Goal: Transaction & Acquisition: Book appointment/travel/reservation

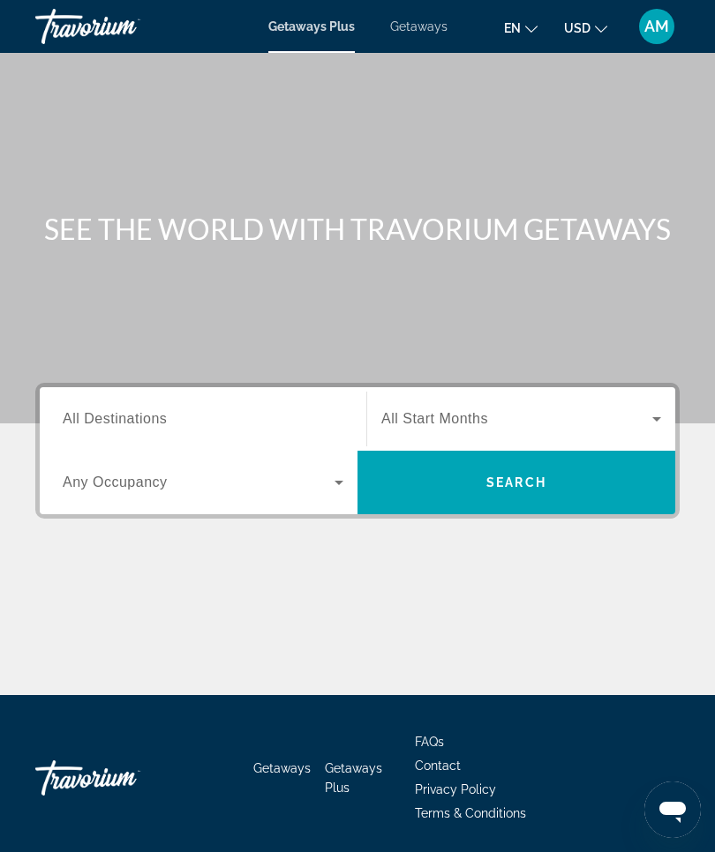
click at [150, 424] on span "All Destinations" at bounding box center [115, 418] width 104 height 15
click at [150, 424] on input "Destination All Destinations" at bounding box center [203, 419] width 281 height 21
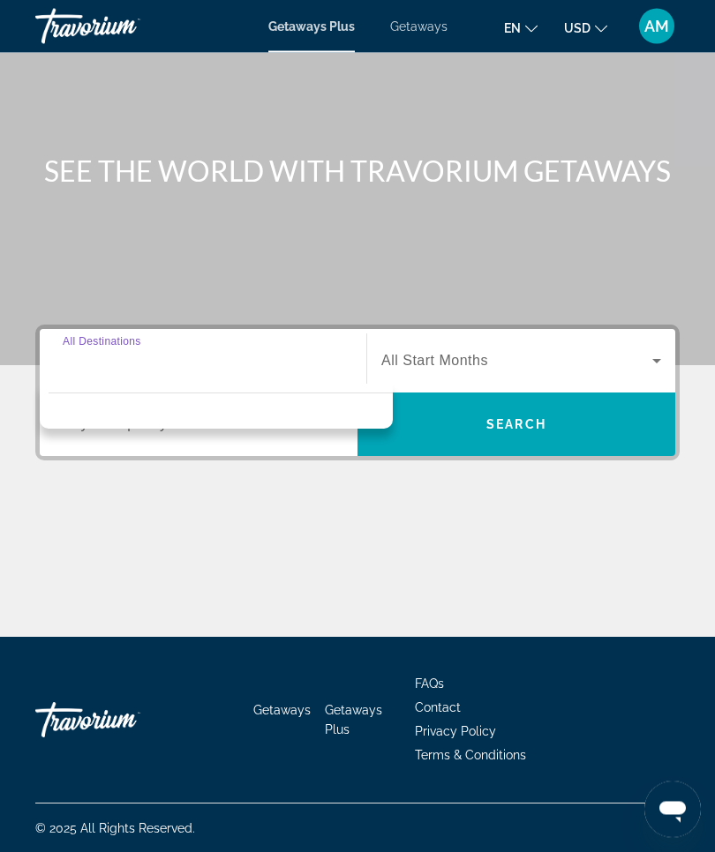
scroll to position [60, 0]
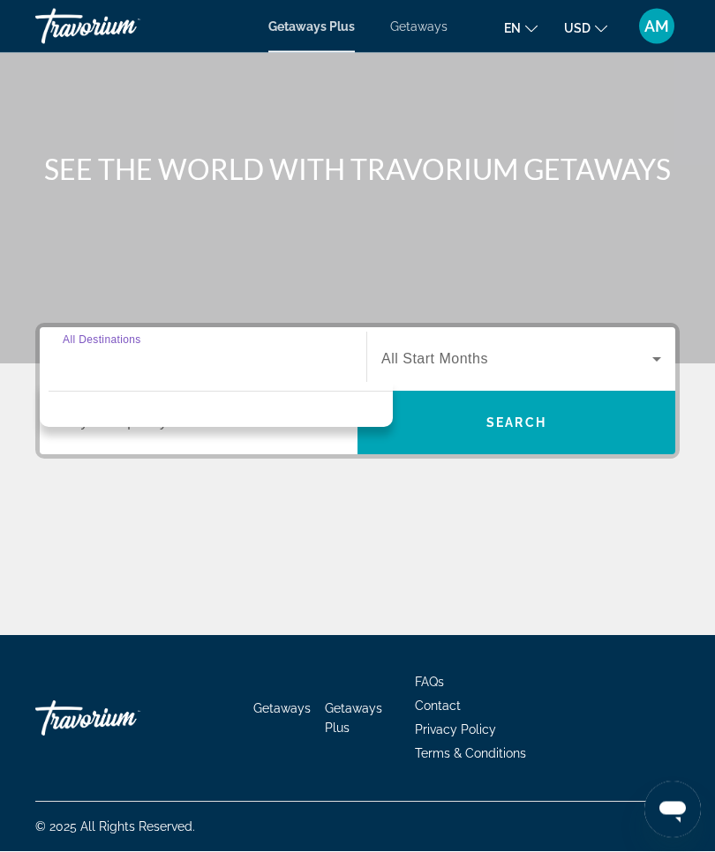
click at [661, 352] on icon "Search widget" at bounding box center [656, 359] width 21 height 21
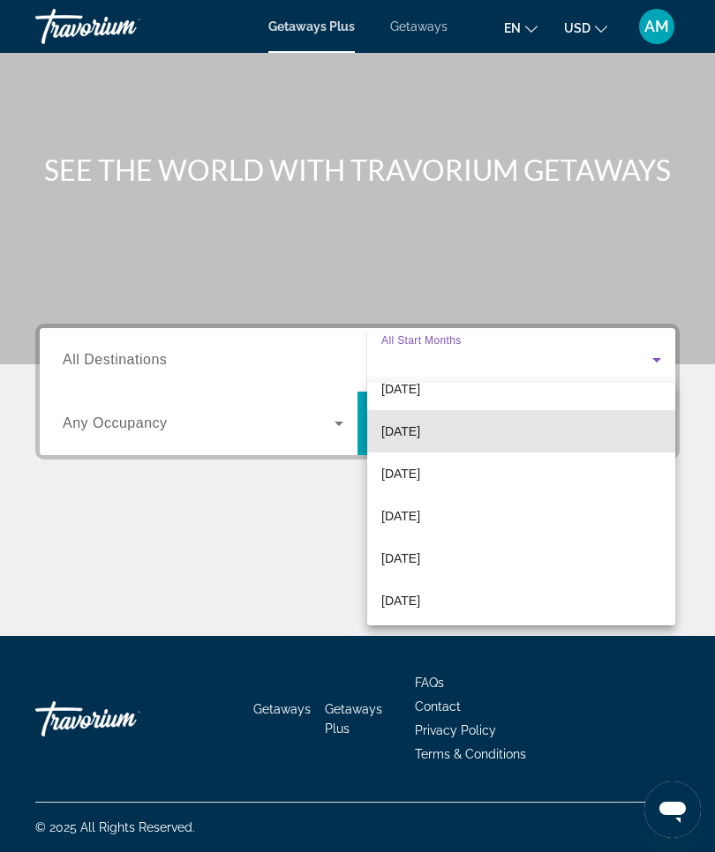
scroll to position [113, 0]
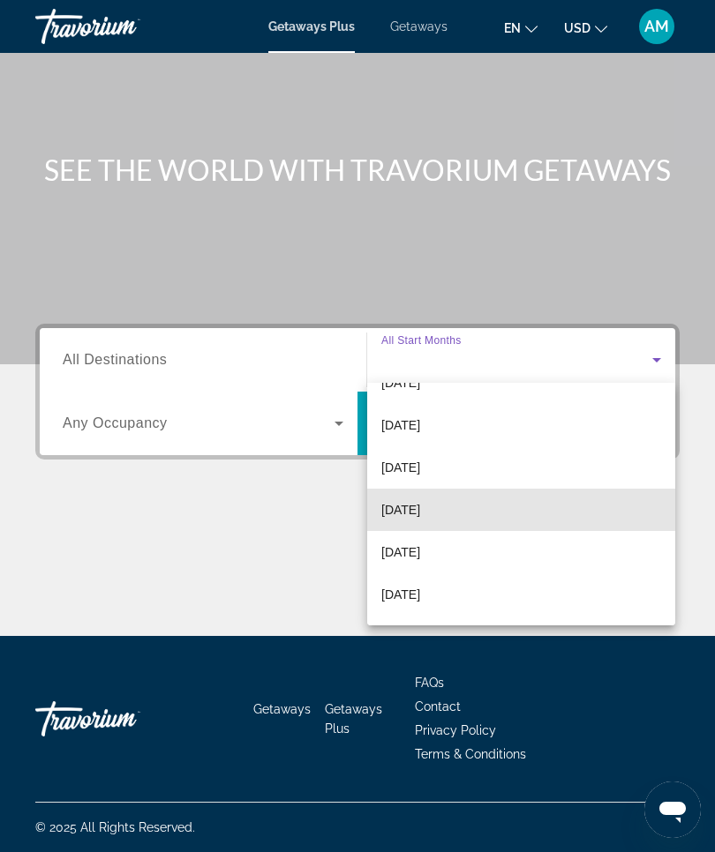
click at [467, 507] on mat-option "[DATE]" at bounding box center [521, 510] width 308 height 42
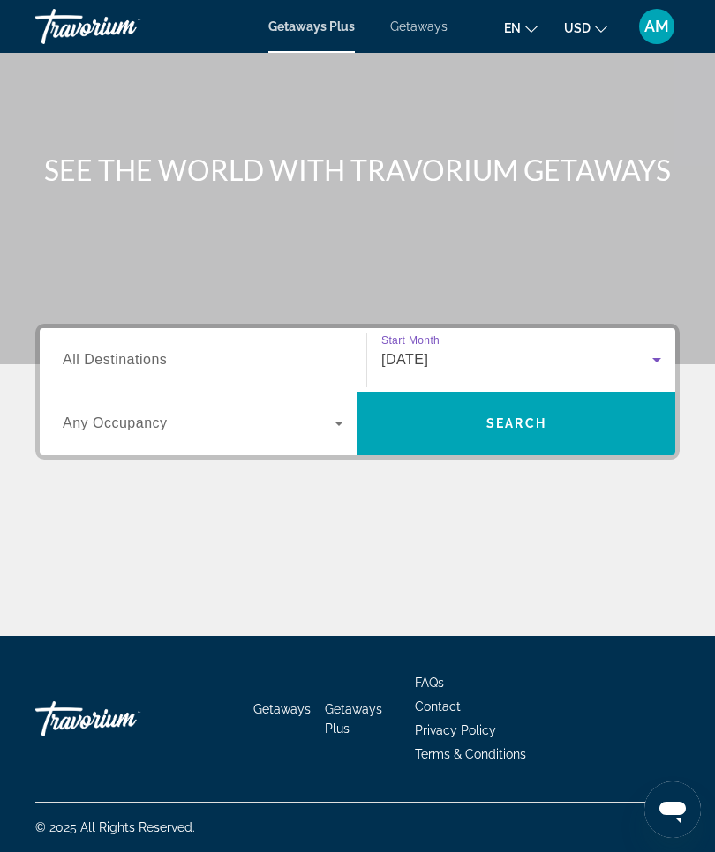
click at [176, 354] on input "Destination All Destinations" at bounding box center [203, 360] width 281 height 21
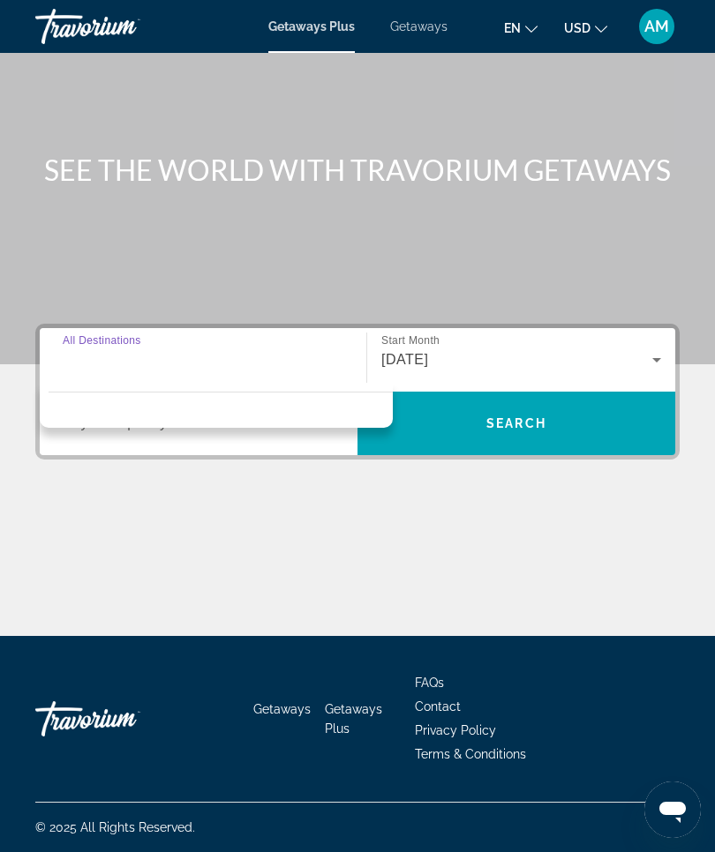
click at [196, 405] on div "Destination options" at bounding box center [216, 405] width 353 height 45
click at [569, 518] on div "Main content" at bounding box center [357, 570] width 644 height 132
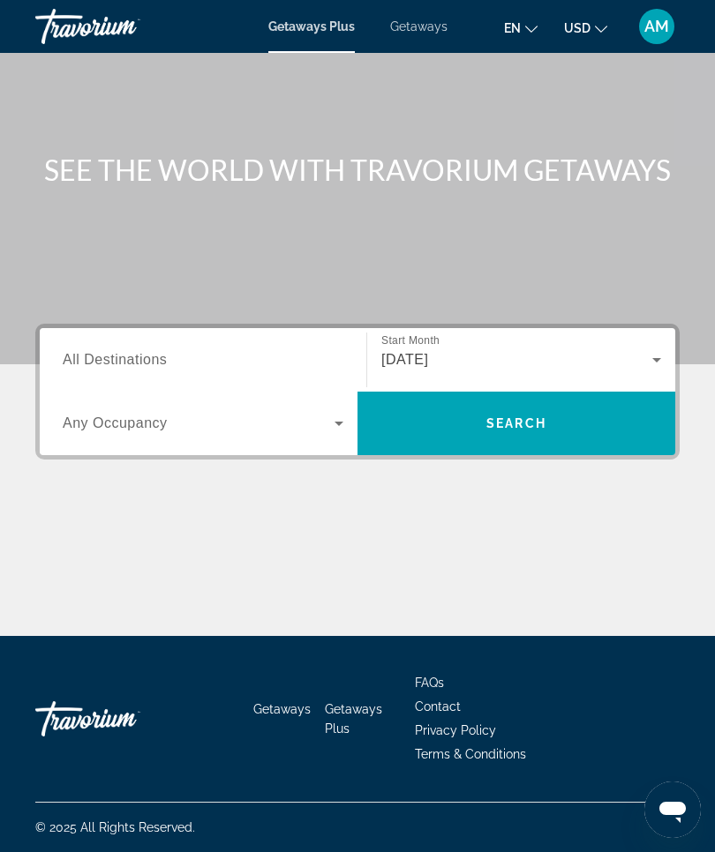
click at [551, 424] on span "Search" at bounding box center [516, 423] width 318 height 42
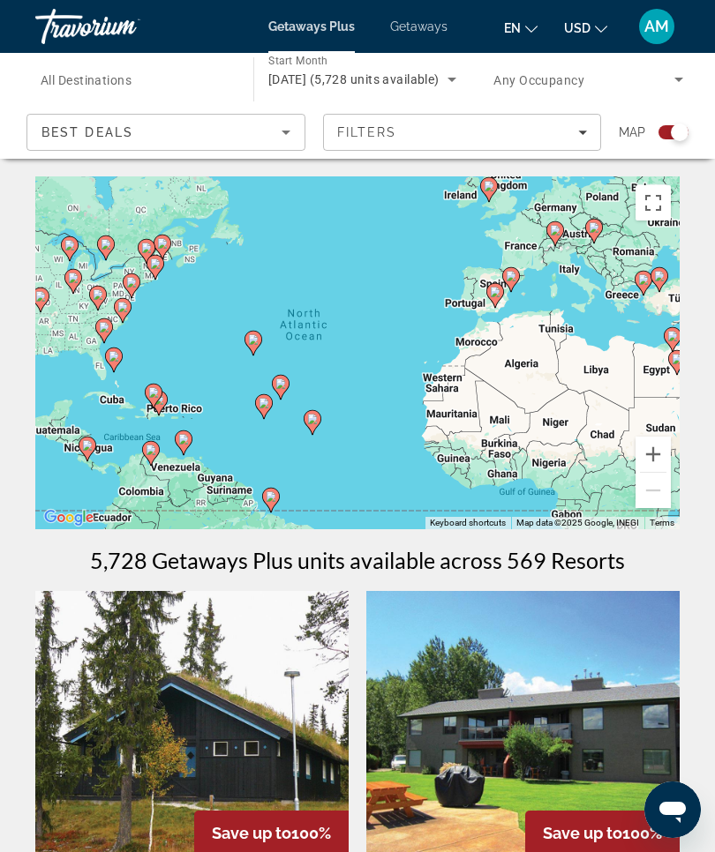
click at [119, 71] on input "Destination All Destinations" at bounding box center [136, 80] width 190 height 21
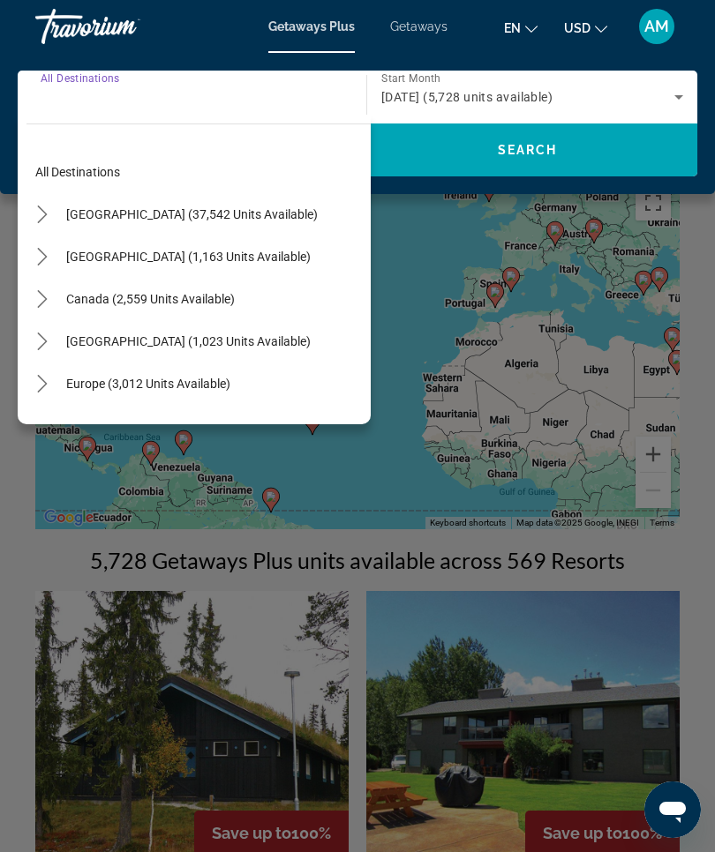
click at [210, 258] on span "[GEOGRAPHIC_DATA] (1,163 units available)" at bounding box center [188, 257] width 244 height 14
type input "**********"
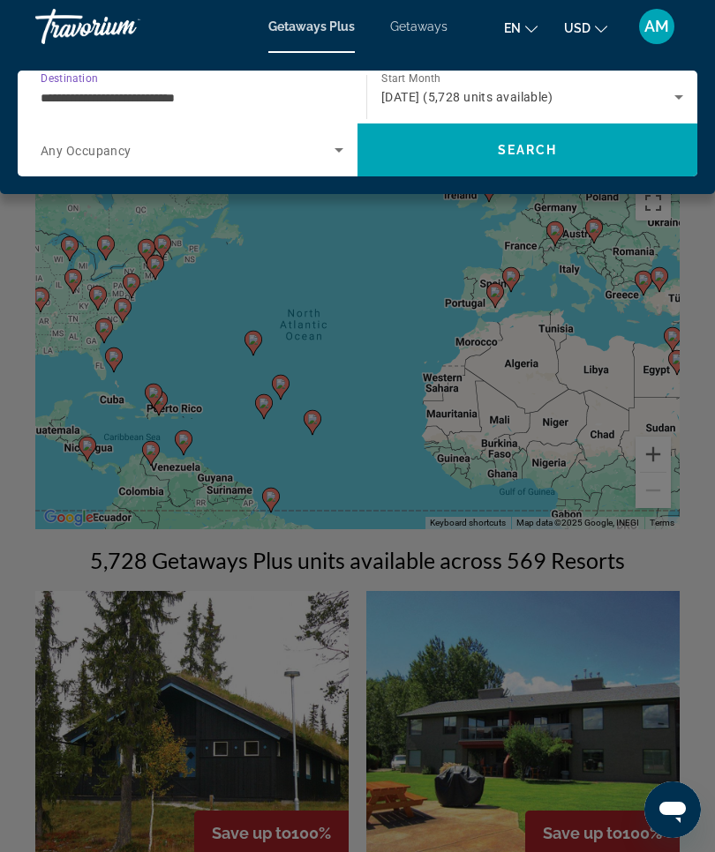
click at [580, 163] on span "Search" at bounding box center [527, 150] width 340 height 42
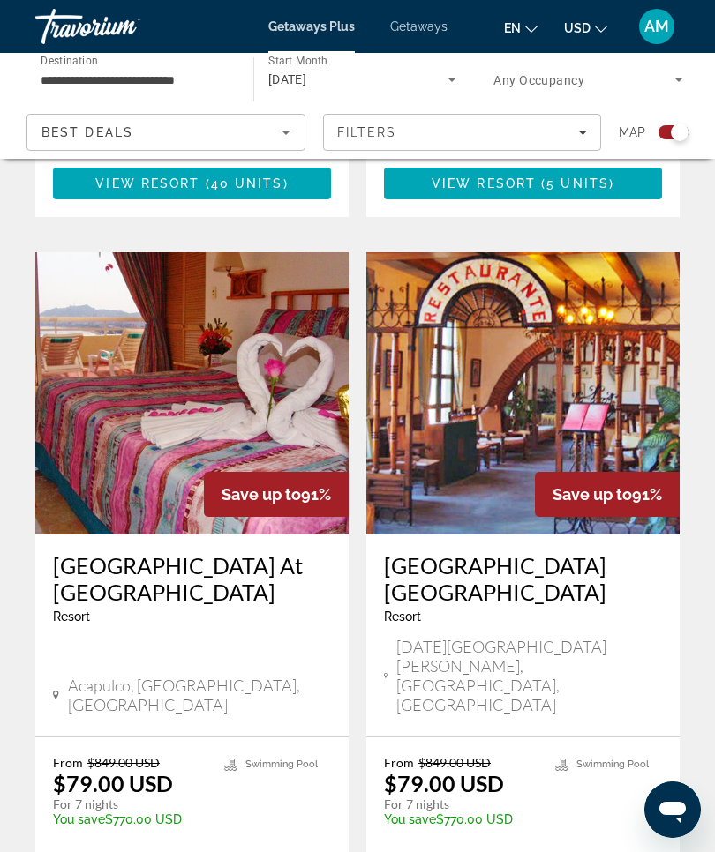
scroll to position [3727, 0]
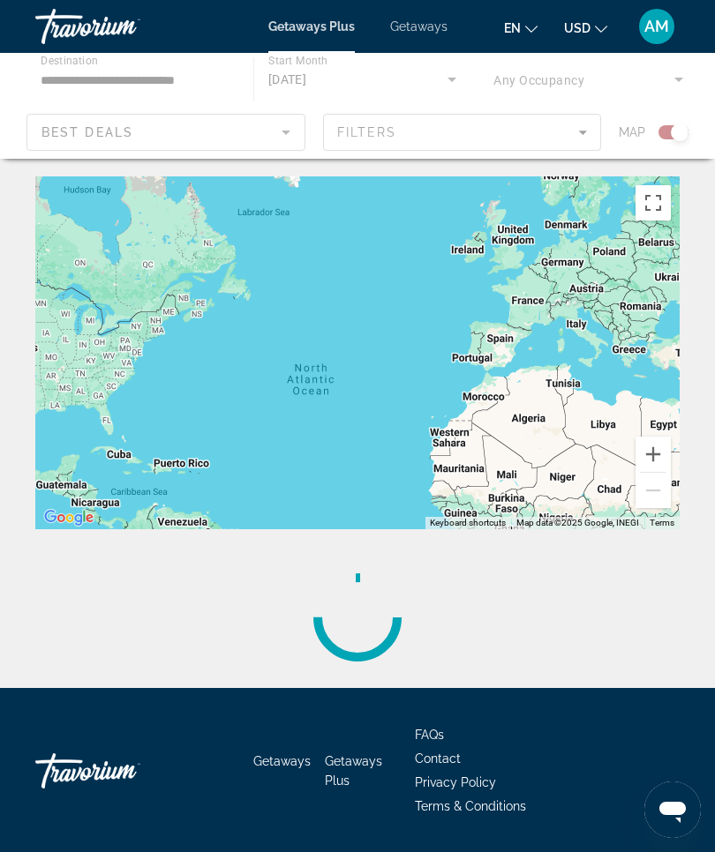
click at [502, 622] on div "Main content" at bounding box center [357, 617] width 644 height 141
click at [588, 133] on div "Main content" at bounding box center [357, 106] width 715 height 106
click at [582, 132] on div "Main content" at bounding box center [357, 106] width 715 height 106
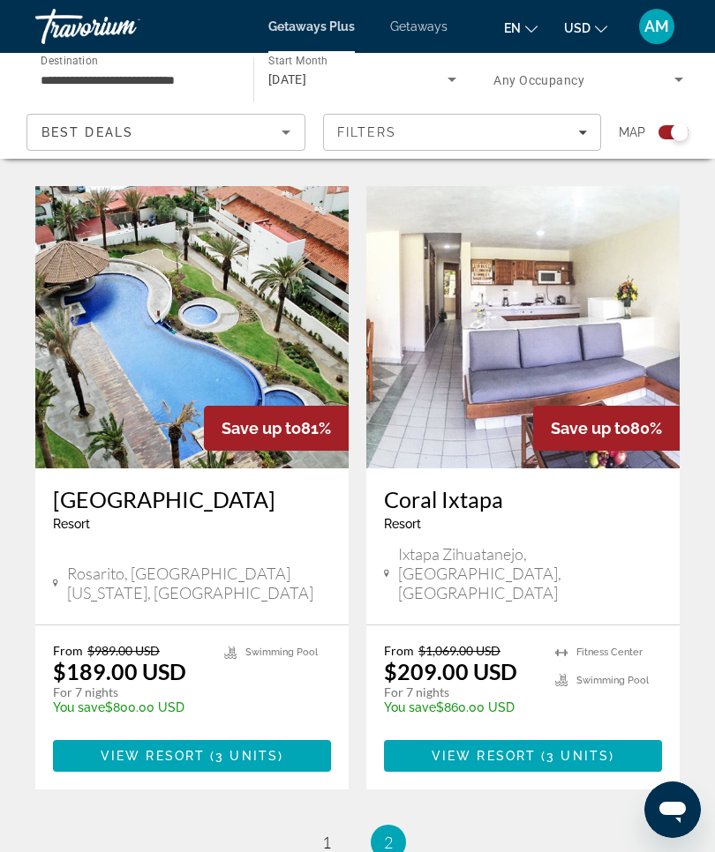
scroll to position [1074, 0]
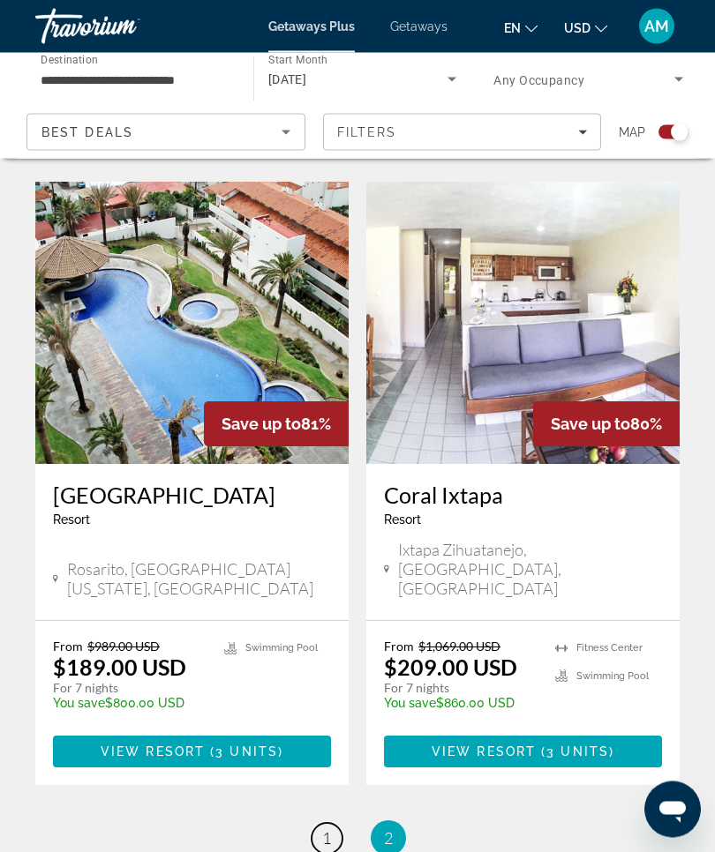
click at [324, 829] on span "1" at bounding box center [326, 838] width 9 height 19
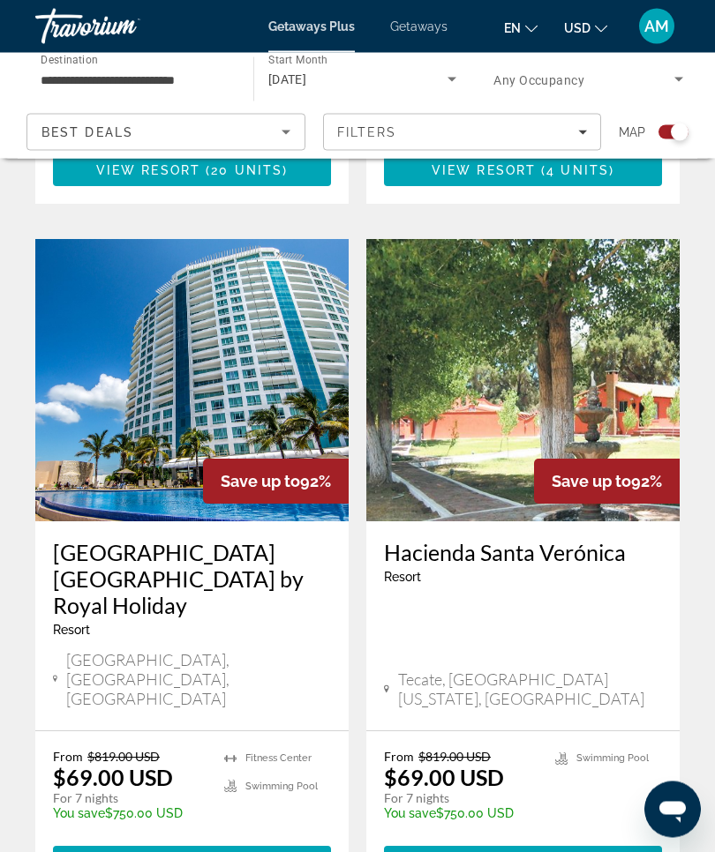
scroll to position [2347, 0]
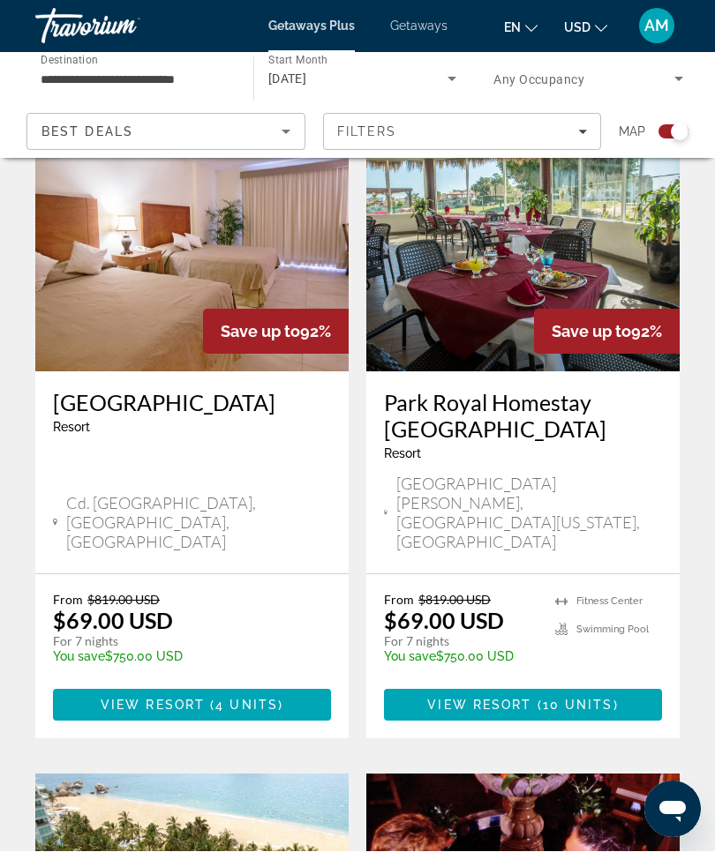
click at [588, 699] on span "10 units" at bounding box center [578, 706] width 71 height 14
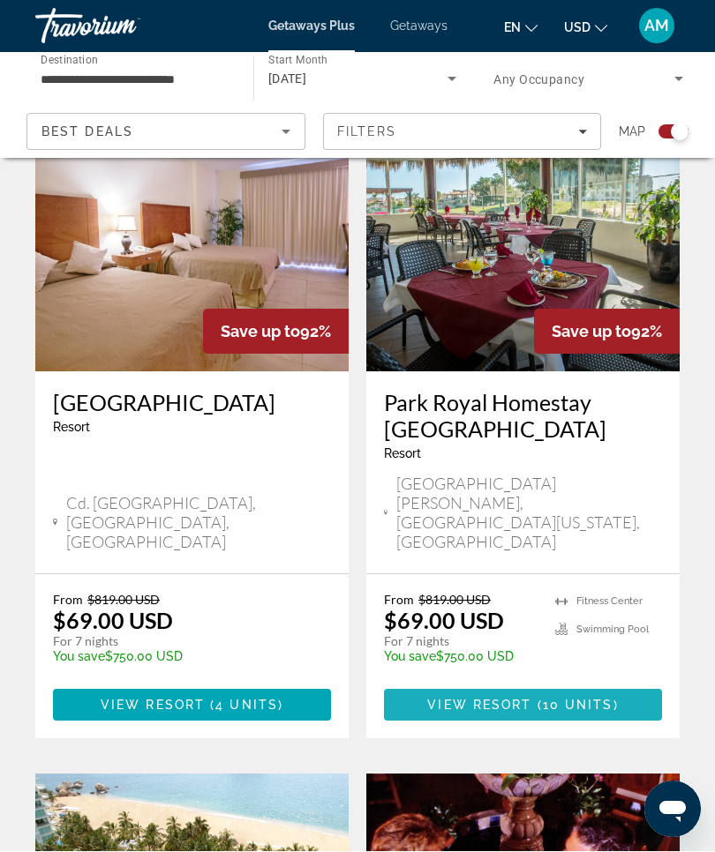
scroll to position [502, 0]
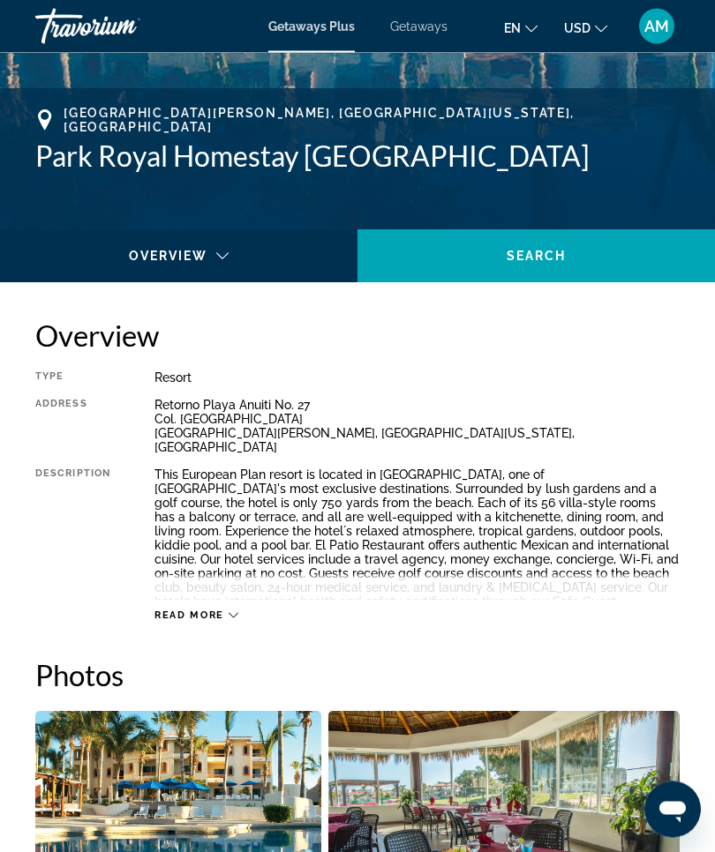
scroll to position [671, 0]
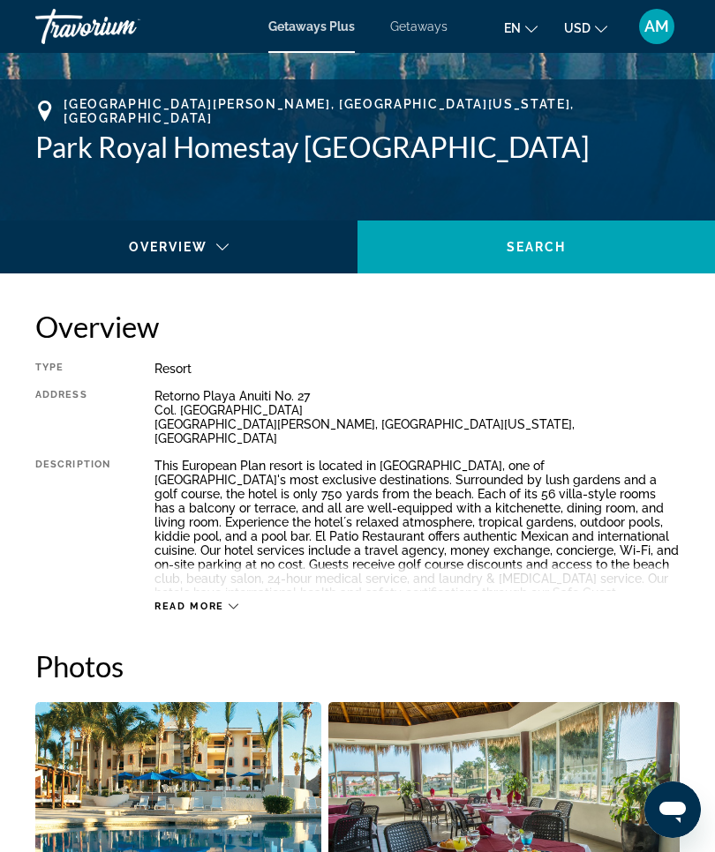
click at [236, 602] on icon "Main content" at bounding box center [234, 607] width 10 height 10
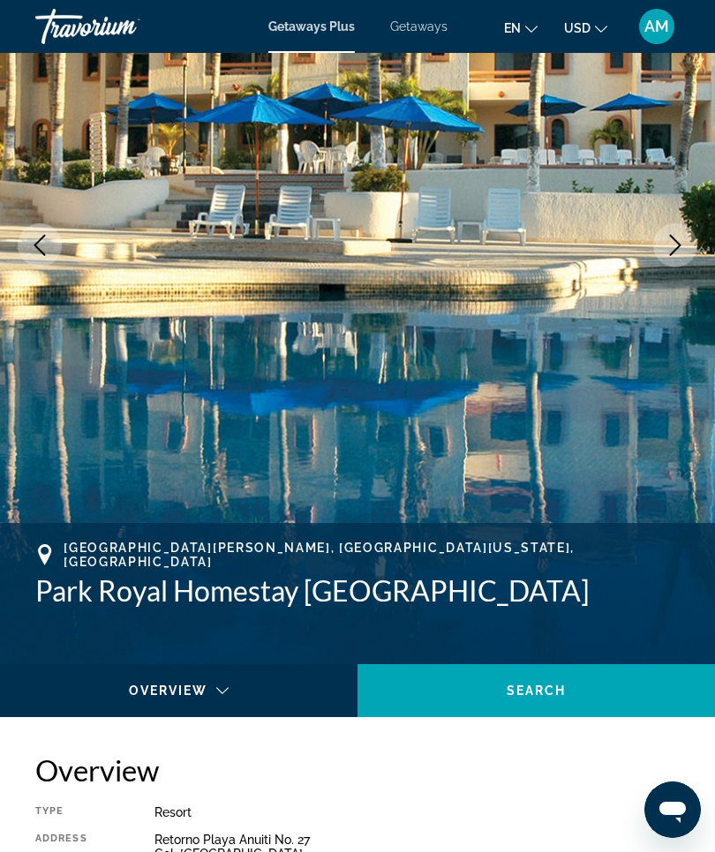
scroll to position [0, 0]
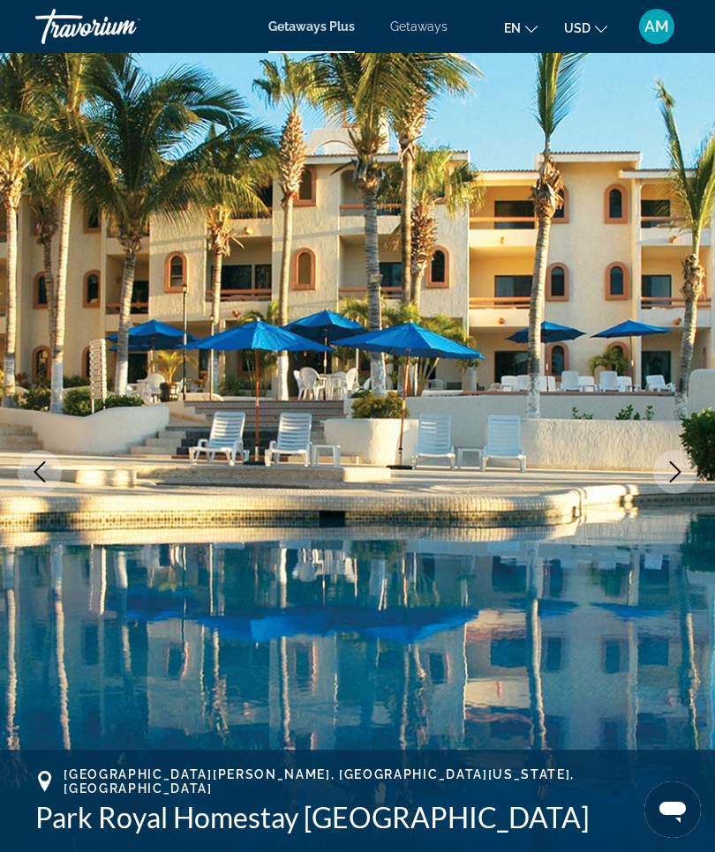
click at [435, 32] on span "Getaways" at bounding box center [418, 26] width 57 height 14
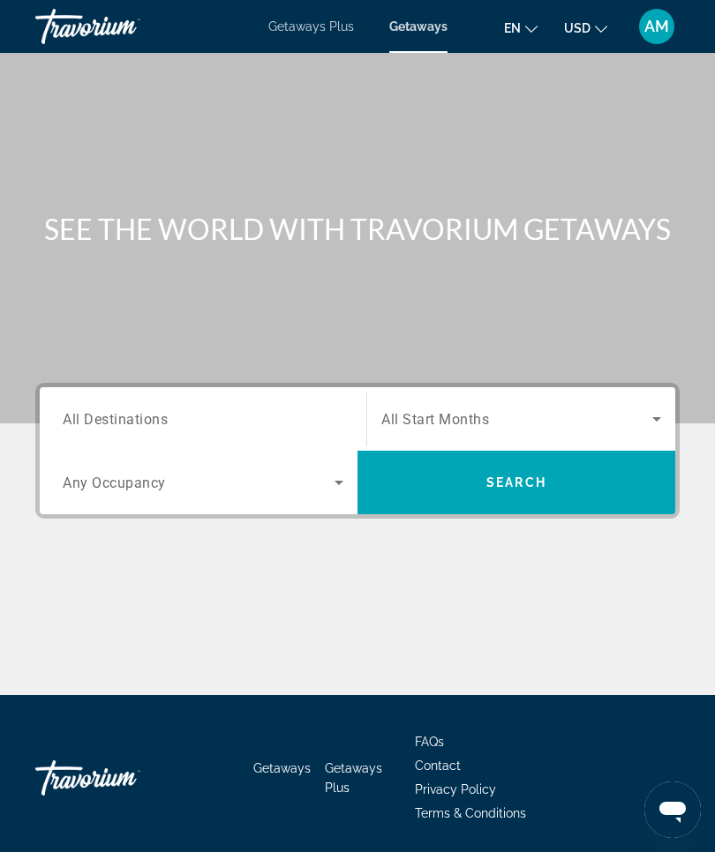
click at [161, 423] on span "All Destinations" at bounding box center [115, 418] width 105 height 17
click at [161, 423] on input "Destination All Destinations" at bounding box center [203, 419] width 281 height 21
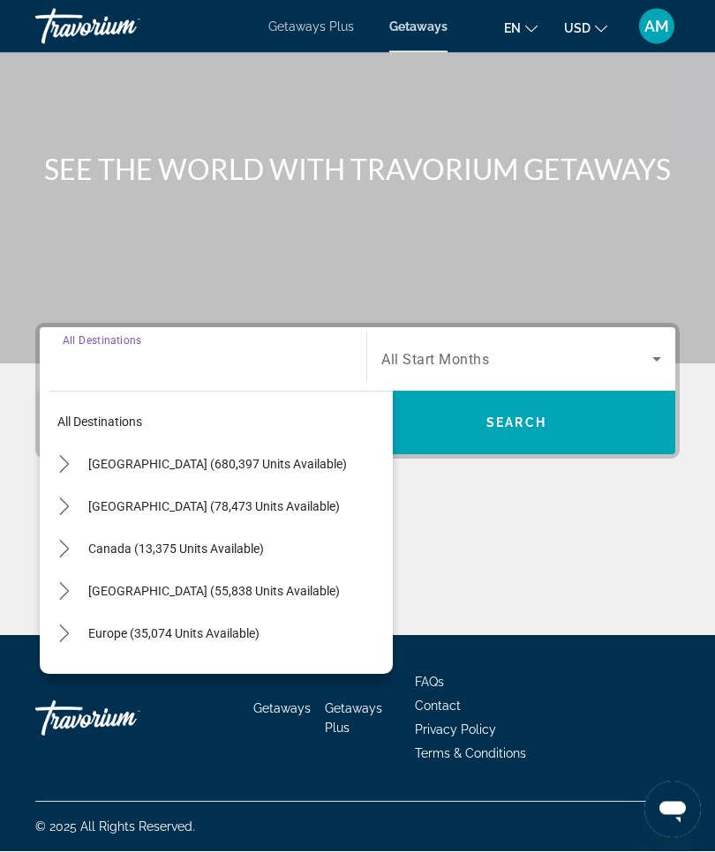
scroll to position [61, 0]
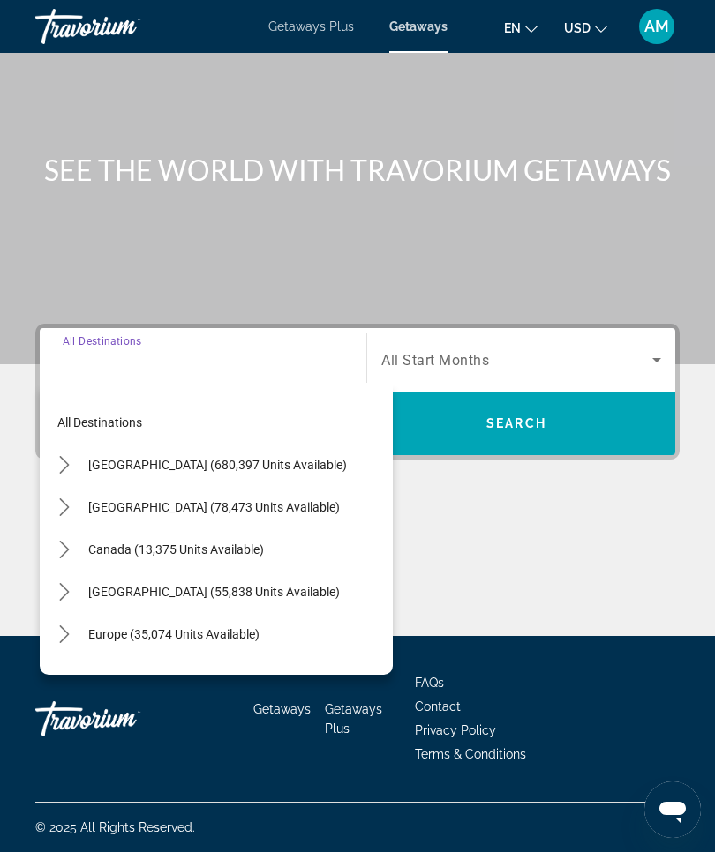
click at [238, 508] on span "[GEOGRAPHIC_DATA] (78,473 units available)" at bounding box center [213, 507] width 251 height 14
type input "**********"
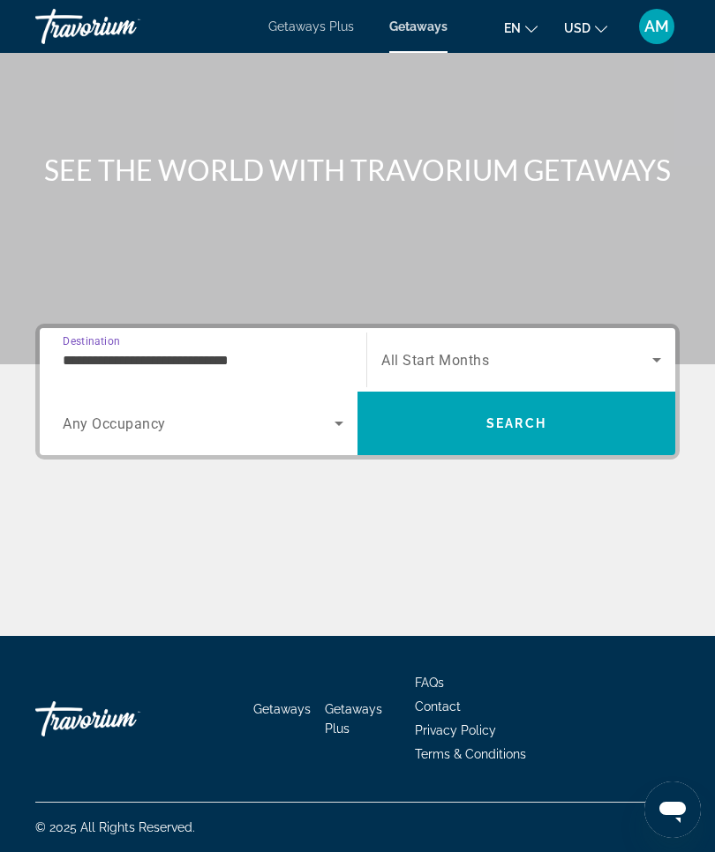
click at [655, 362] on icon "Search widget" at bounding box center [656, 359] width 21 height 21
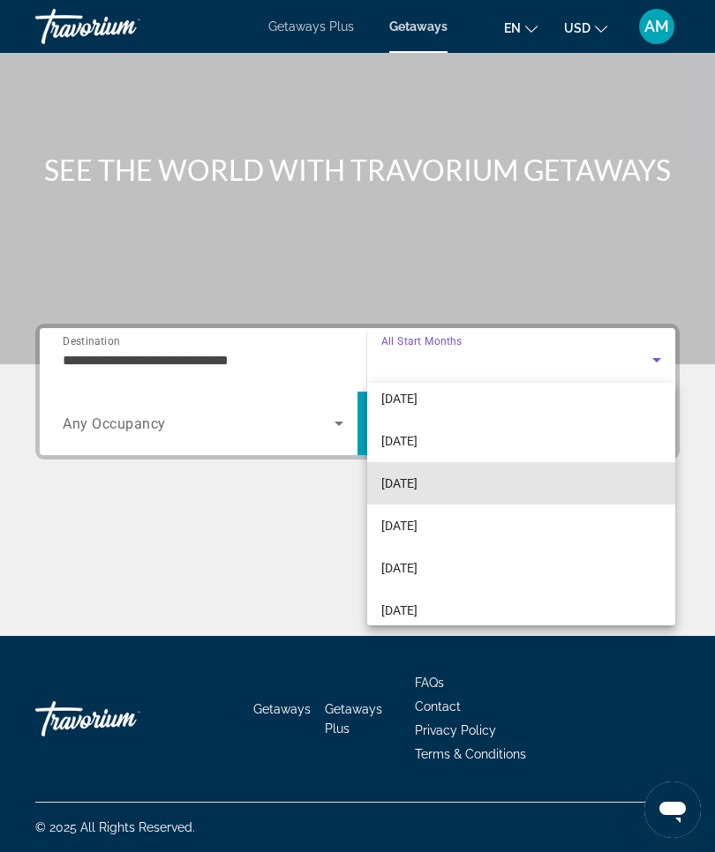
scroll to position [101, 0]
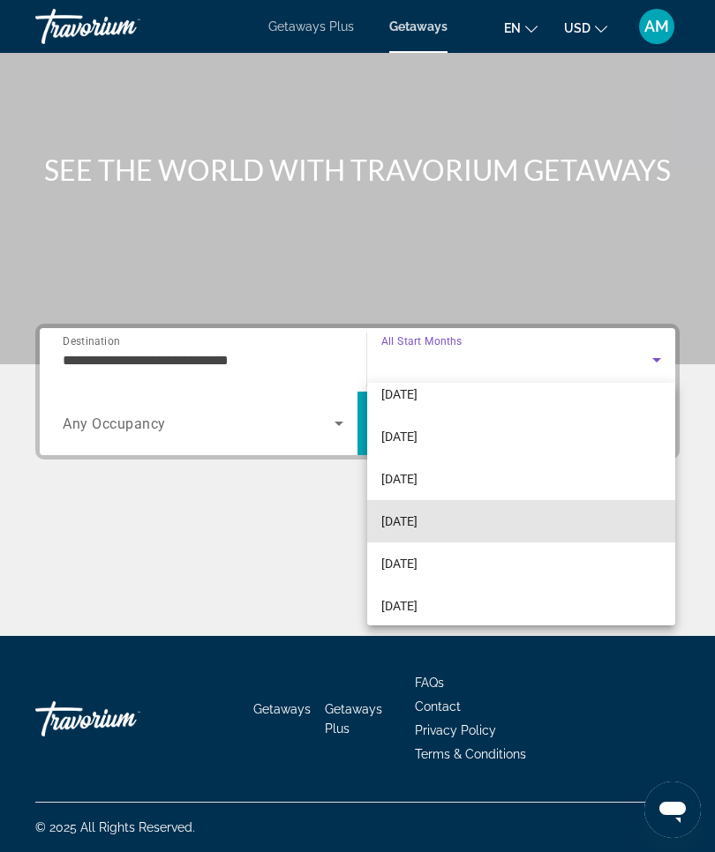
click at [465, 523] on mat-option "[DATE]" at bounding box center [521, 521] width 308 height 42
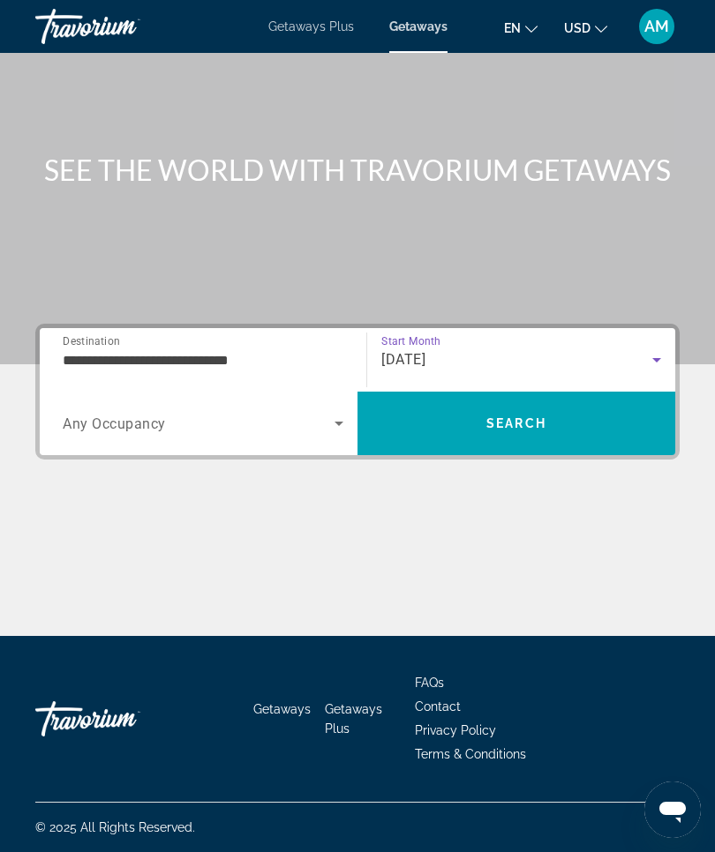
click at [551, 438] on span "Search" at bounding box center [516, 423] width 318 height 42
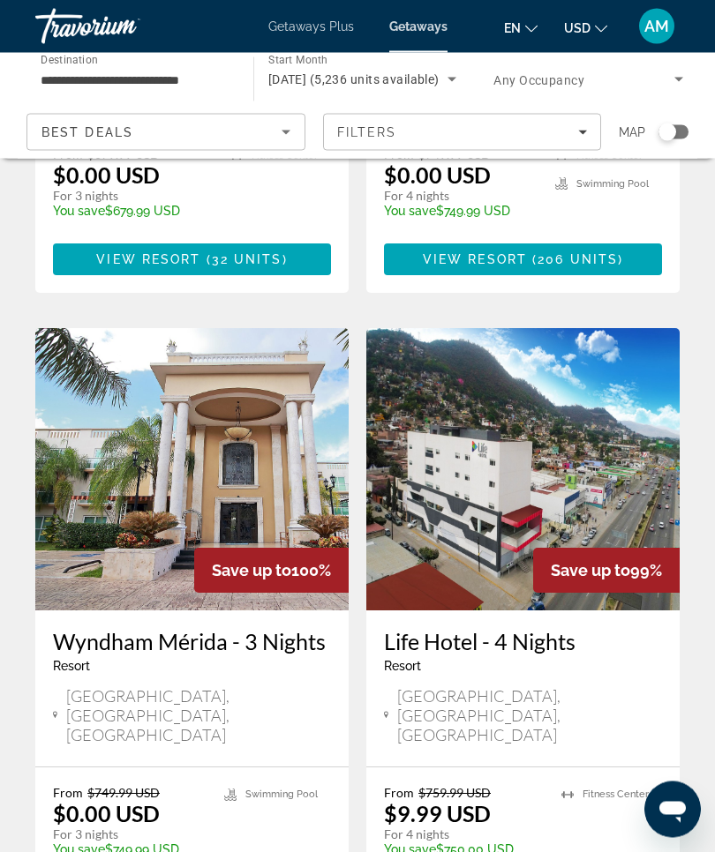
scroll to position [1171, 0]
click at [627, 134] on span "Map" at bounding box center [631, 132] width 26 height 25
click at [682, 131] on div "Search widget" at bounding box center [673, 132] width 30 height 14
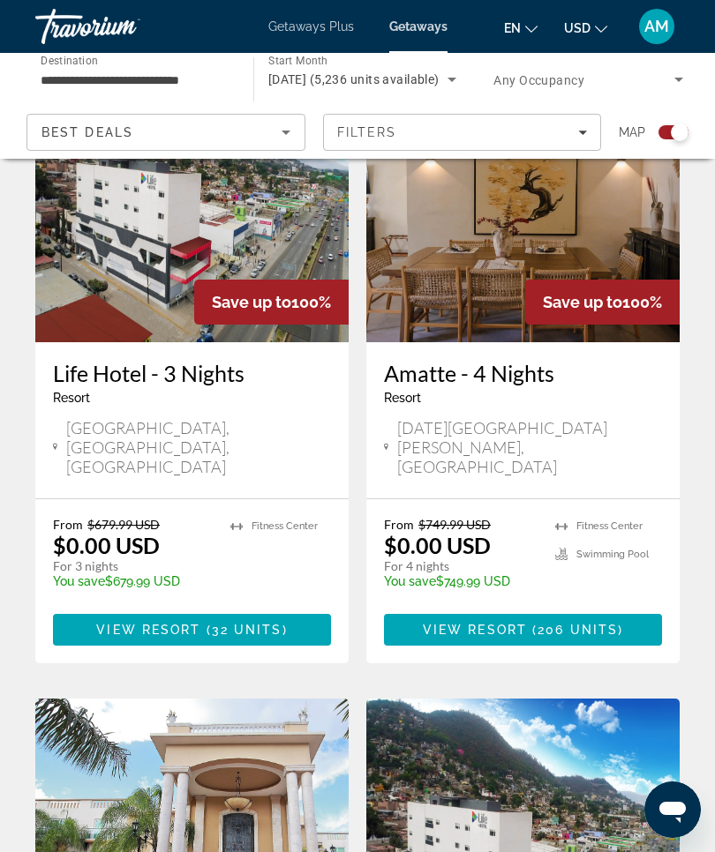
click at [626, 128] on span "Map" at bounding box center [631, 132] width 26 height 25
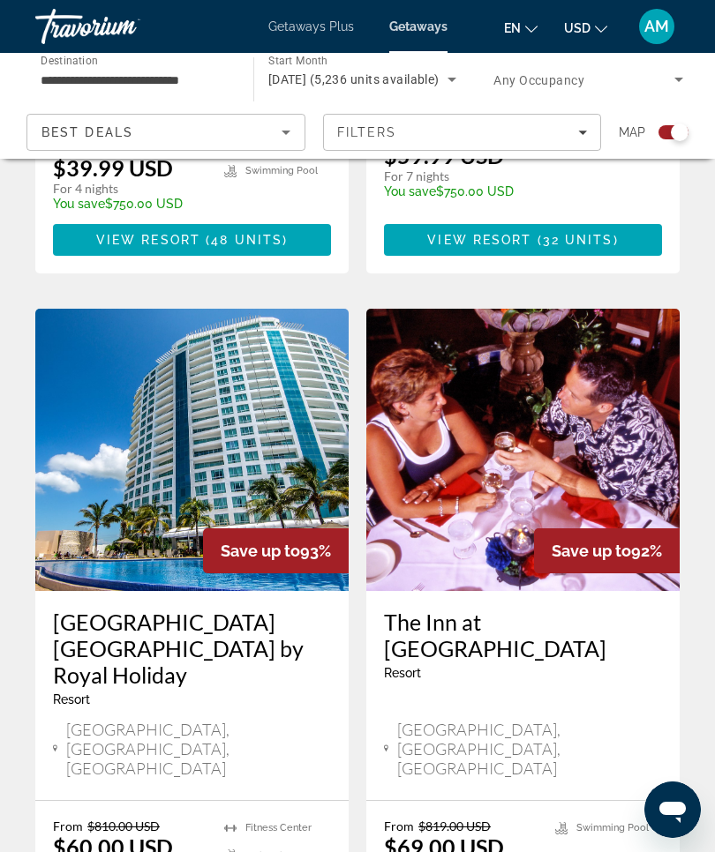
scroll to position [3578, 0]
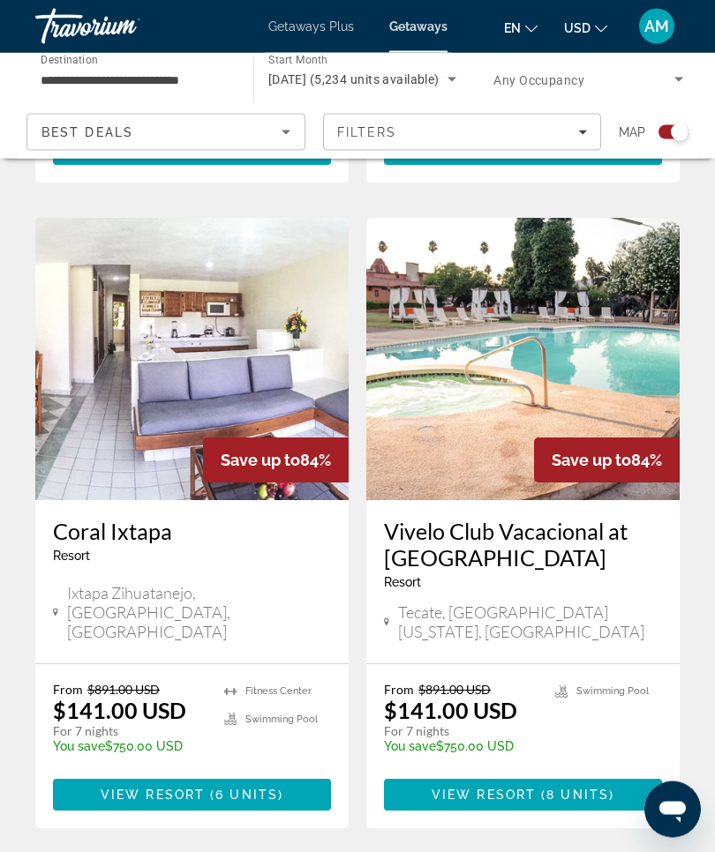
scroll to position [3760, 0]
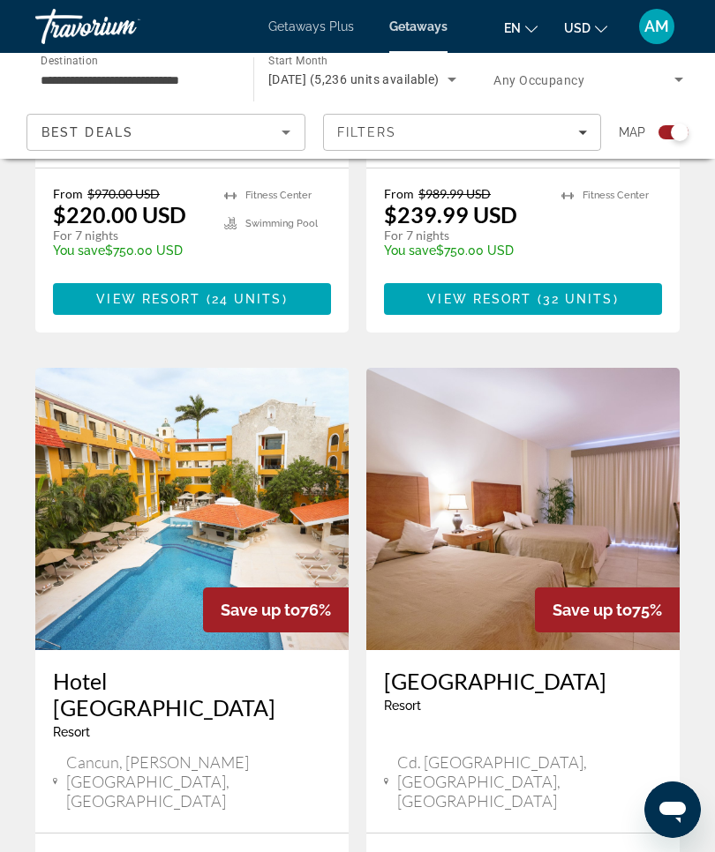
scroll to position [1551, 0]
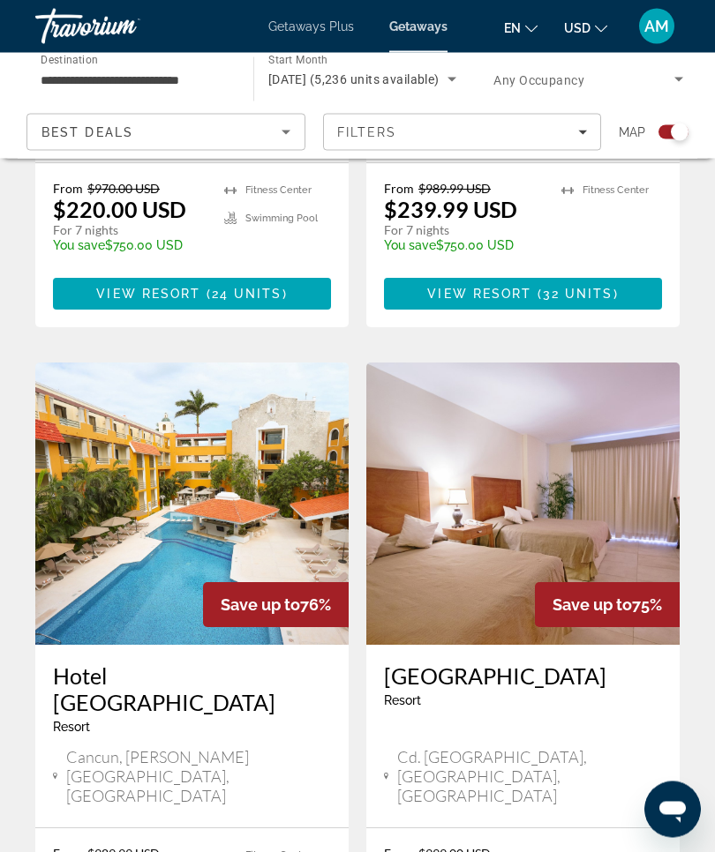
click at [233, 408] on img "Main content" at bounding box center [191, 504] width 313 height 282
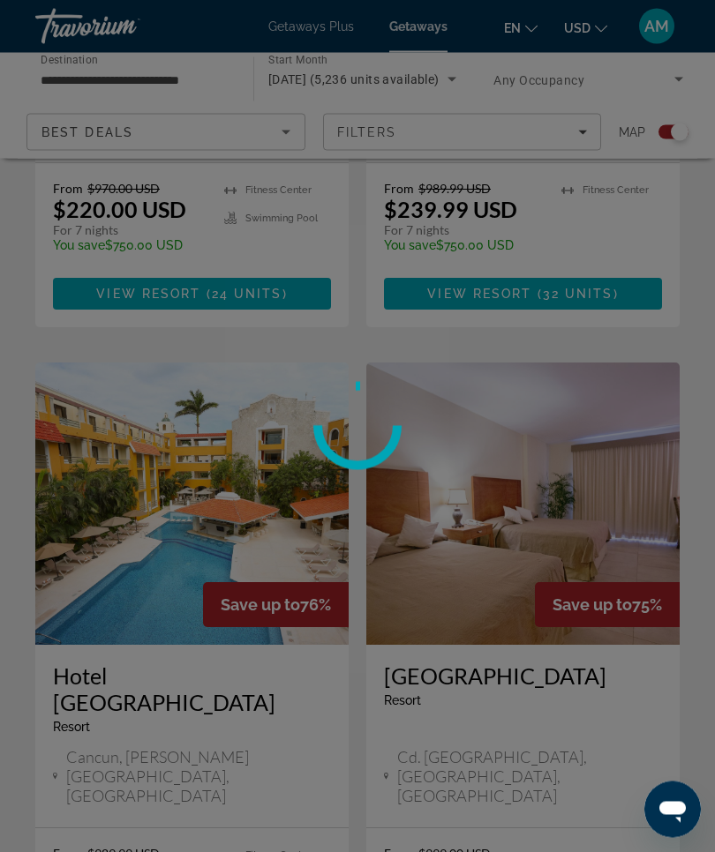
scroll to position [1552, 0]
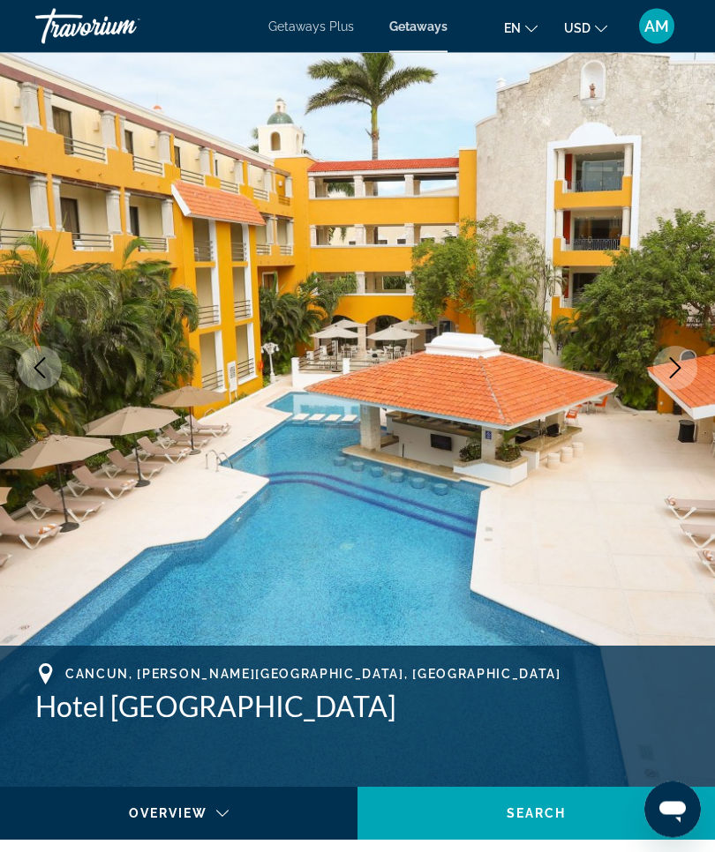
scroll to position [109, 0]
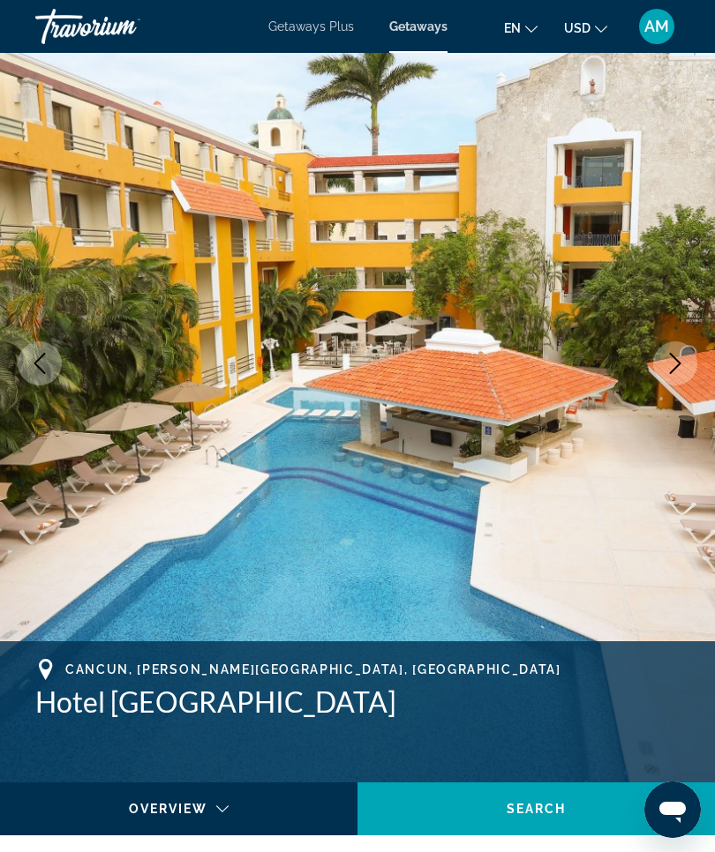
click at [671, 378] on button "Next image" at bounding box center [675, 363] width 44 height 44
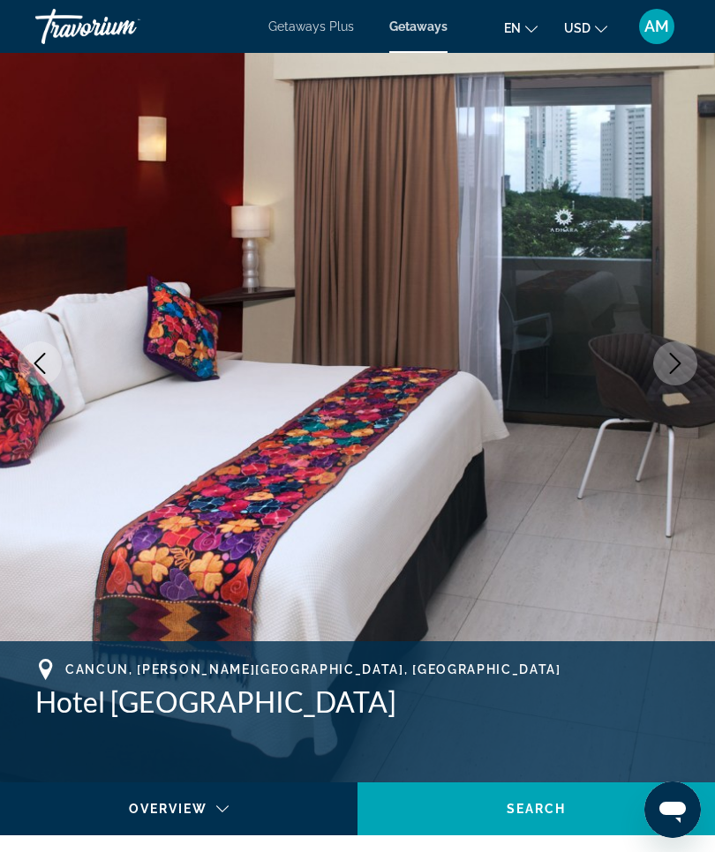
click at [681, 371] on icon "Next image" at bounding box center [674, 363] width 21 height 21
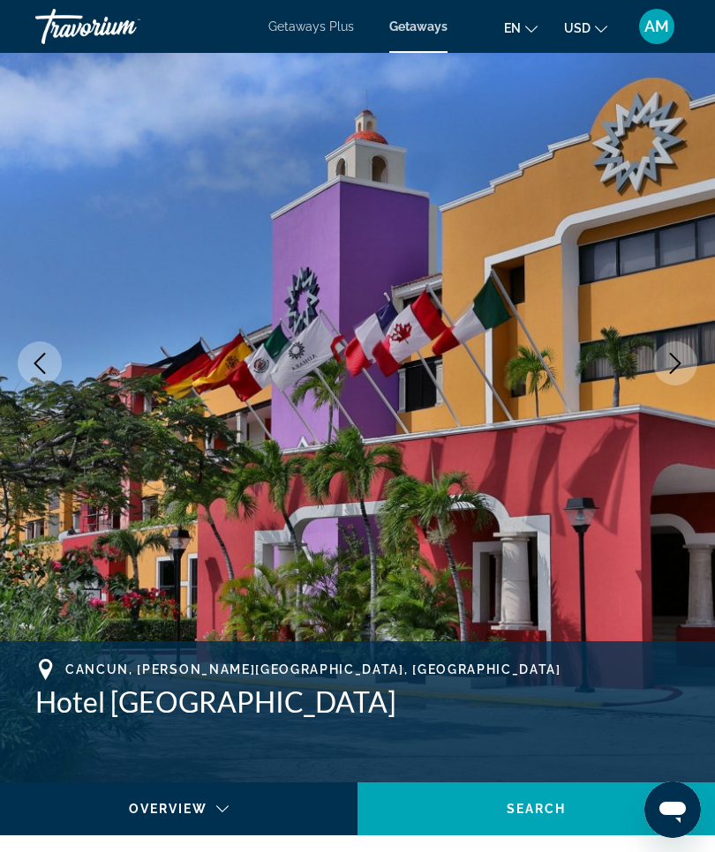
click at [689, 364] on button "Next image" at bounding box center [675, 363] width 44 height 44
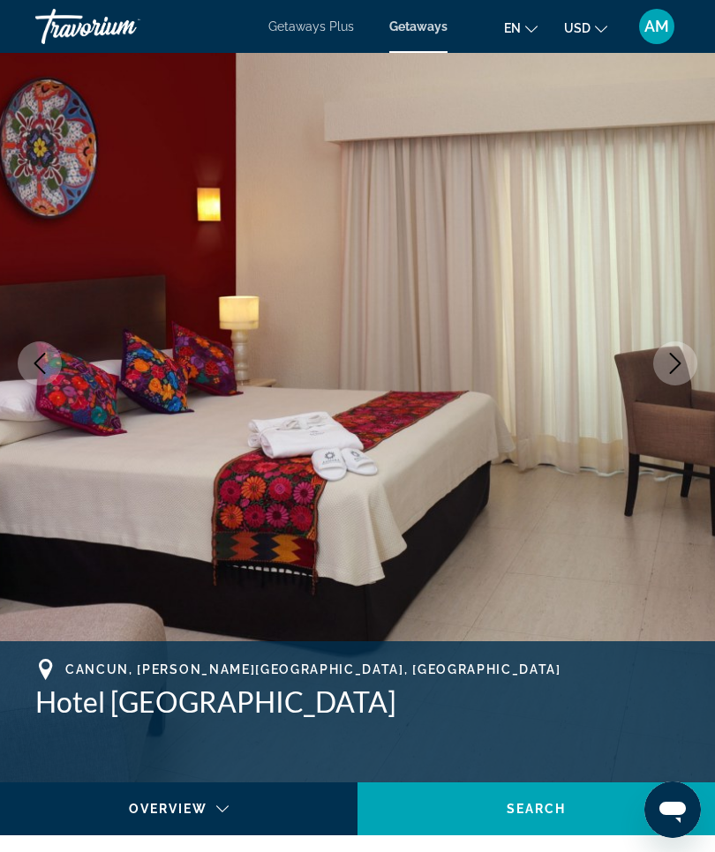
click at [678, 369] on icon "Next image" at bounding box center [674, 363] width 21 height 21
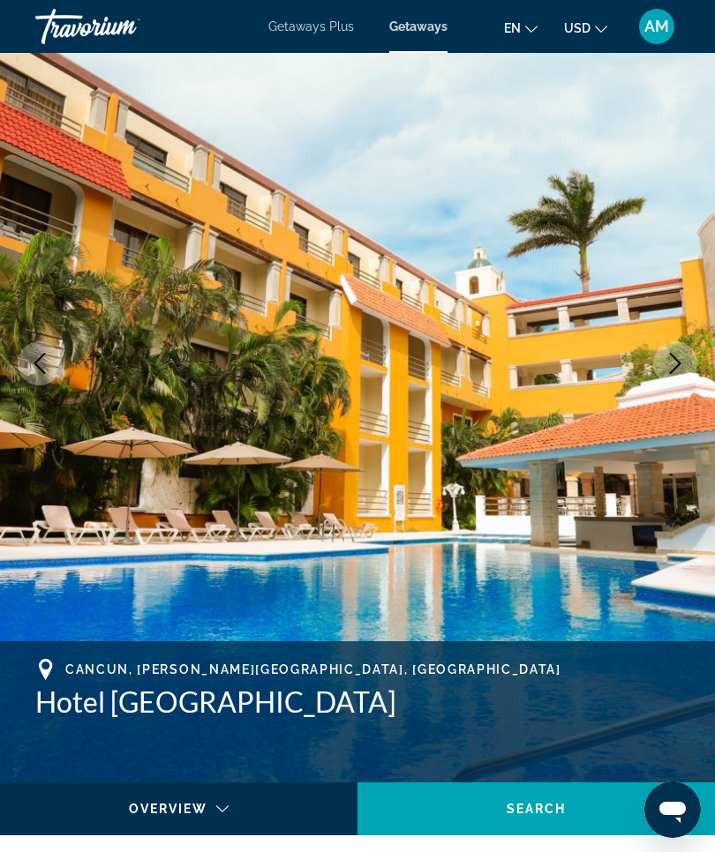
click at [681, 368] on icon "Next image" at bounding box center [674, 363] width 21 height 21
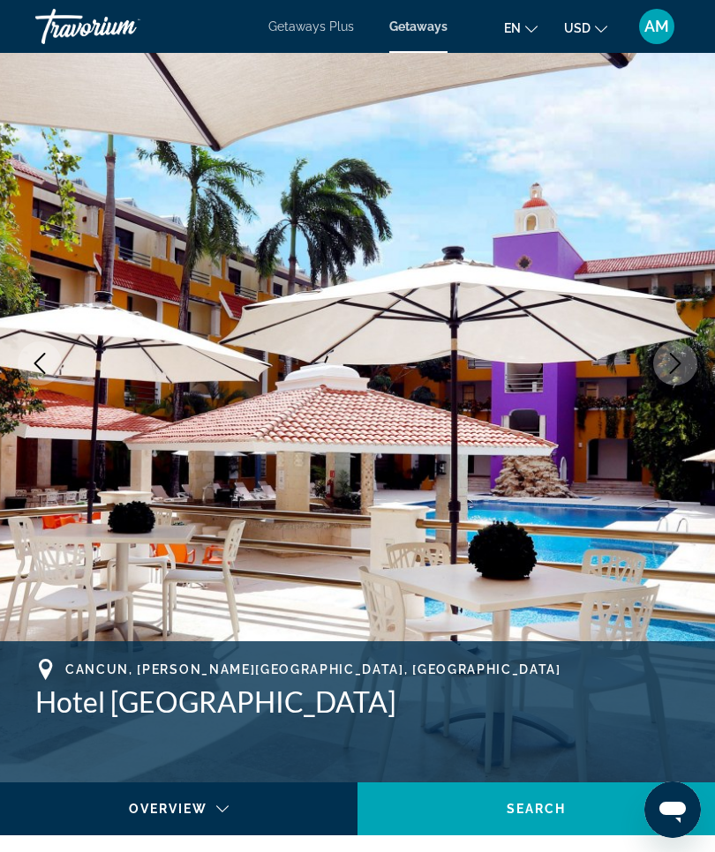
click at [678, 364] on icon "Next image" at bounding box center [675, 363] width 11 height 21
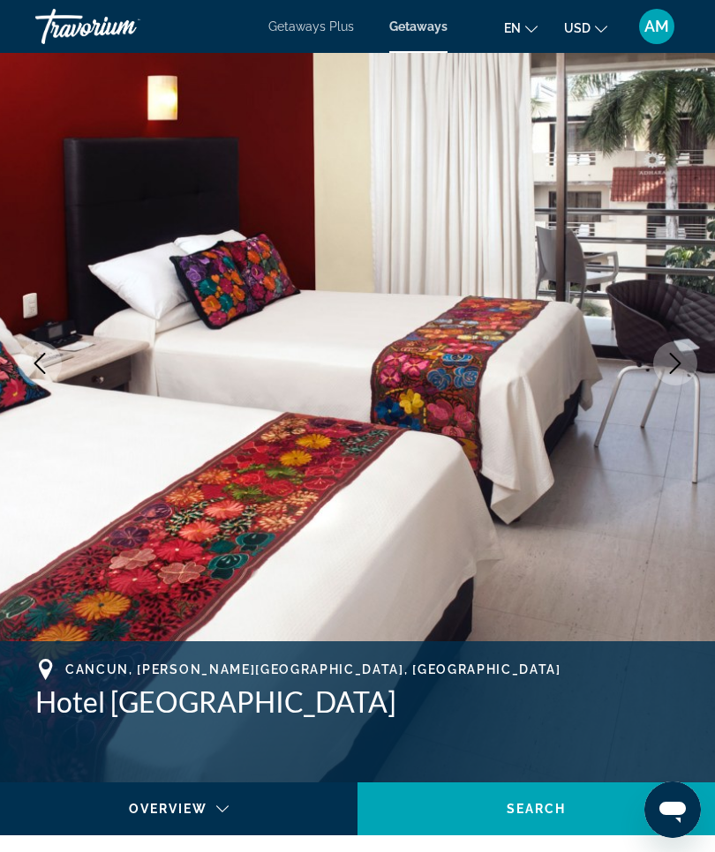
click at [681, 367] on icon "Next image" at bounding box center [674, 363] width 21 height 21
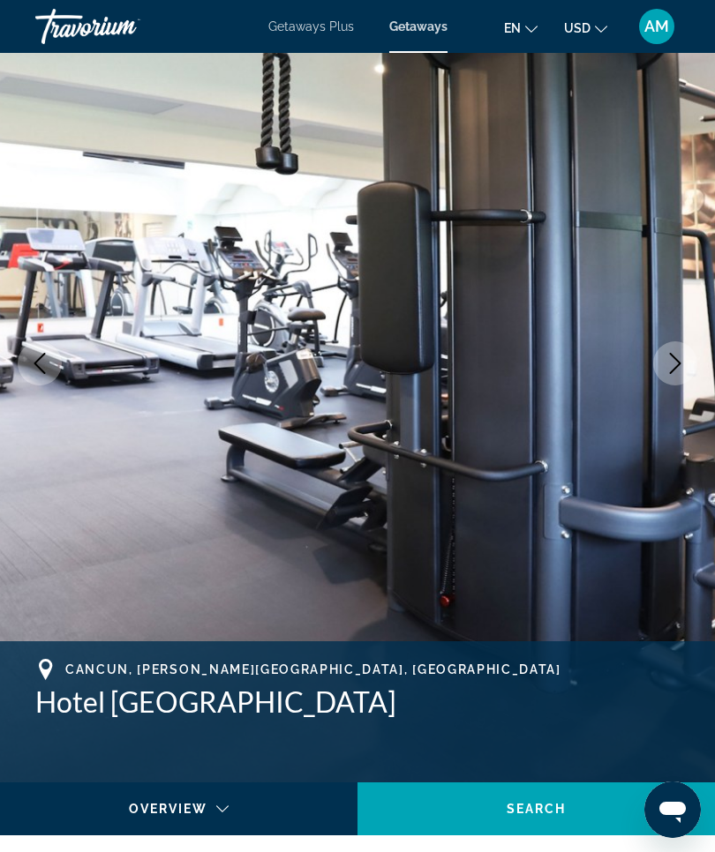
click at [683, 374] on button "Next image" at bounding box center [675, 363] width 44 height 44
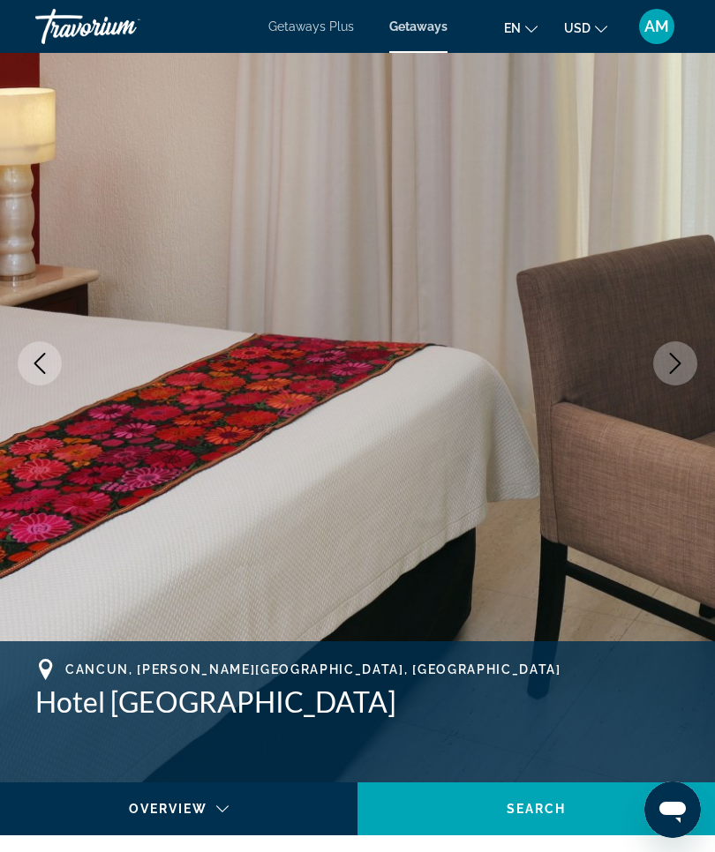
click at [679, 366] on icon "Next image" at bounding box center [674, 363] width 21 height 21
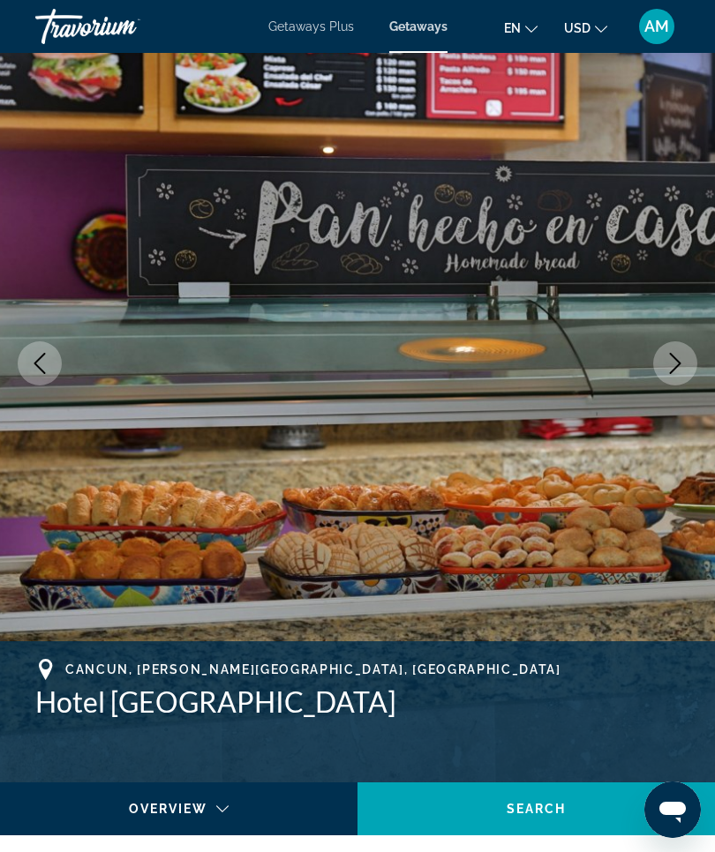
click at [679, 367] on icon "Next image" at bounding box center [674, 363] width 21 height 21
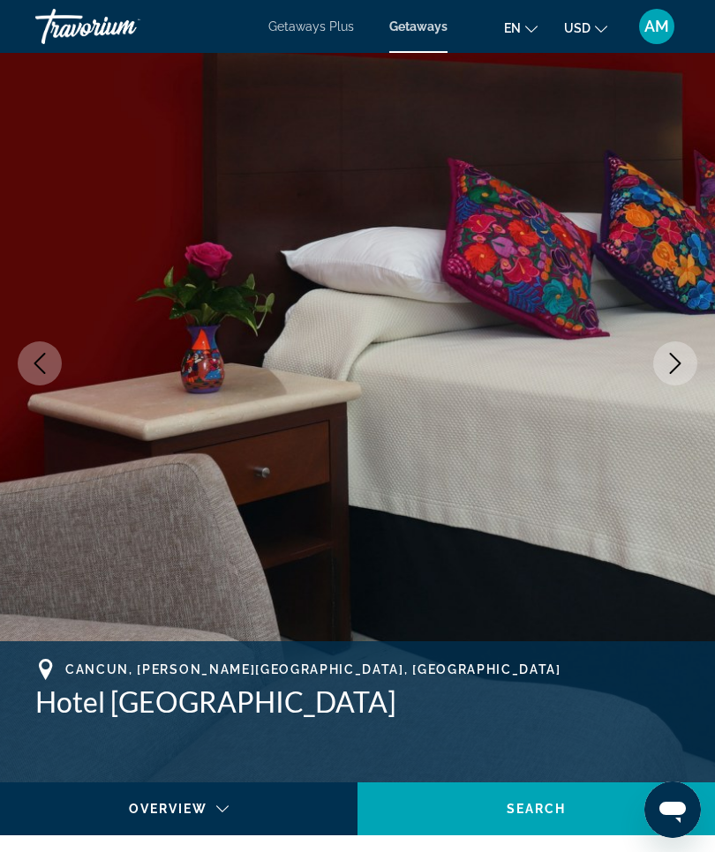
click at [673, 360] on icon "Next image" at bounding box center [674, 363] width 21 height 21
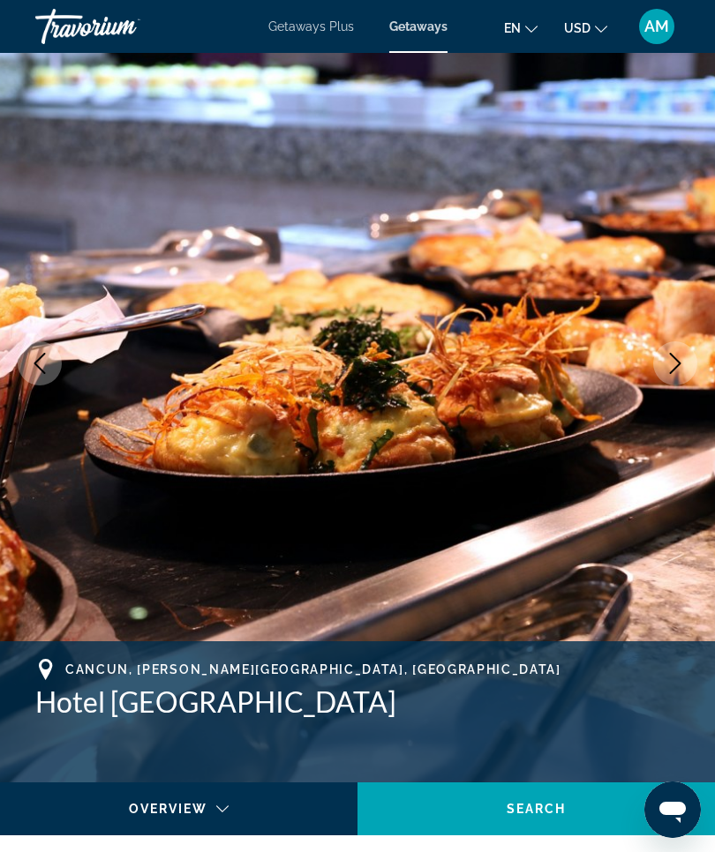
click at [681, 366] on icon "Next image" at bounding box center [674, 363] width 21 height 21
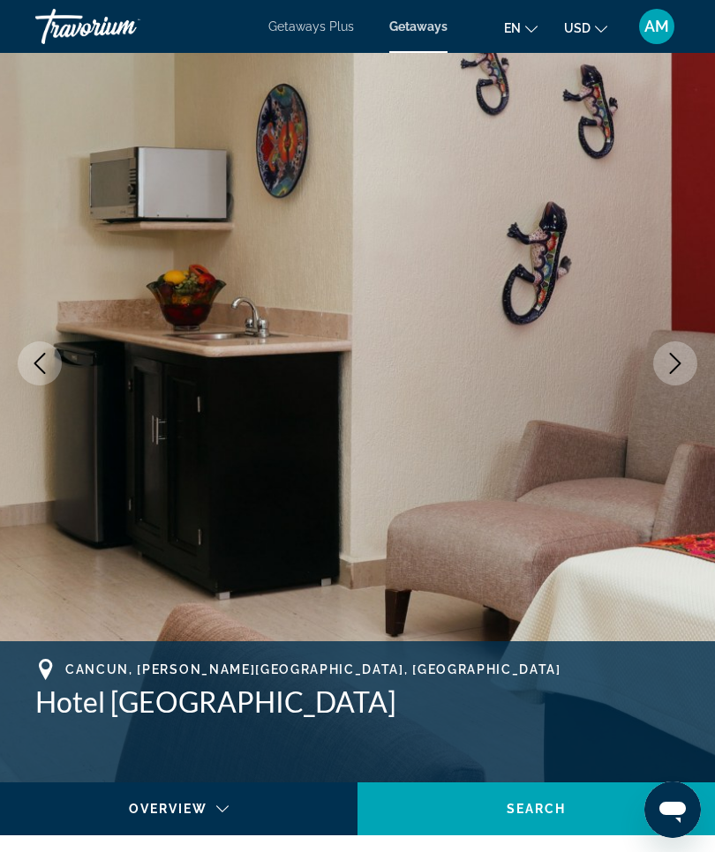
click at [681, 358] on icon "Next image" at bounding box center [674, 363] width 21 height 21
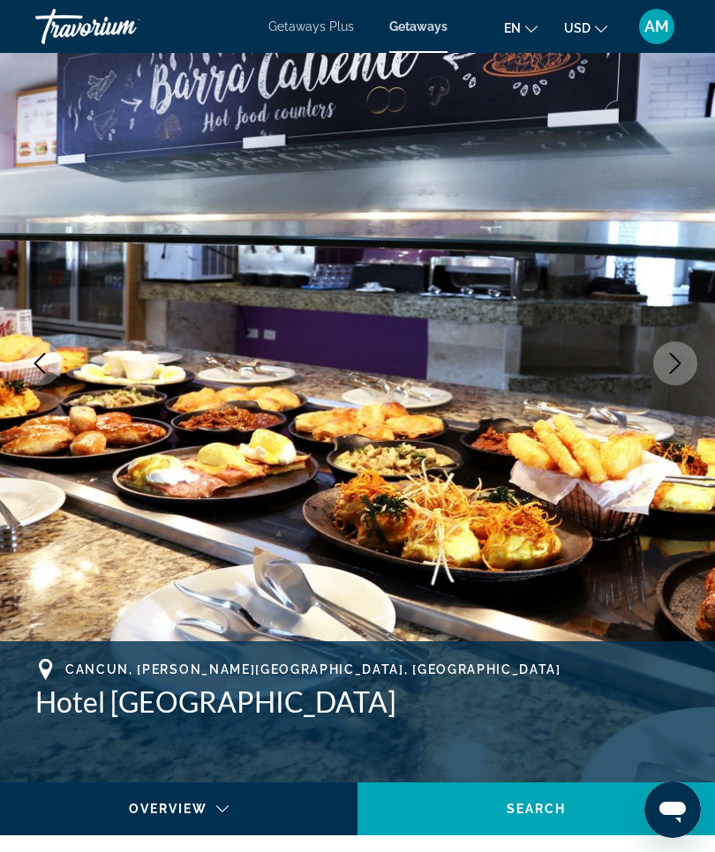
click at [686, 364] on button "Next image" at bounding box center [675, 363] width 44 height 44
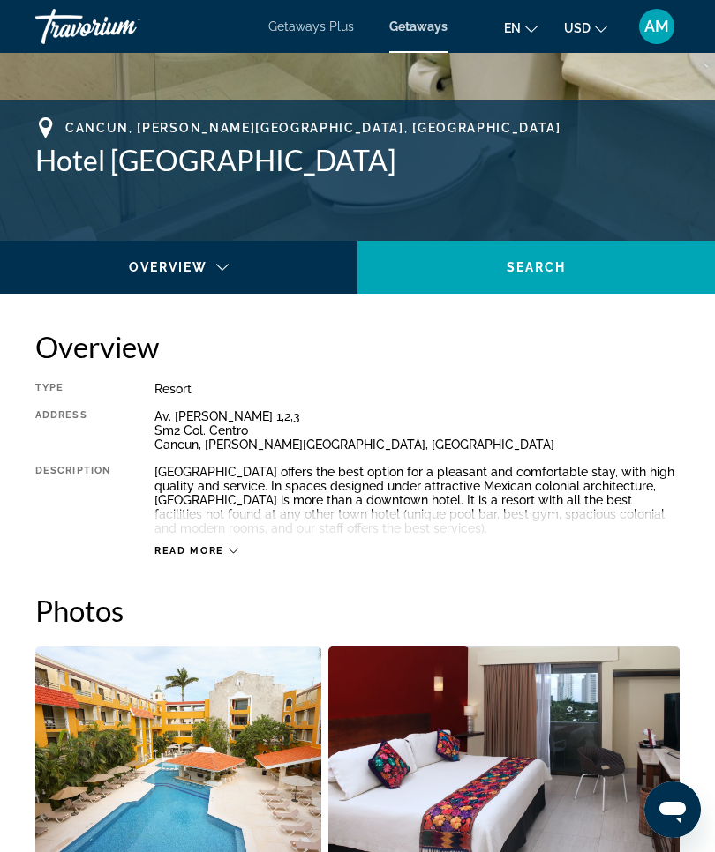
scroll to position [673, 0]
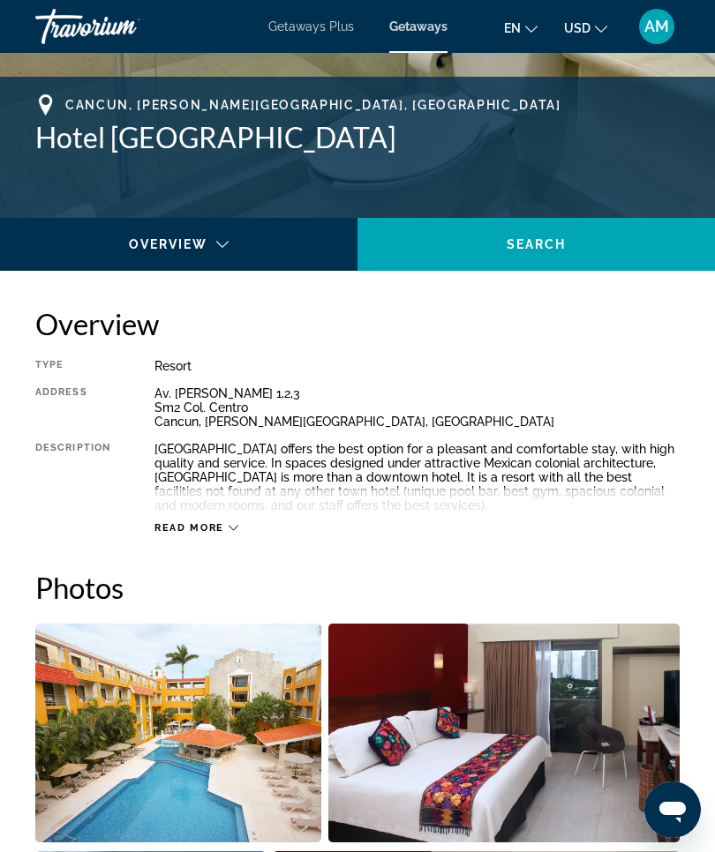
click at [230, 531] on icon "Main content" at bounding box center [234, 528] width 10 height 10
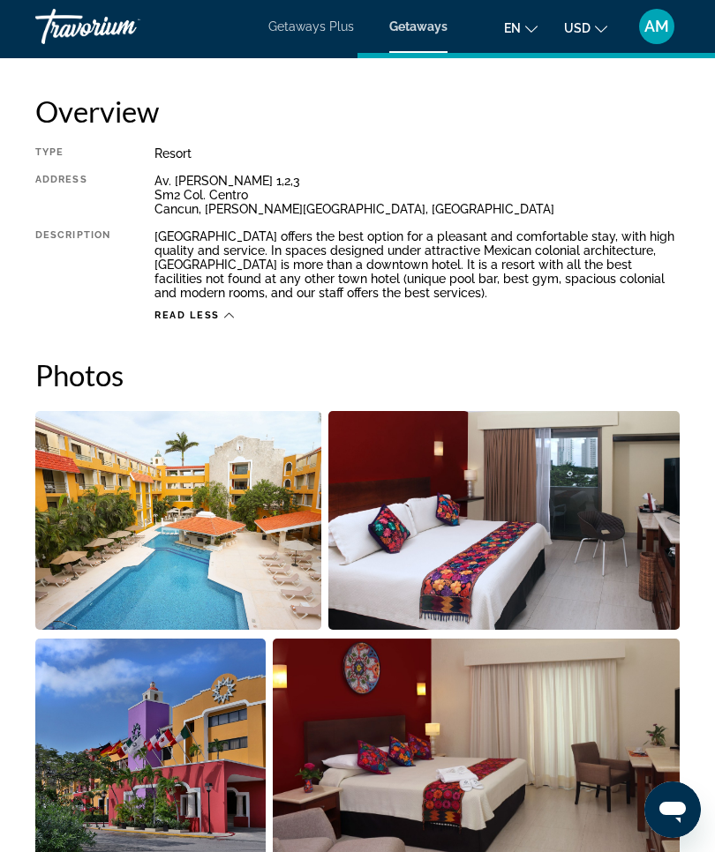
scroll to position [885, 0]
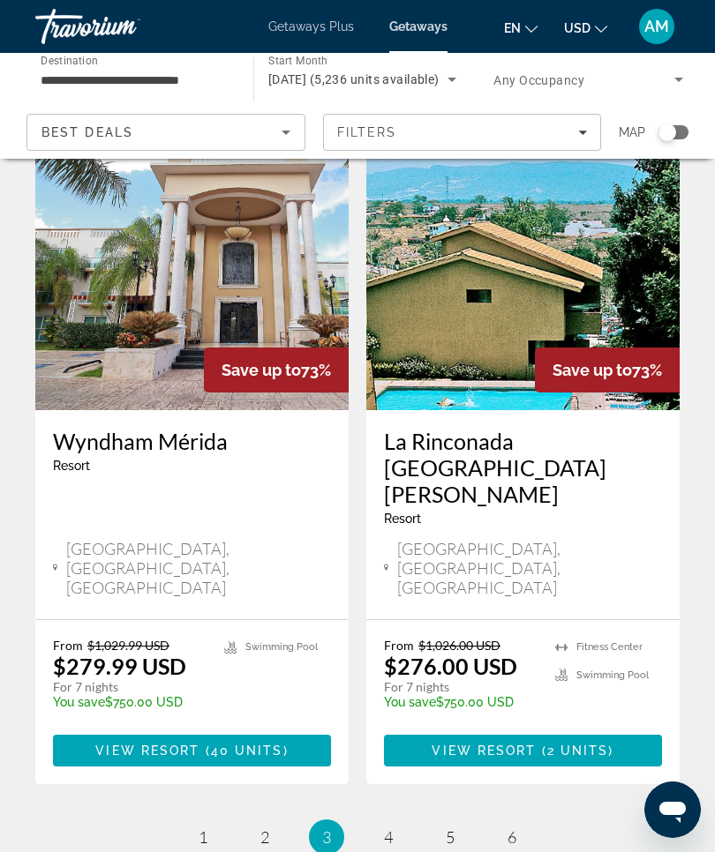
scroll to position [3346, 0]
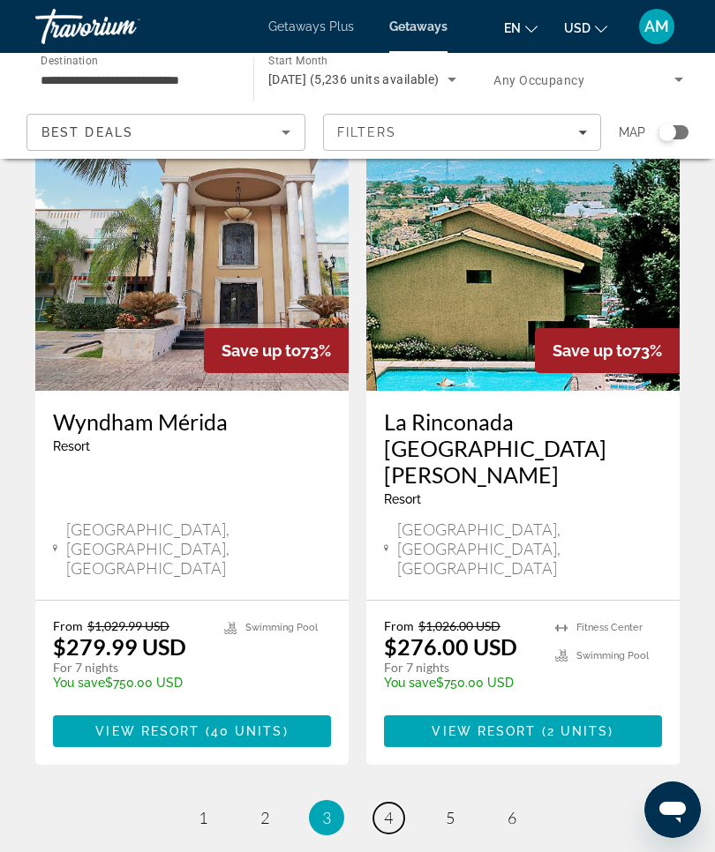
click at [395, 803] on link "page 4" at bounding box center [388, 818] width 31 height 31
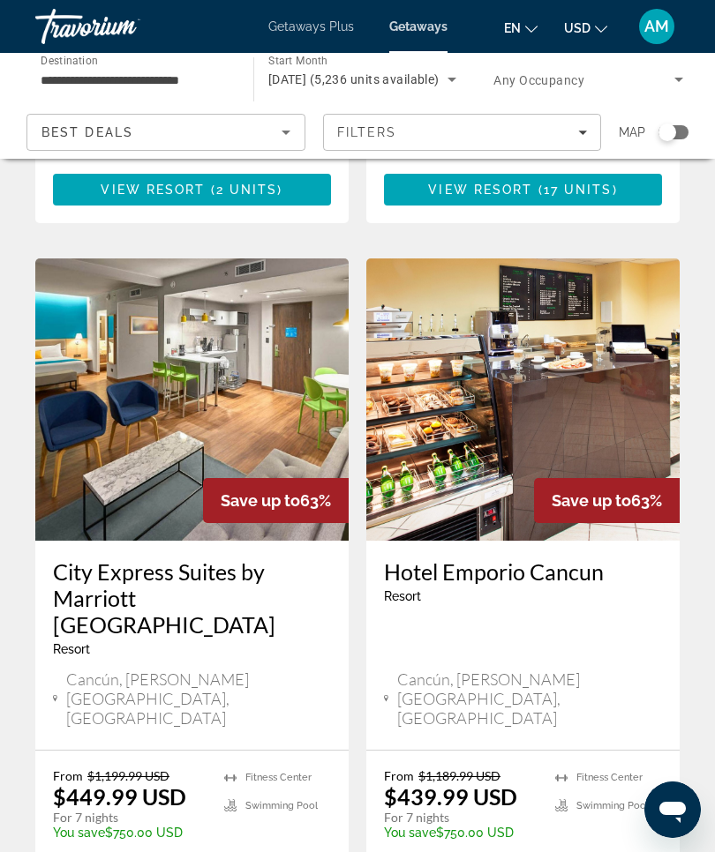
scroll to position [1241, 0]
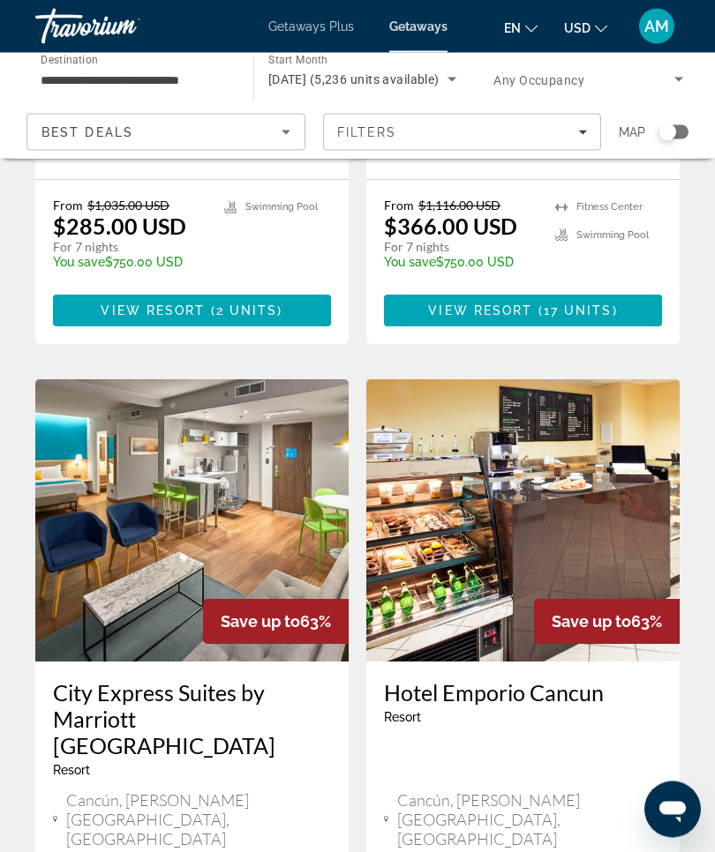
click at [187, 467] on img "Main content" at bounding box center [191, 521] width 313 height 282
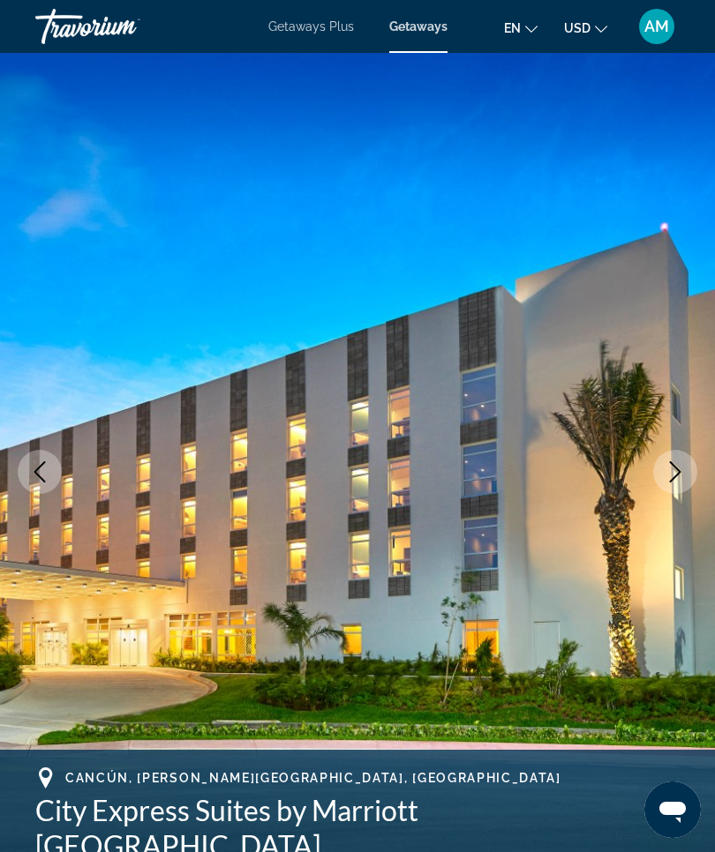
click at [680, 477] on icon "Next image" at bounding box center [674, 471] width 21 height 21
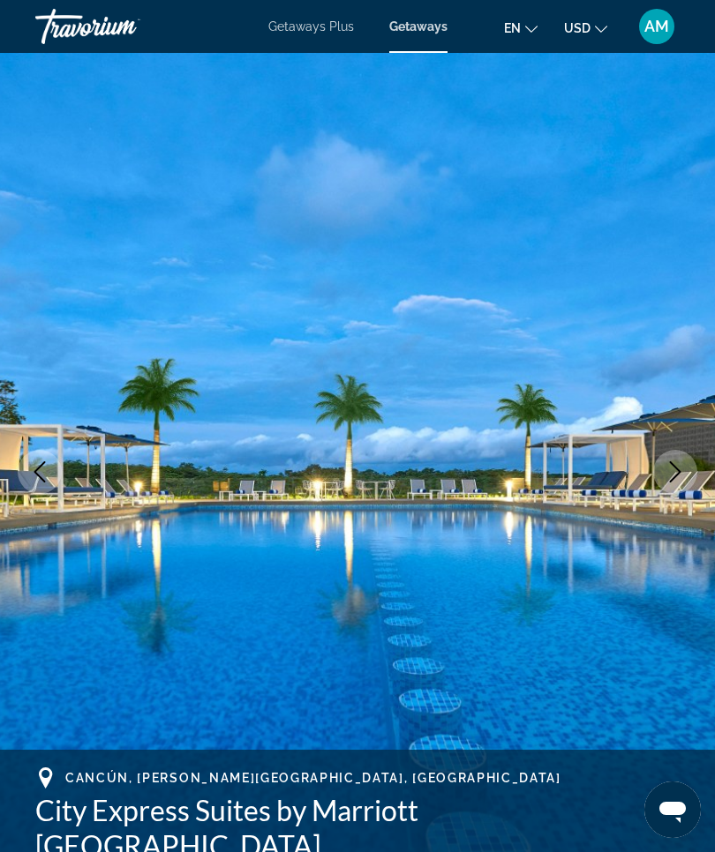
click at [688, 464] on button "Next image" at bounding box center [675, 472] width 44 height 44
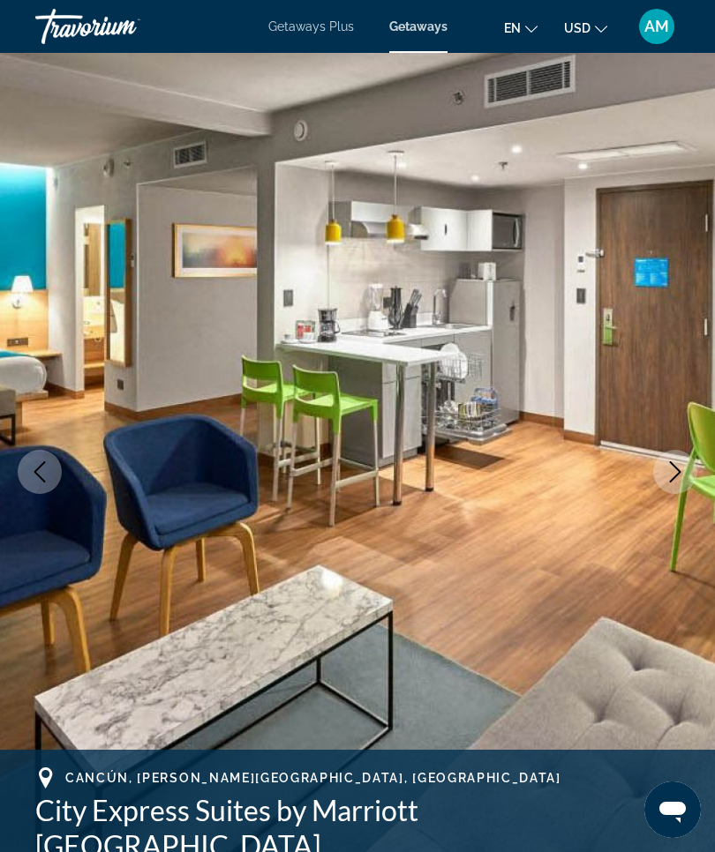
click at [680, 471] on icon "Next image" at bounding box center [674, 471] width 21 height 21
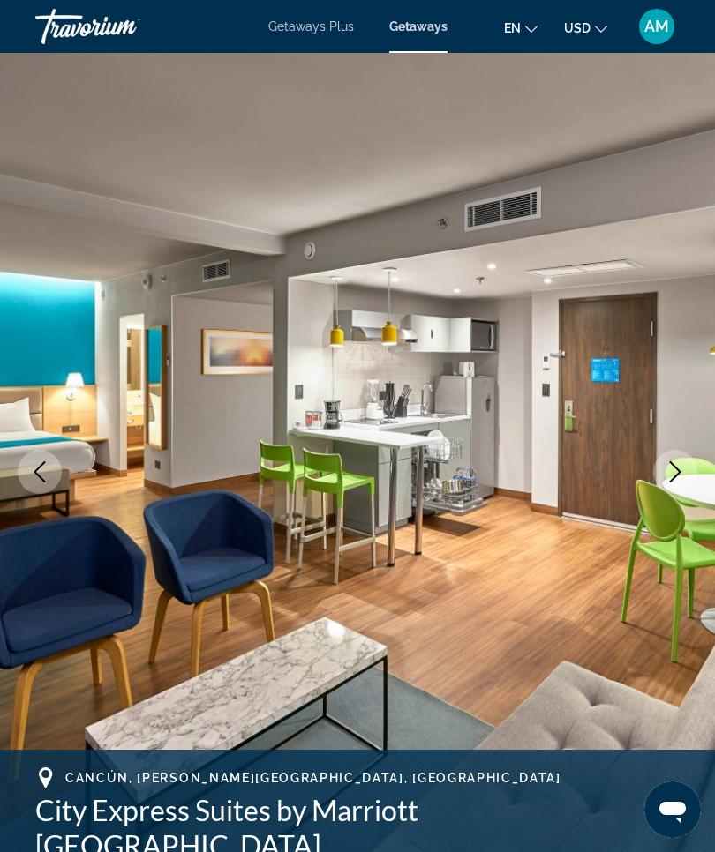
click at [678, 480] on icon "Next image" at bounding box center [674, 471] width 21 height 21
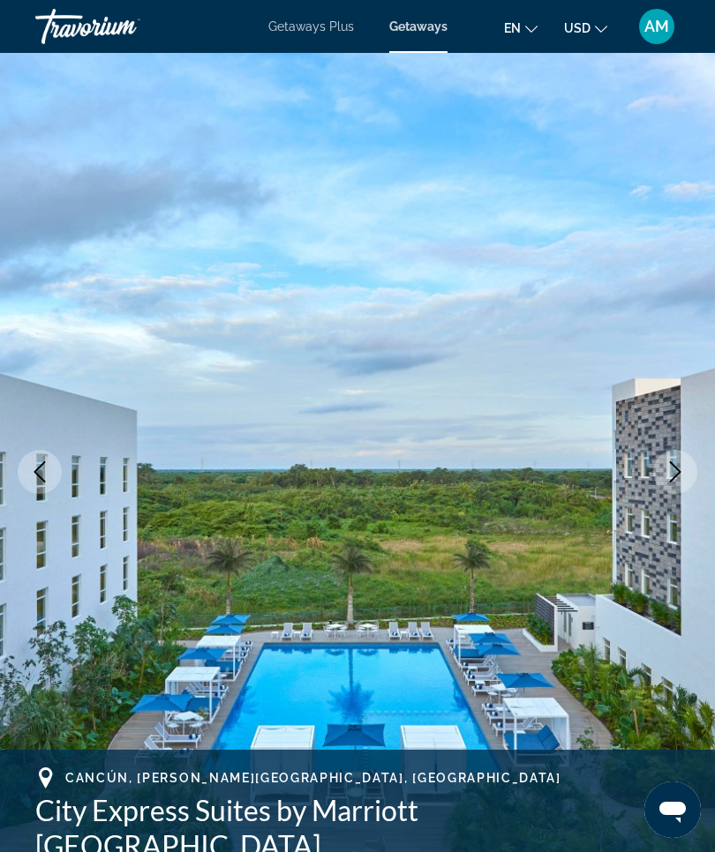
click at [680, 477] on icon "Next image" at bounding box center [674, 471] width 21 height 21
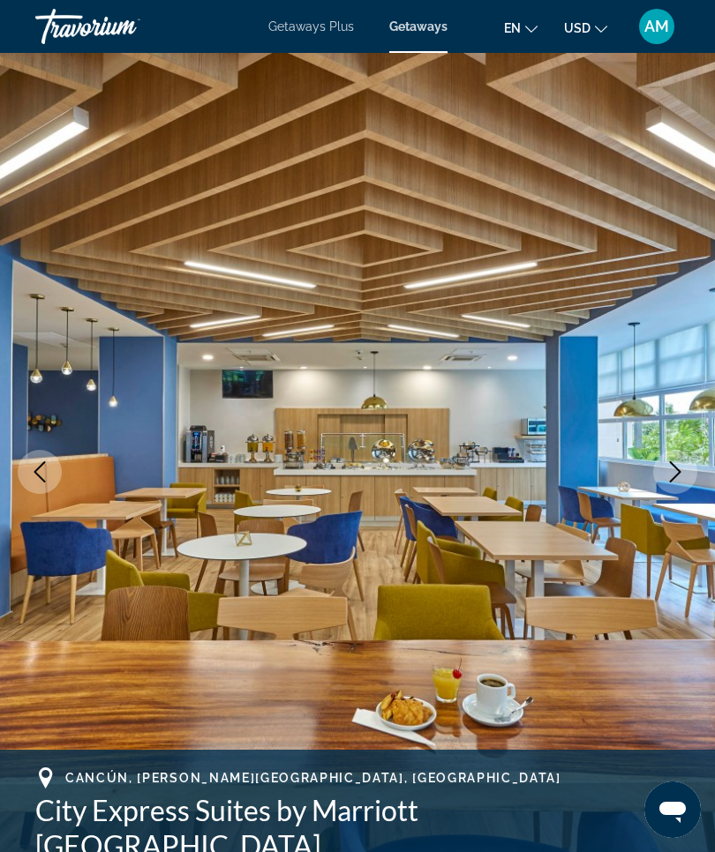
click at [682, 476] on icon "Next image" at bounding box center [674, 471] width 21 height 21
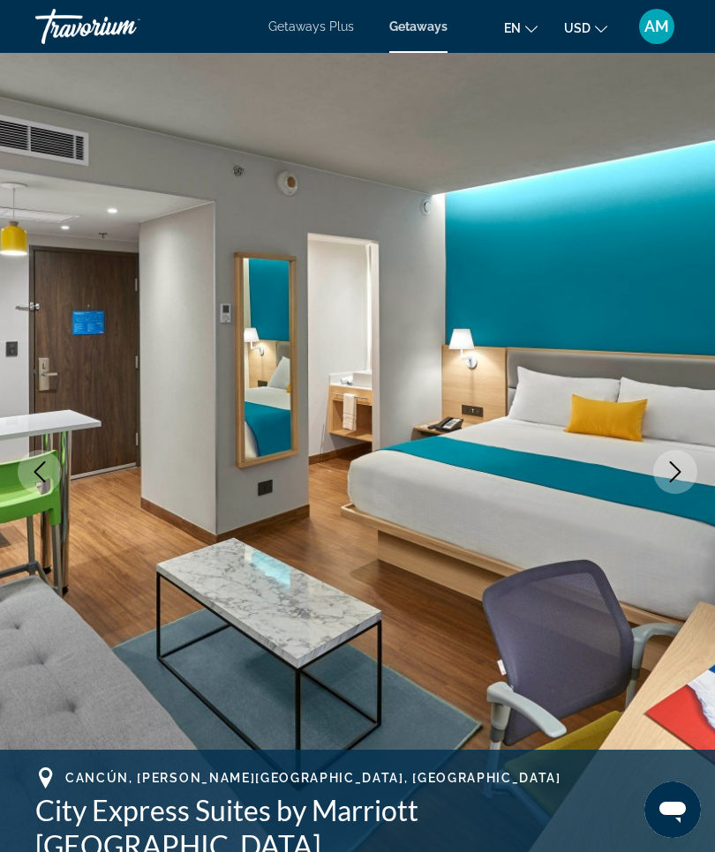
click at [678, 471] on icon "Next image" at bounding box center [674, 471] width 21 height 21
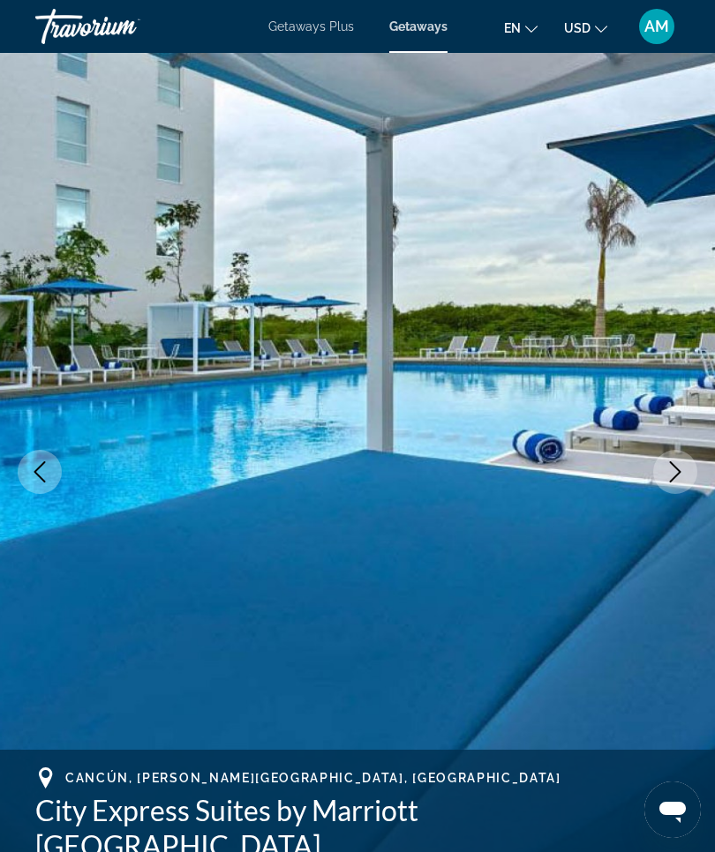
click at [680, 465] on icon "Next image" at bounding box center [674, 471] width 21 height 21
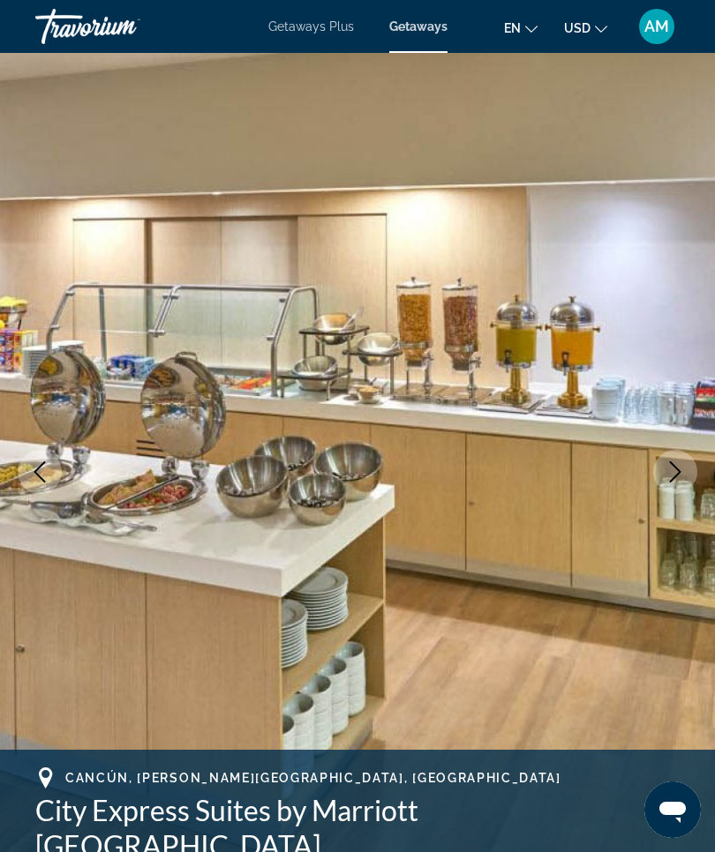
click at [682, 471] on icon "Next image" at bounding box center [674, 471] width 21 height 21
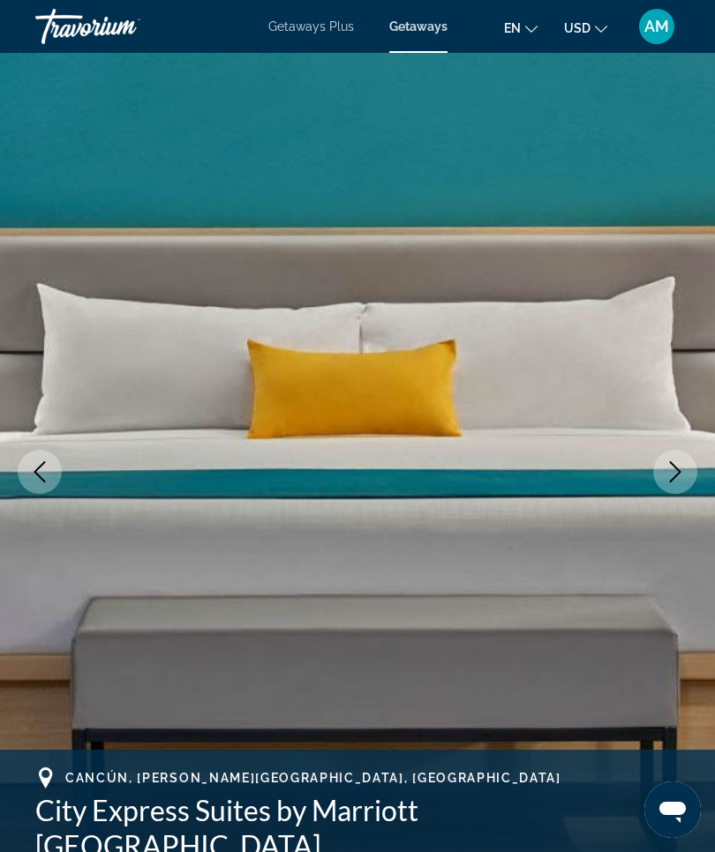
click at [681, 474] on icon "Next image" at bounding box center [674, 471] width 21 height 21
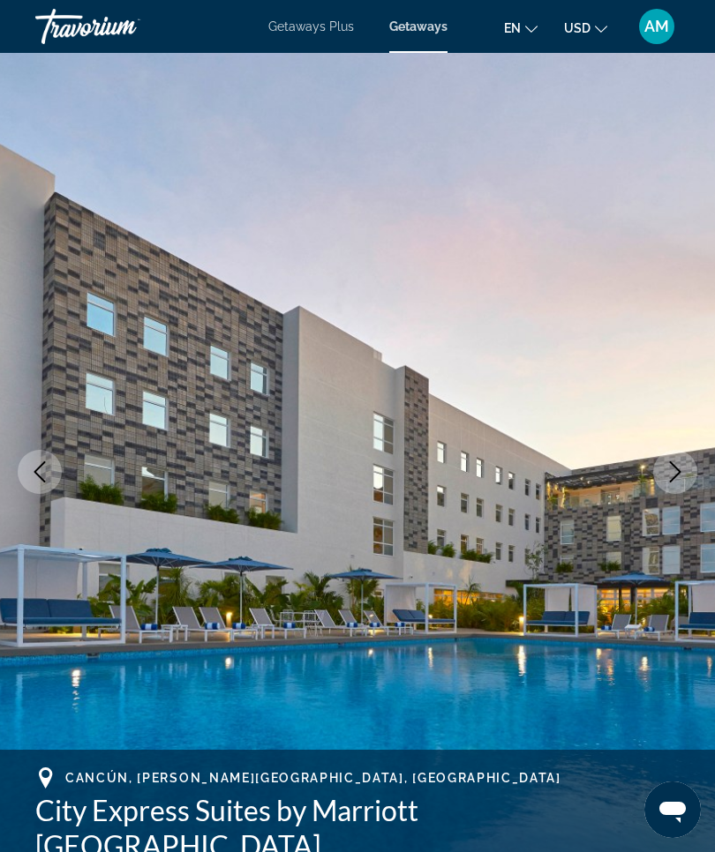
click at [673, 478] on icon "Next image" at bounding box center [675, 471] width 11 height 21
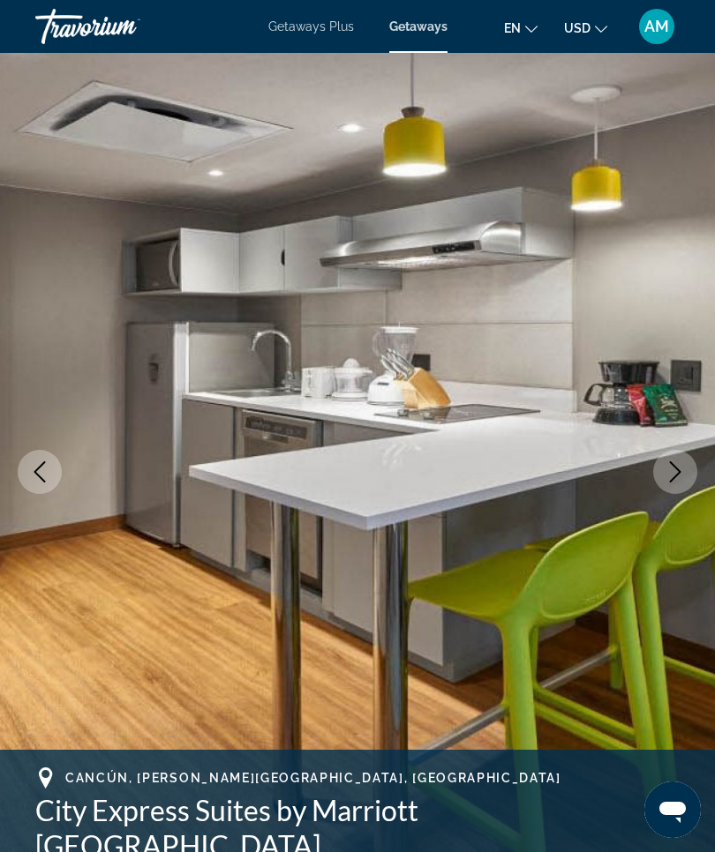
click at [680, 473] on icon "Next image" at bounding box center [674, 471] width 21 height 21
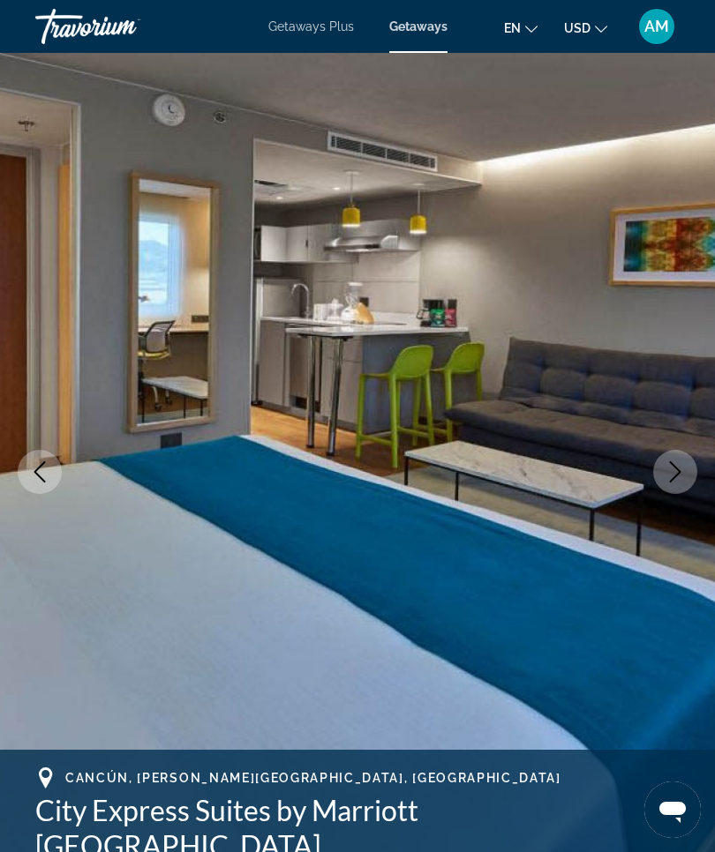
click at [671, 471] on icon "Next image" at bounding box center [674, 471] width 21 height 21
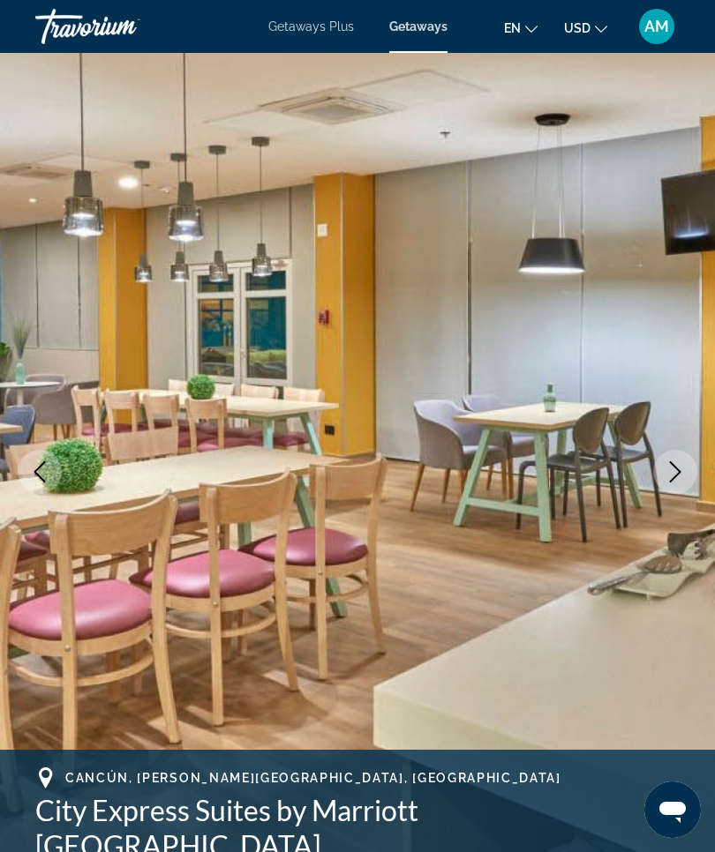
click at [680, 475] on icon "Next image" at bounding box center [674, 471] width 21 height 21
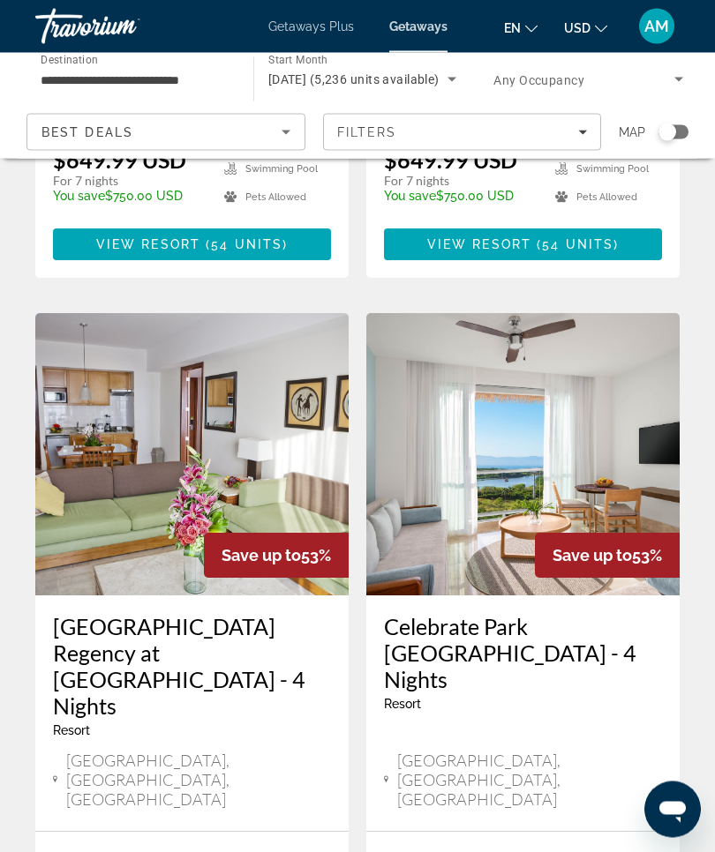
scroll to position [3224, 0]
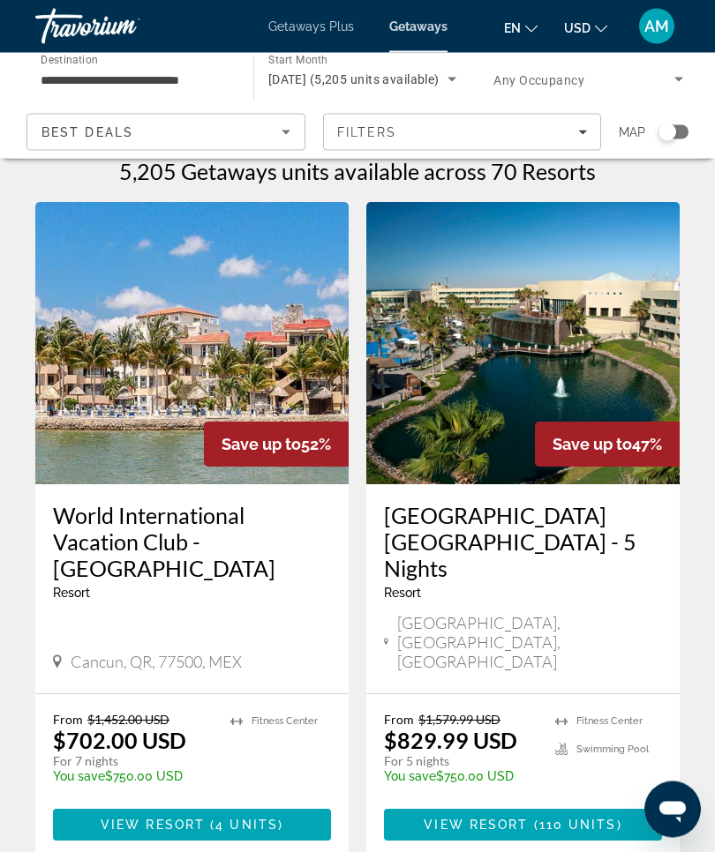
scroll to position [4, 0]
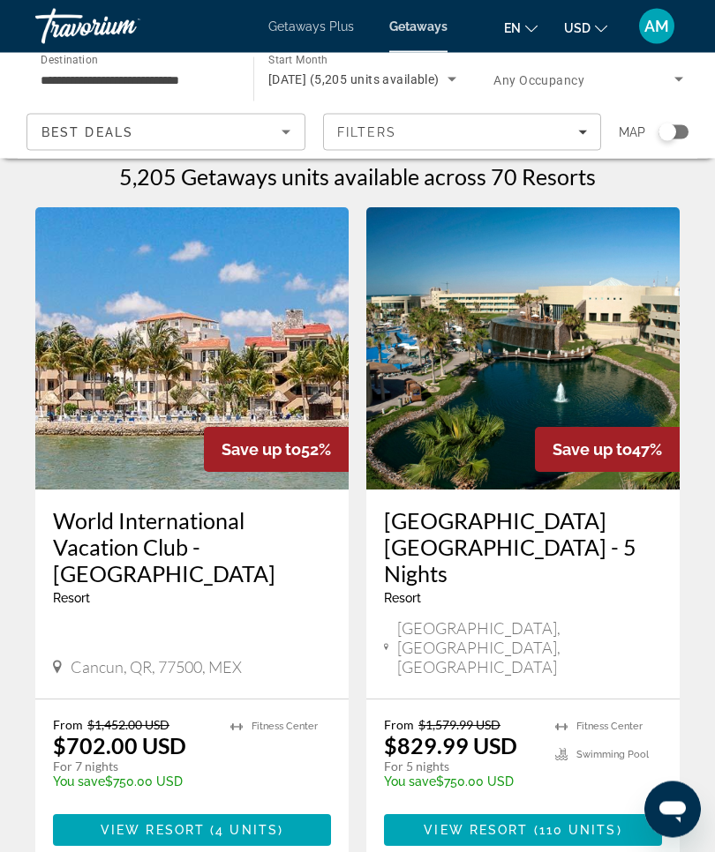
click at [581, 132] on icon "Filters" at bounding box center [582, 133] width 9 height 4
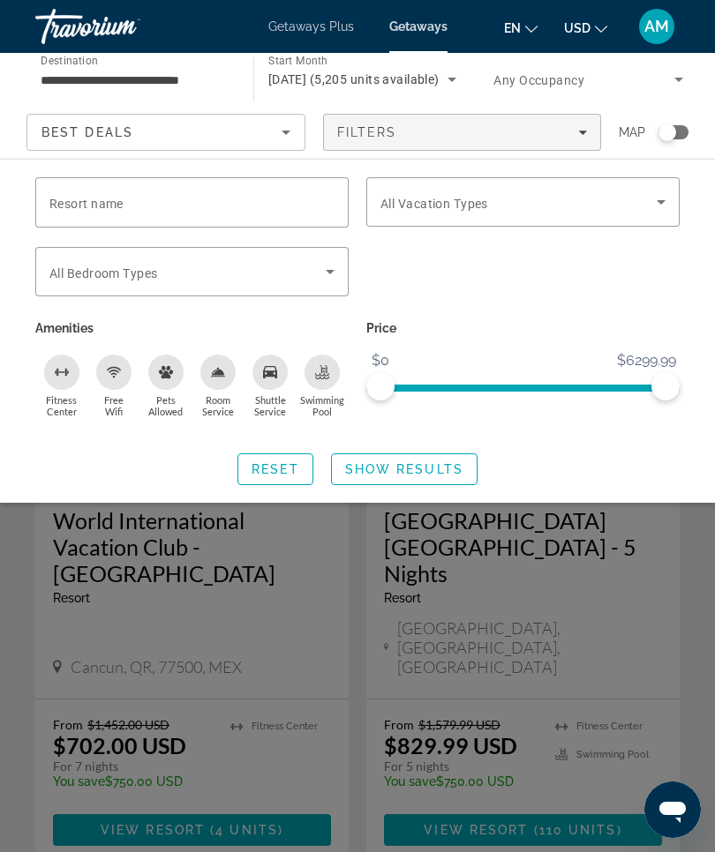
click at [657, 201] on icon "Search widget" at bounding box center [660, 202] width 9 height 4
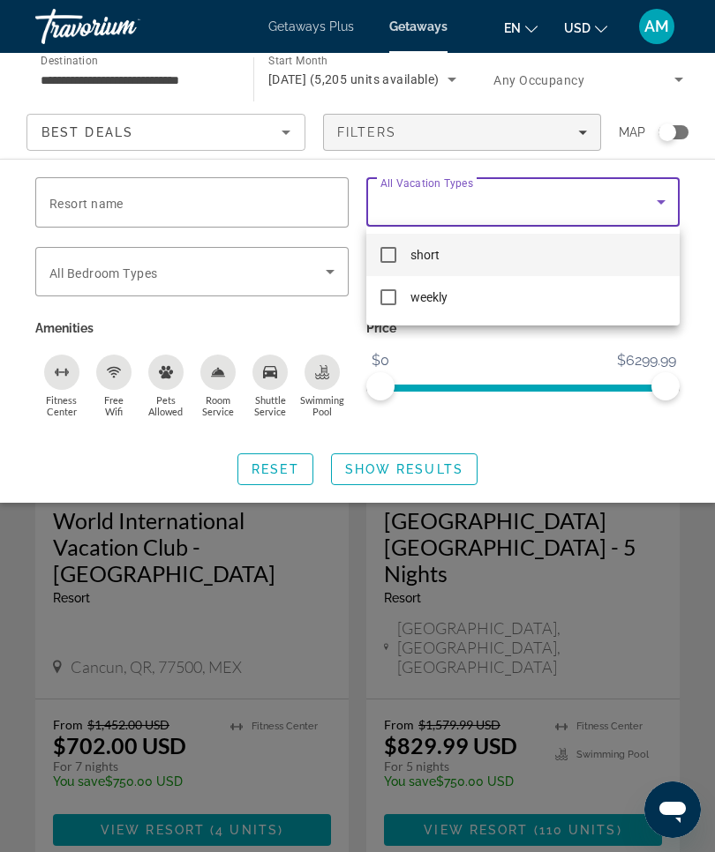
click at [593, 460] on div at bounding box center [357, 426] width 715 height 852
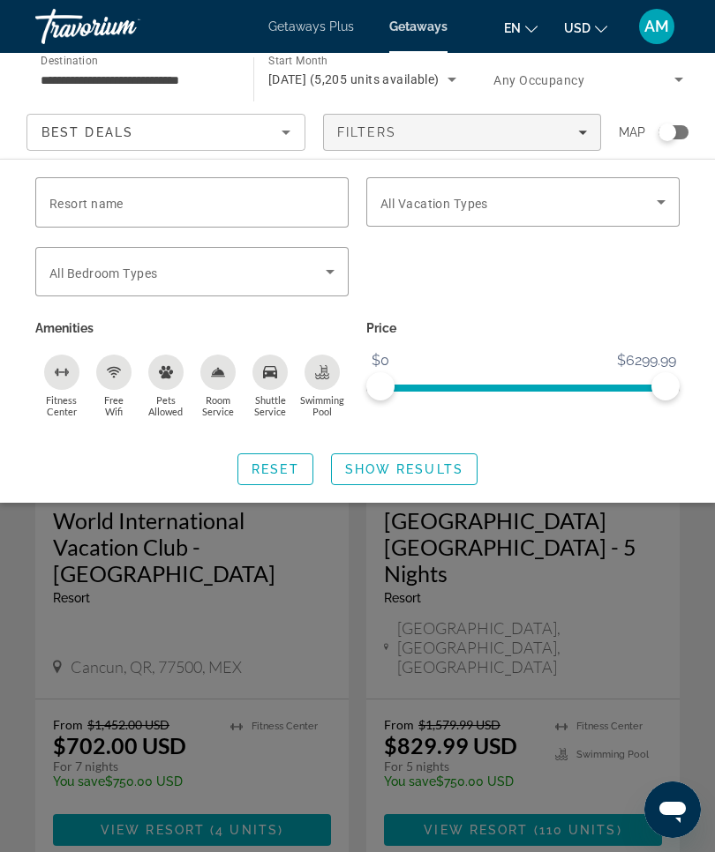
click at [663, 199] on icon "Search widget" at bounding box center [660, 201] width 21 height 21
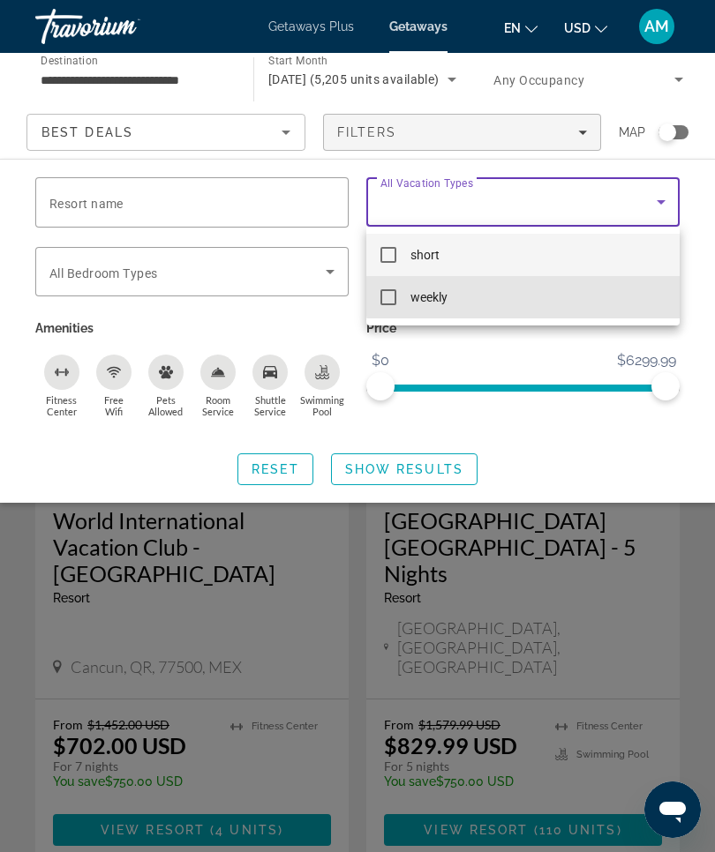
click at [525, 294] on mat-option "weekly" at bounding box center [522, 297] width 313 height 42
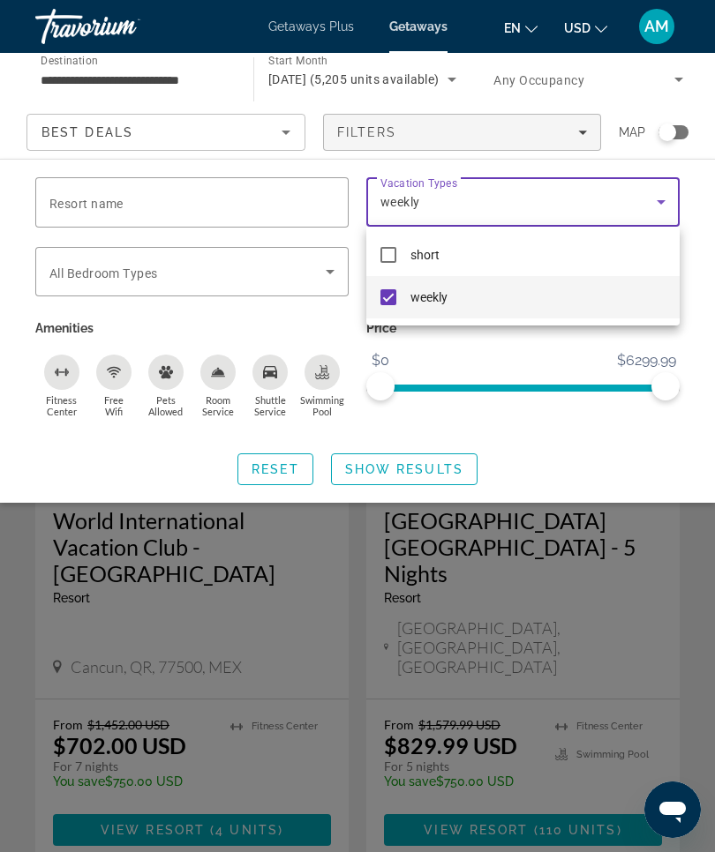
click at [441, 472] on div at bounding box center [357, 426] width 715 height 852
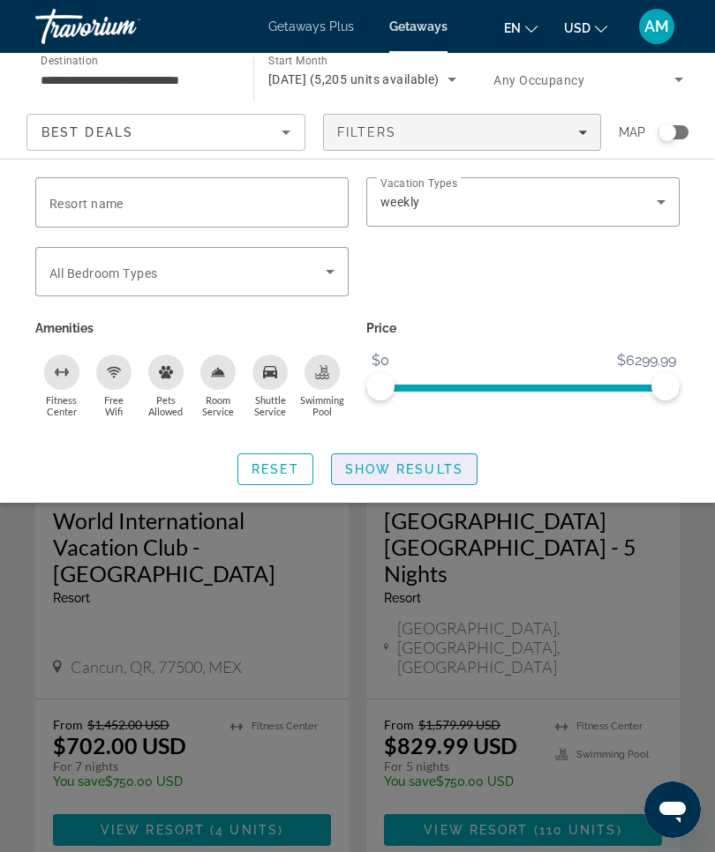
click at [437, 468] on span "Show Results" at bounding box center [404, 469] width 118 height 14
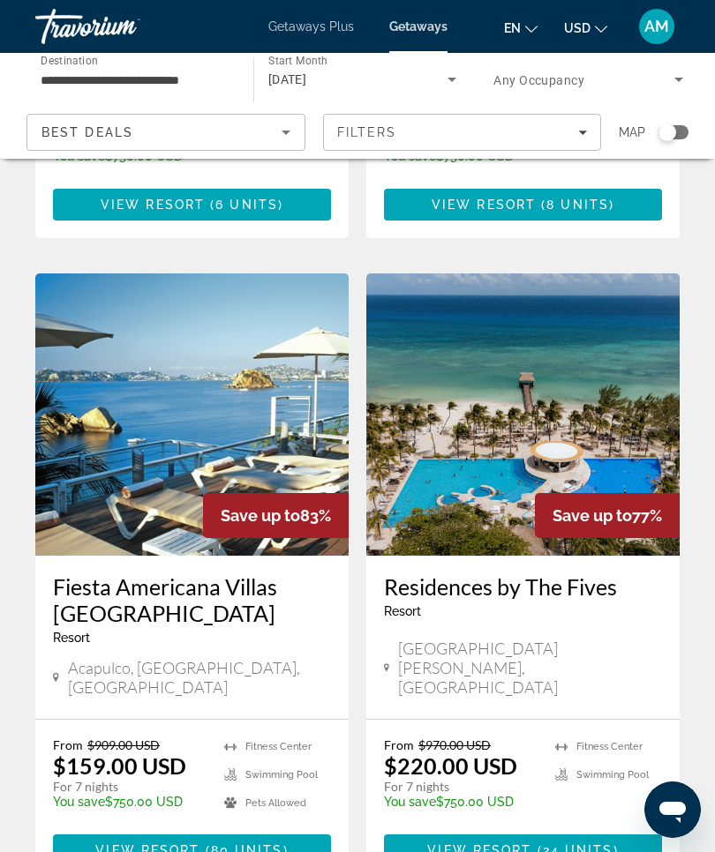
scroll to position [3301, 0]
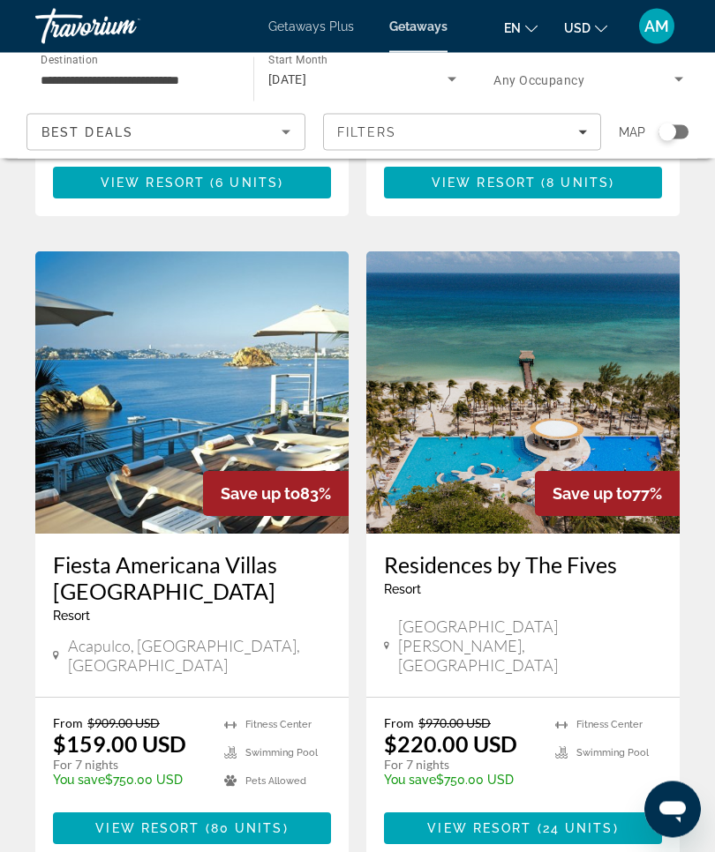
click at [497, 267] on img "Main content" at bounding box center [522, 393] width 313 height 282
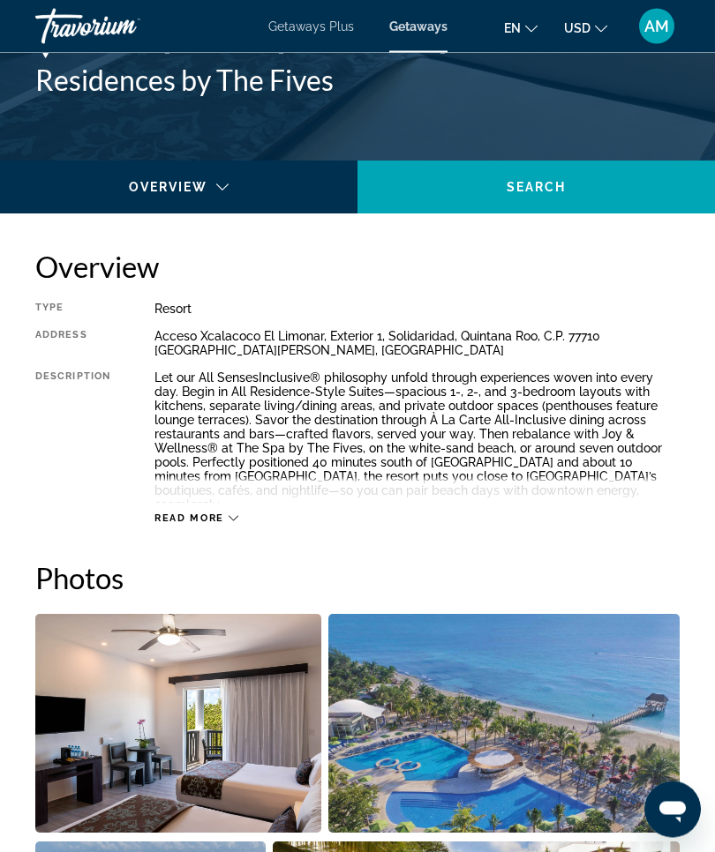
scroll to position [733, 0]
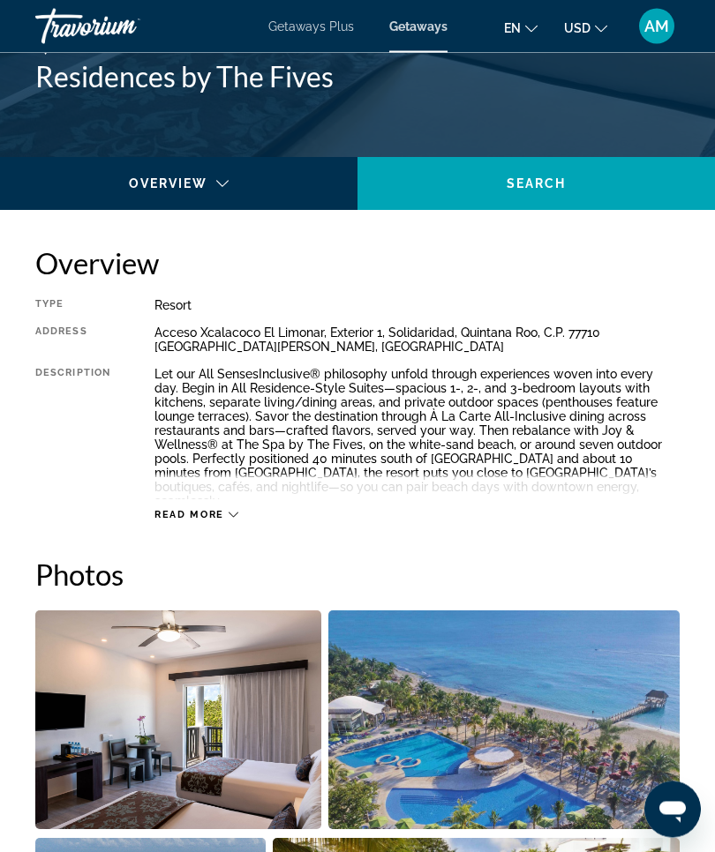
click at [236, 511] on icon "Main content" at bounding box center [234, 516] width 10 height 10
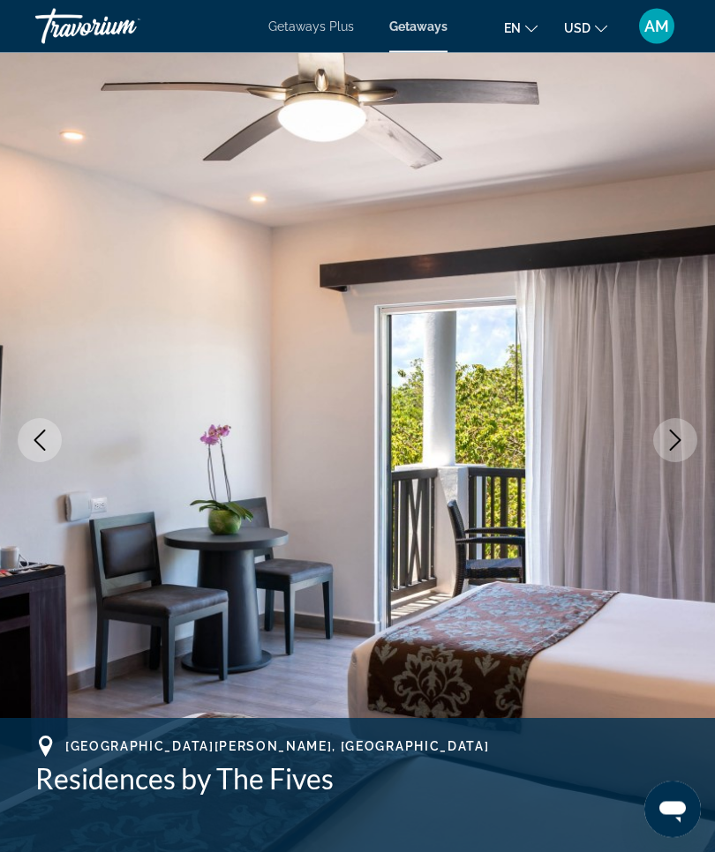
scroll to position [32, 0]
click at [678, 446] on icon "Next image" at bounding box center [674, 440] width 21 height 21
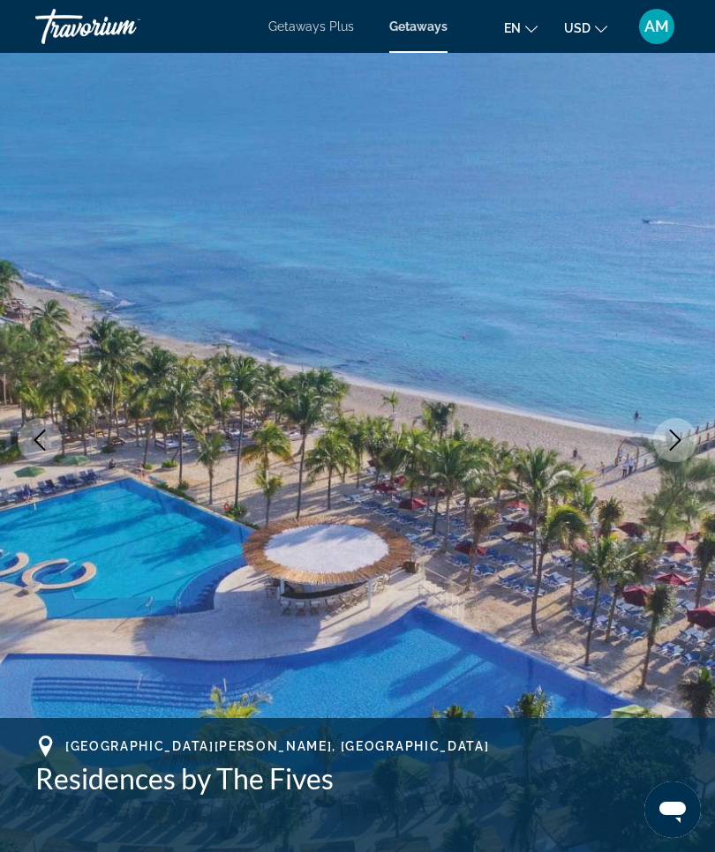
click at [52, 441] on button "Previous image" at bounding box center [40, 440] width 44 height 44
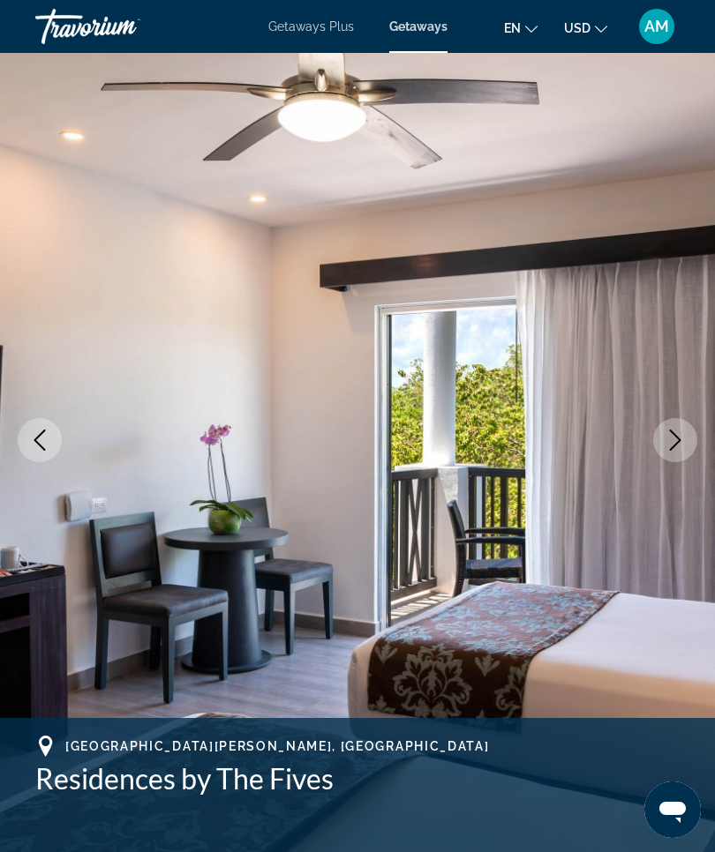
click at [40, 437] on icon "Previous image" at bounding box center [39, 440] width 21 height 21
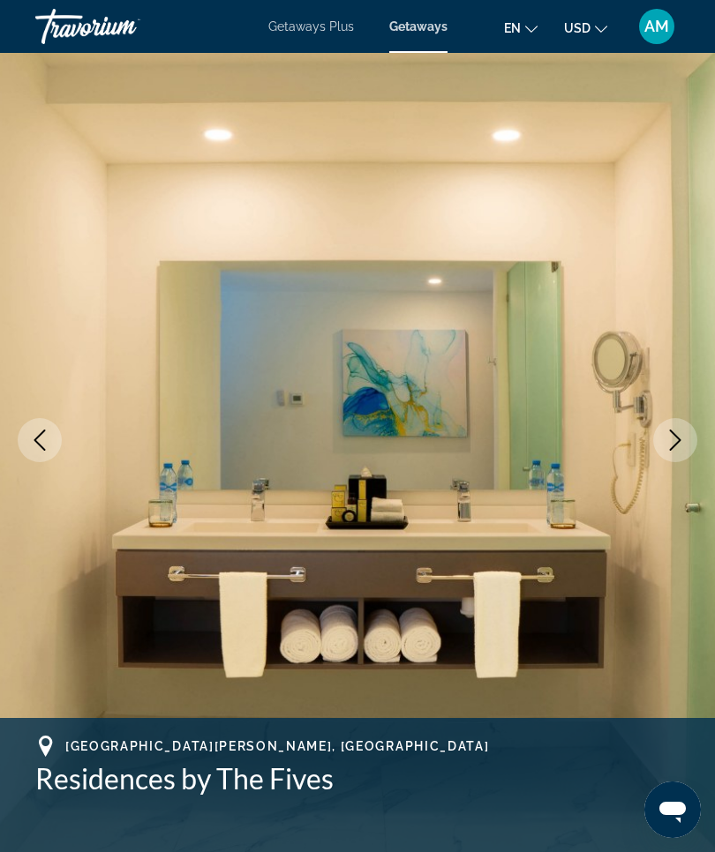
click at [34, 439] on icon "Previous image" at bounding box center [39, 440] width 21 height 21
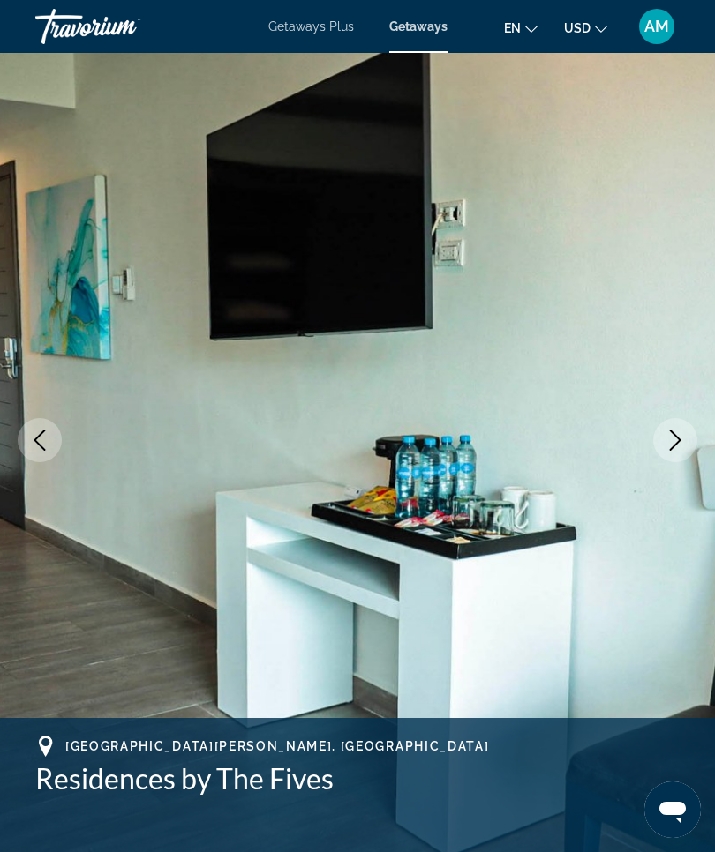
click at [36, 435] on icon "Previous image" at bounding box center [39, 440] width 21 height 21
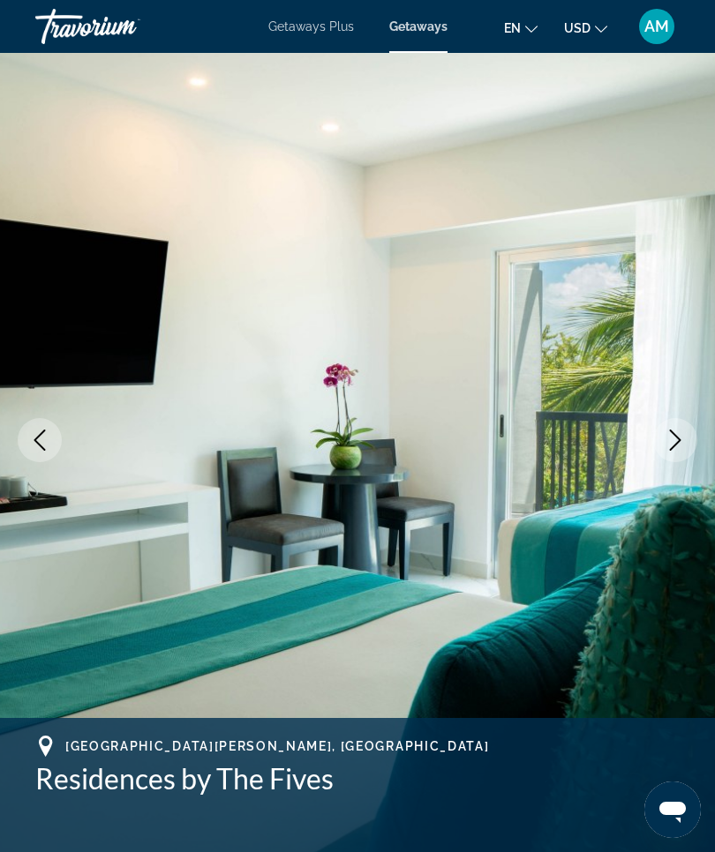
click at [32, 426] on button "Previous image" at bounding box center [40, 440] width 44 height 44
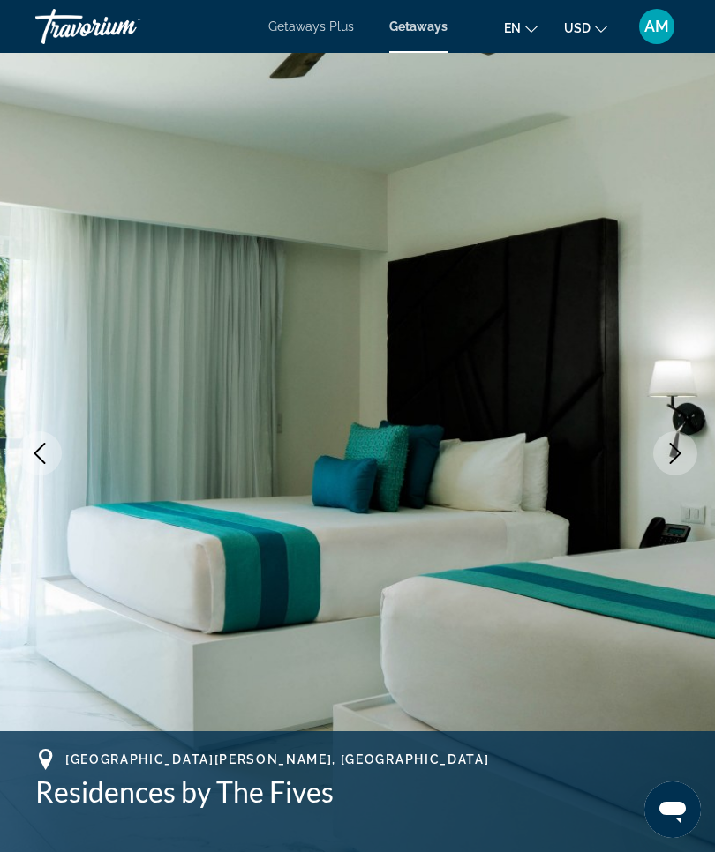
scroll to position [19, 0]
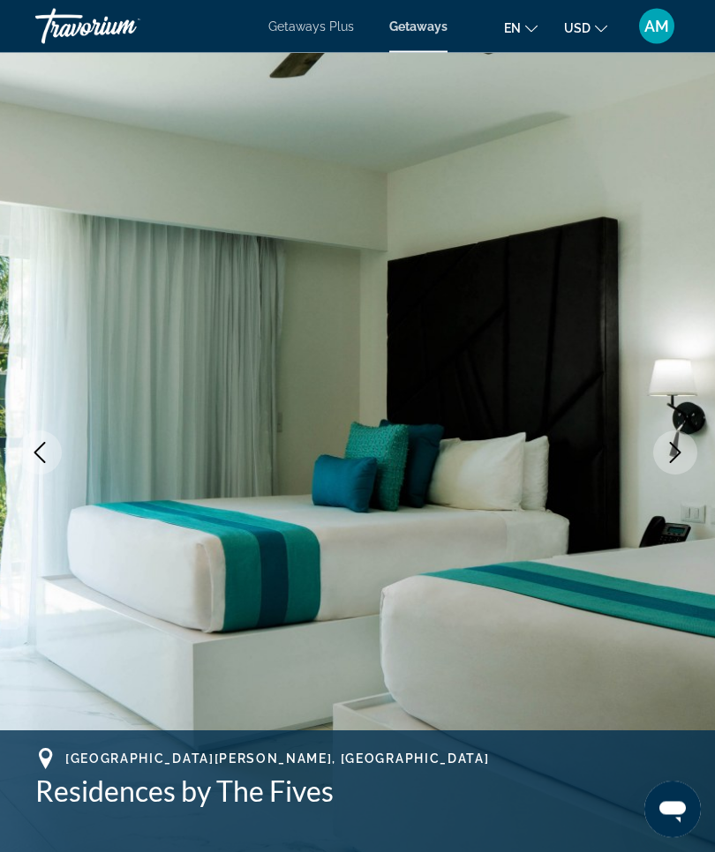
click at [670, 443] on icon "Next image" at bounding box center [674, 453] width 21 height 21
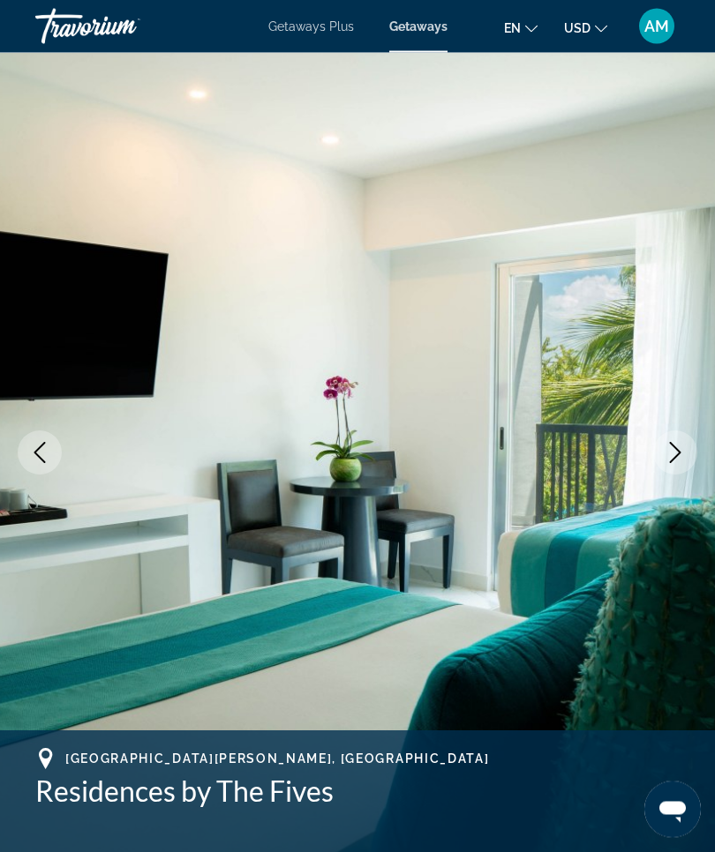
click at [32, 445] on icon "Previous image" at bounding box center [39, 453] width 21 height 21
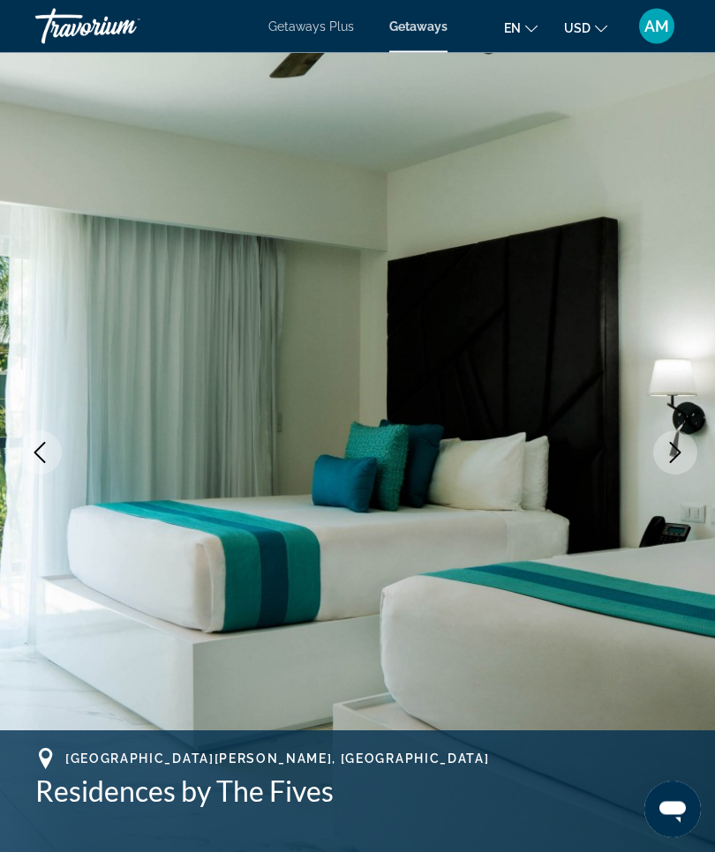
click at [35, 460] on icon "Previous image" at bounding box center [39, 453] width 21 height 21
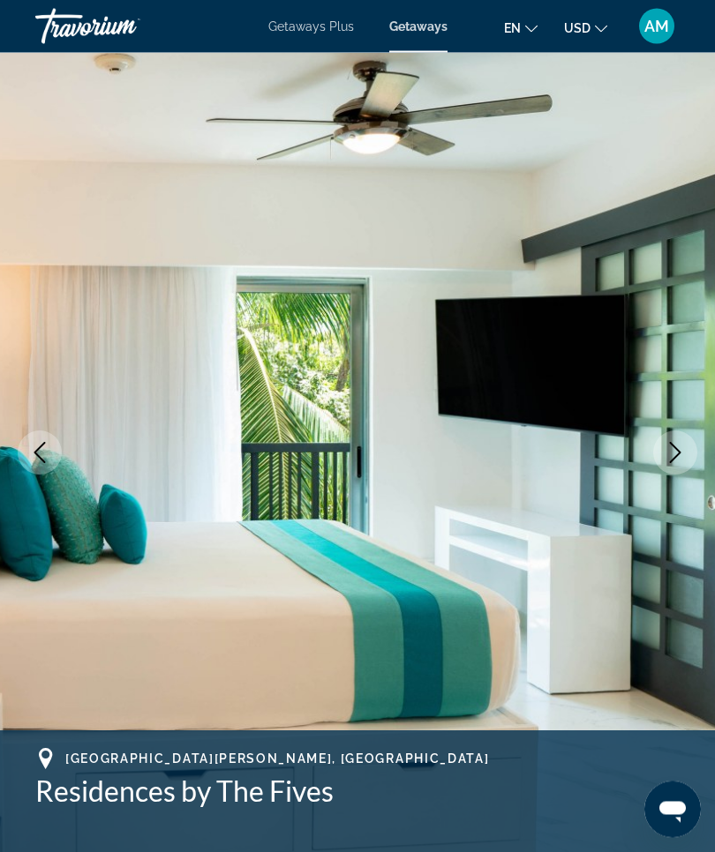
click at [5, 438] on img "Main content" at bounding box center [357, 453] width 715 height 838
click at [8, 442] on img "Main content" at bounding box center [357, 453] width 715 height 838
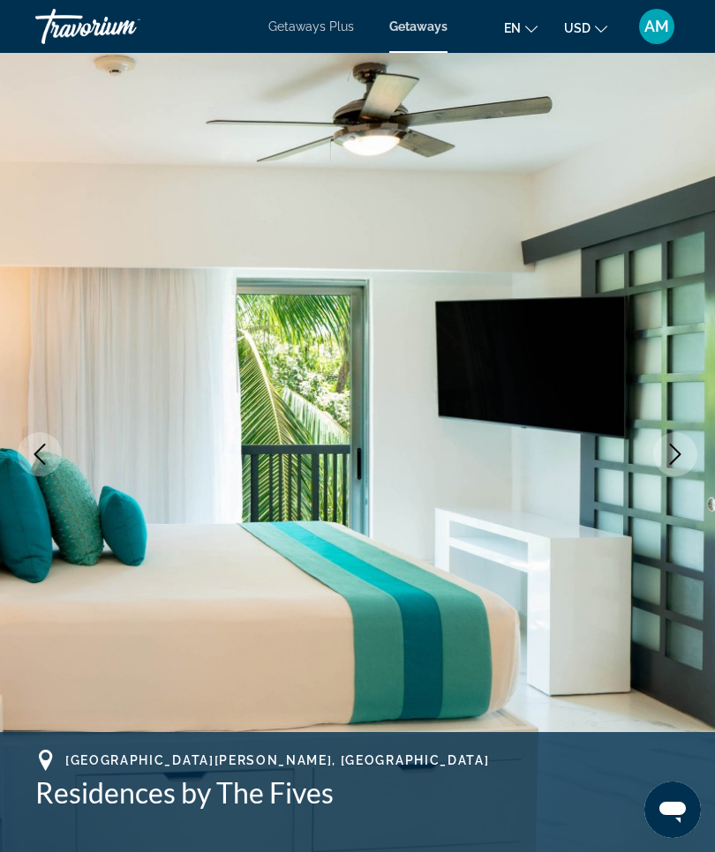
scroll to position [13, 0]
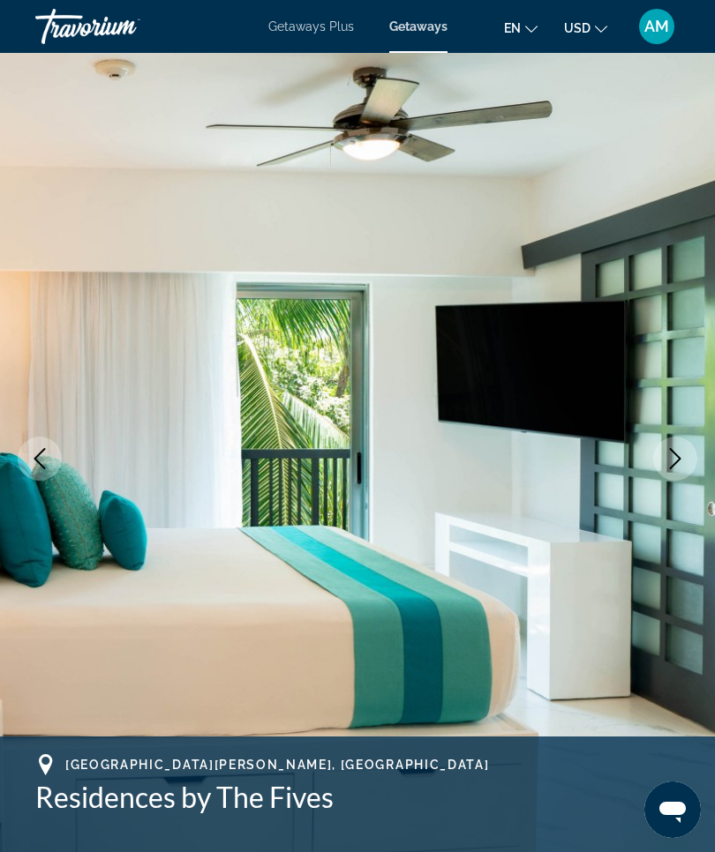
click at [1, 408] on img "Main content" at bounding box center [357, 459] width 715 height 838
click at [35, 448] on icon "Previous image" at bounding box center [39, 458] width 21 height 21
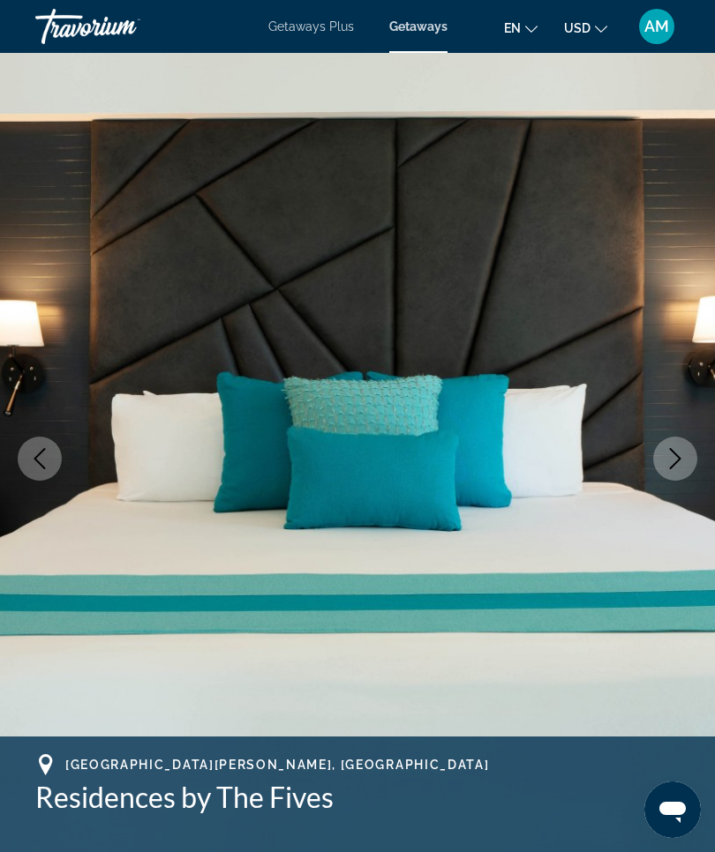
click at [8, 486] on img "Main content" at bounding box center [357, 459] width 715 height 838
click at [12, 486] on img "Main content" at bounding box center [357, 459] width 715 height 838
click at [12, 463] on img "Main content" at bounding box center [357, 459] width 715 height 838
click at [24, 418] on img "Main content" at bounding box center [357, 459] width 715 height 838
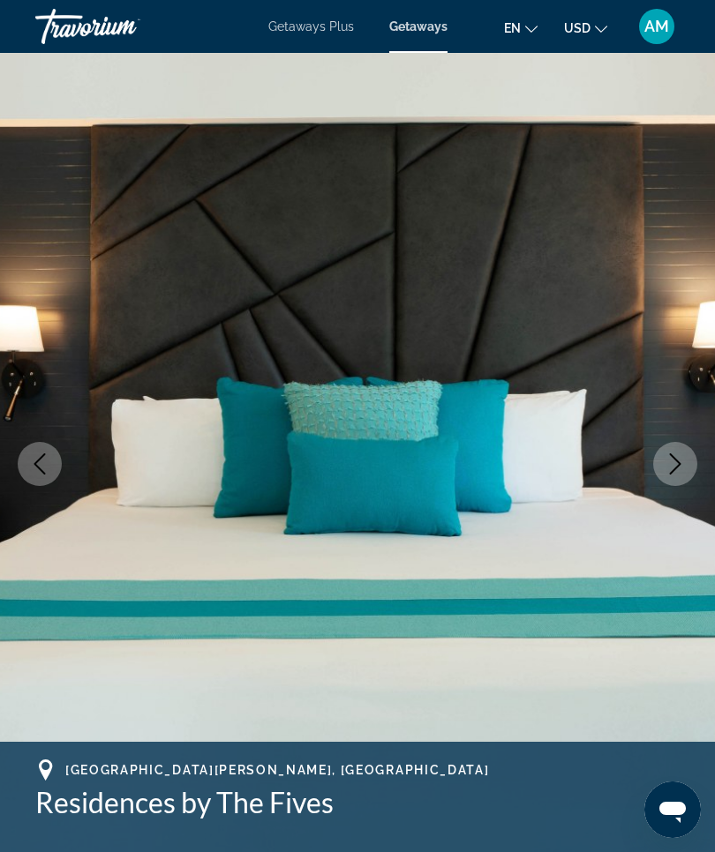
scroll to position [6, 0]
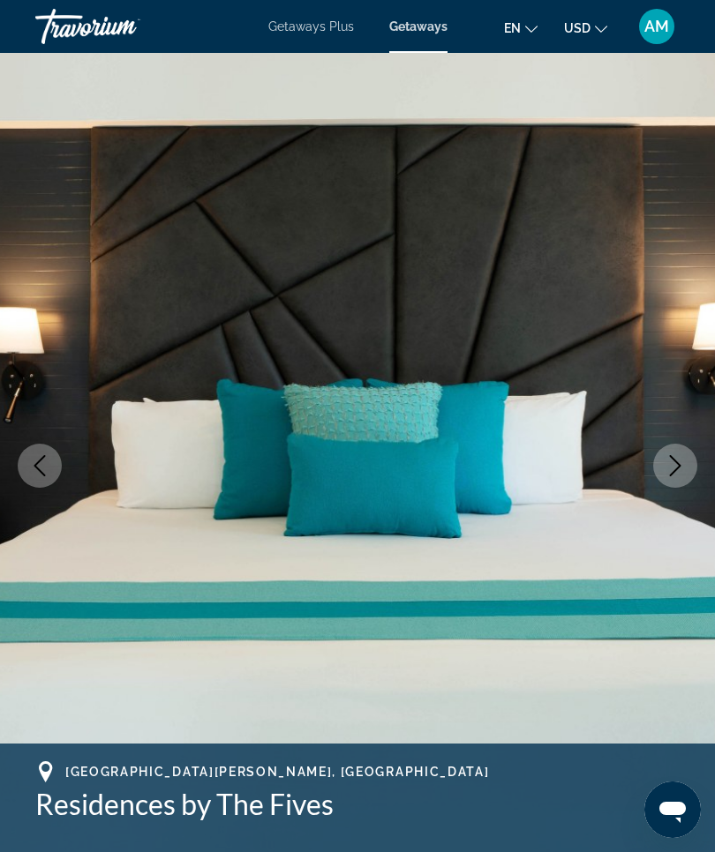
click at [2, 507] on img "Main content" at bounding box center [357, 466] width 715 height 838
click at [34, 508] on img "Main content" at bounding box center [357, 466] width 715 height 838
click at [12, 411] on img "Main content" at bounding box center [357, 466] width 715 height 838
click at [12, 426] on img "Main content" at bounding box center [357, 466] width 715 height 838
click at [12, 463] on img "Main content" at bounding box center [357, 466] width 715 height 838
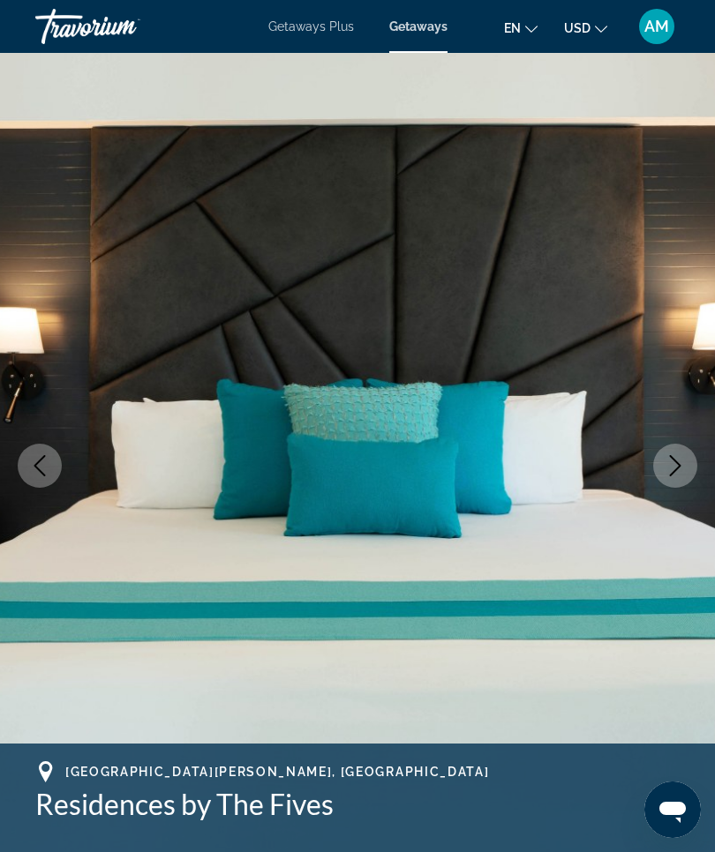
click at [48, 466] on icon "Previous image" at bounding box center [39, 465] width 21 height 21
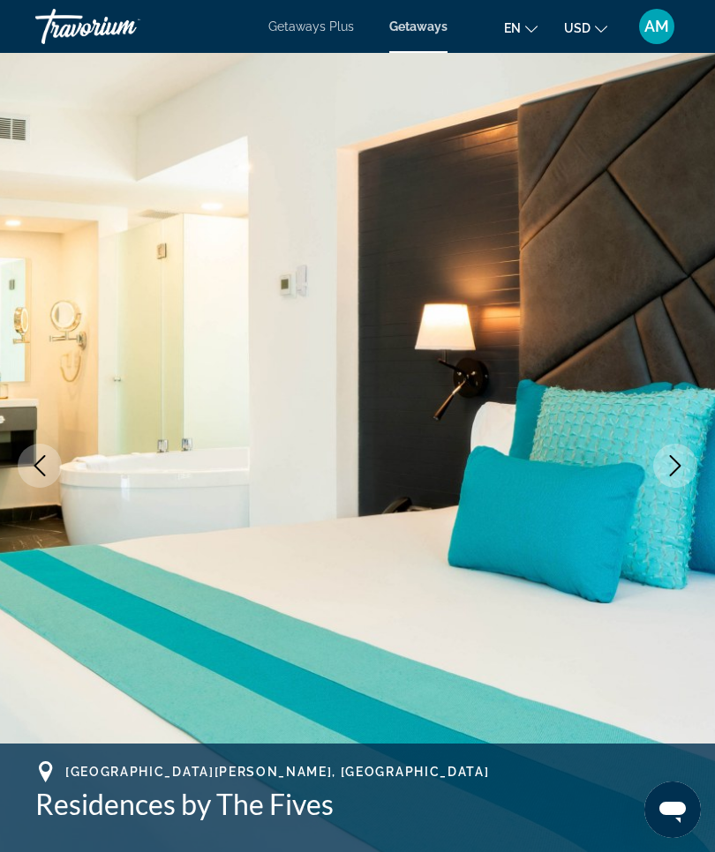
click at [50, 461] on button "Previous image" at bounding box center [40, 466] width 44 height 44
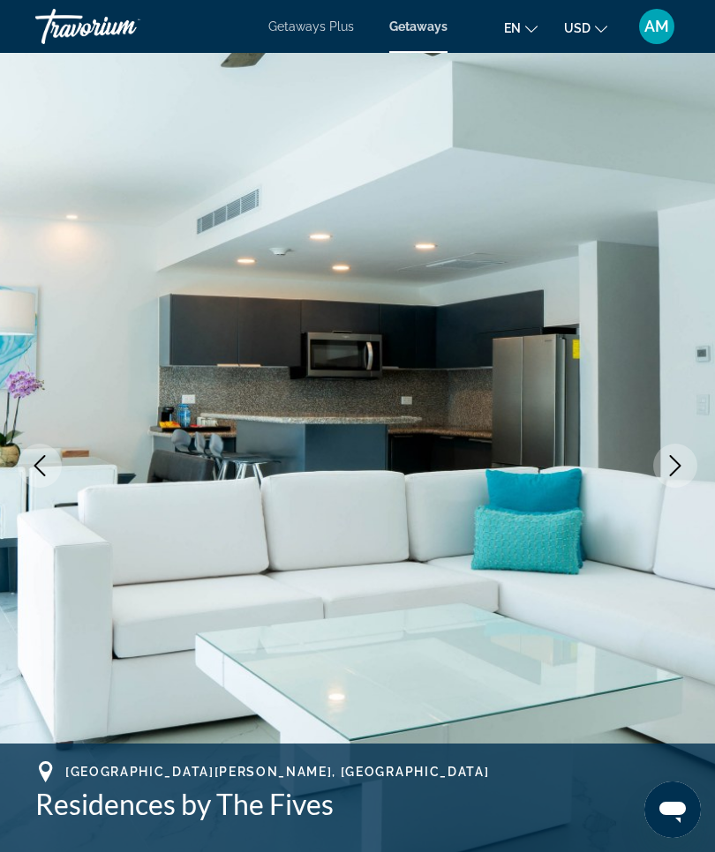
click at [1, 483] on img "Main content" at bounding box center [357, 466] width 715 height 838
click at [11, 465] on img "Main content" at bounding box center [357, 466] width 715 height 838
click at [49, 455] on icon "Previous image" at bounding box center [39, 465] width 21 height 21
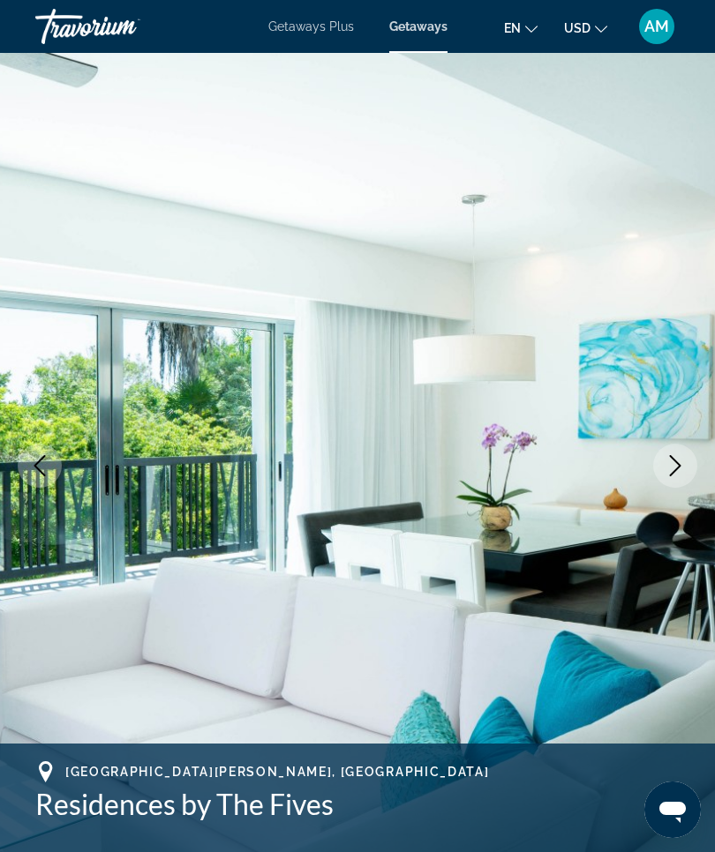
click at [56, 452] on button "Previous image" at bounding box center [40, 466] width 44 height 44
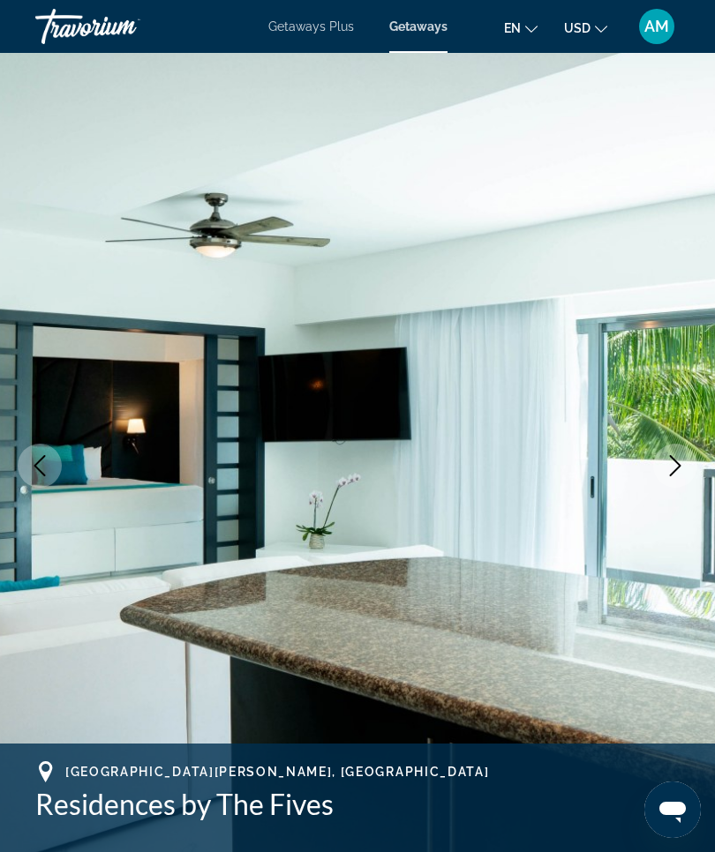
click at [44, 467] on icon "Previous image" at bounding box center [39, 465] width 21 height 21
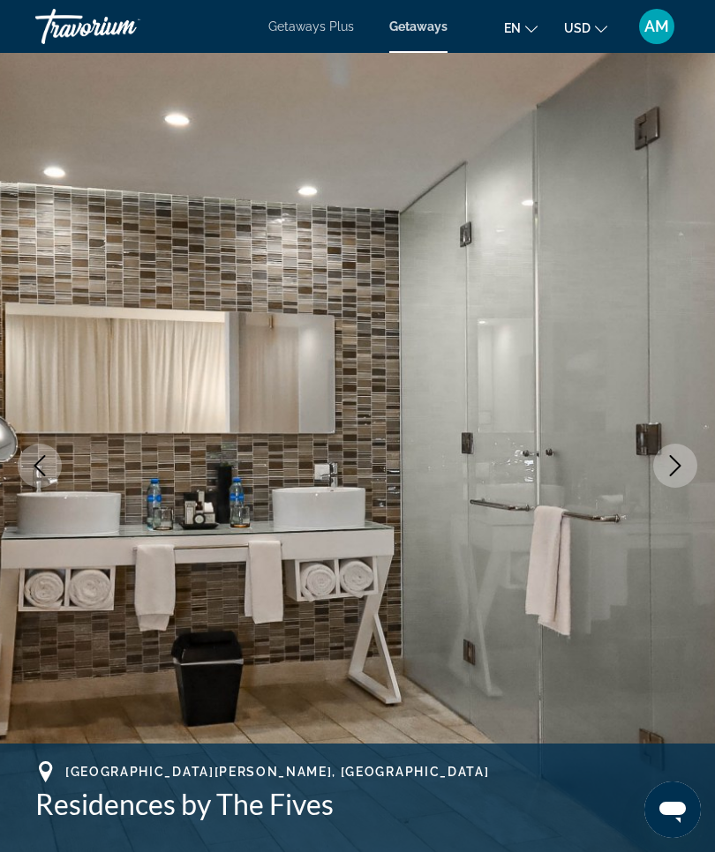
click at [36, 478] on button "Previous image" at bounding box center [40, 466] width 44 height 44
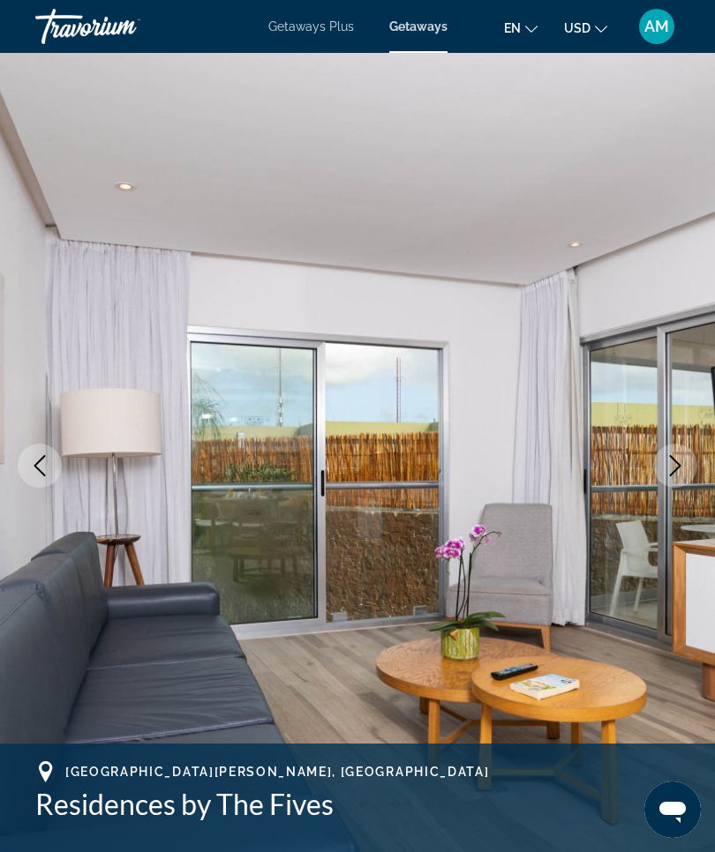
click at [41, 476] on icon "Previous image" at bounding box center [39, 465] width 21 height 21
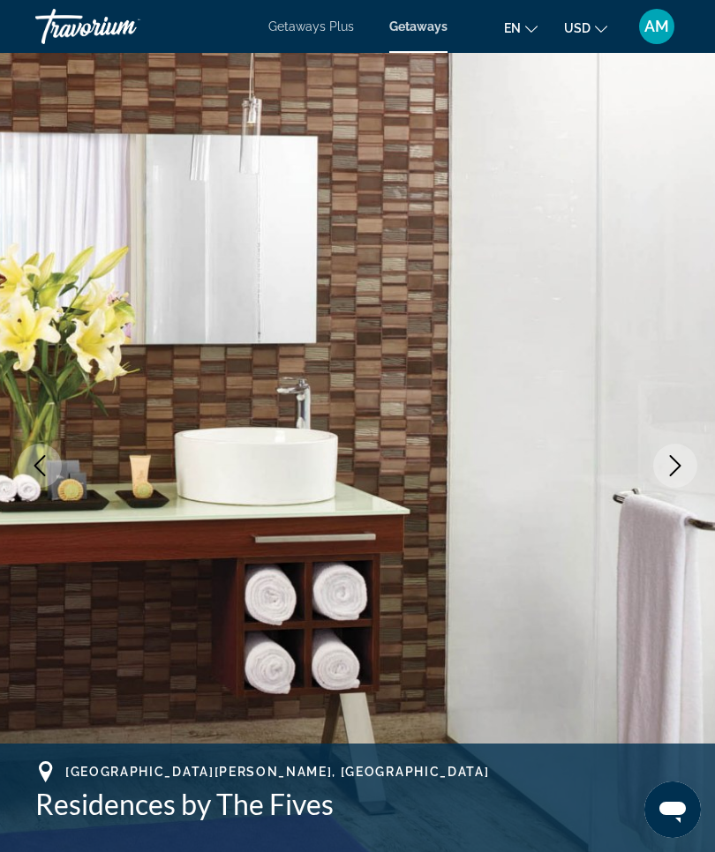
click at [29, 477] on button "Previous image" at bounding box center [40, 466] width 44 height 44
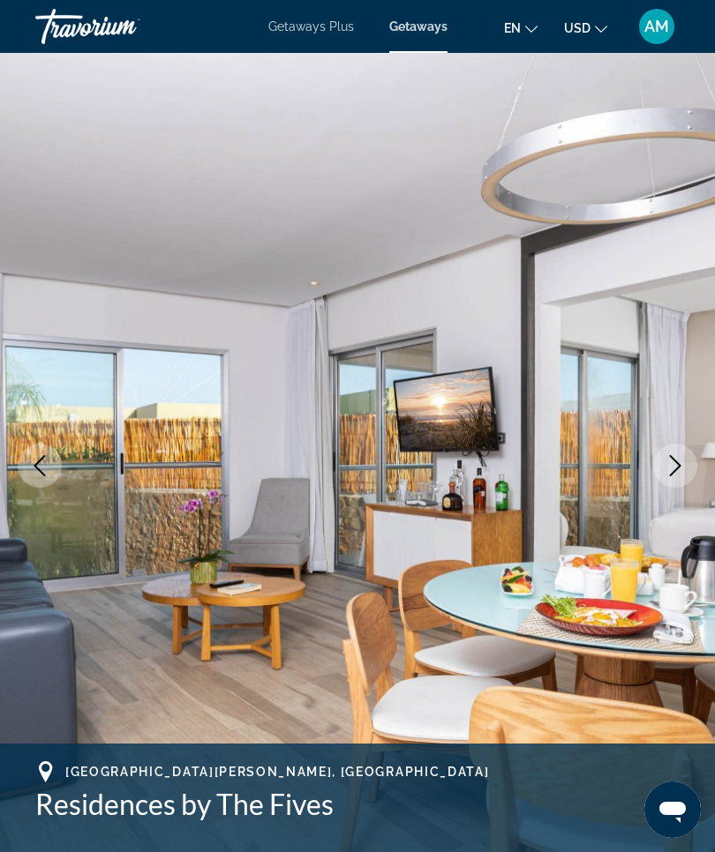
click at [42, 493] on img "Main content" at bounding box center [357, 466] width 715 height 838
click at [34, 491] on img "Main content" at bounding box center [357, 466] width 715 height 838
click at [27, 493] on img "Main content" at bounding box center [357, 466] width 715 height 838
click at [49, 501] on img "Main content" at bounding box center [357, 466] width 715 height 838
click at [34, 501] on img "Main content" at bounding box center [357, 466] width 715 height 838
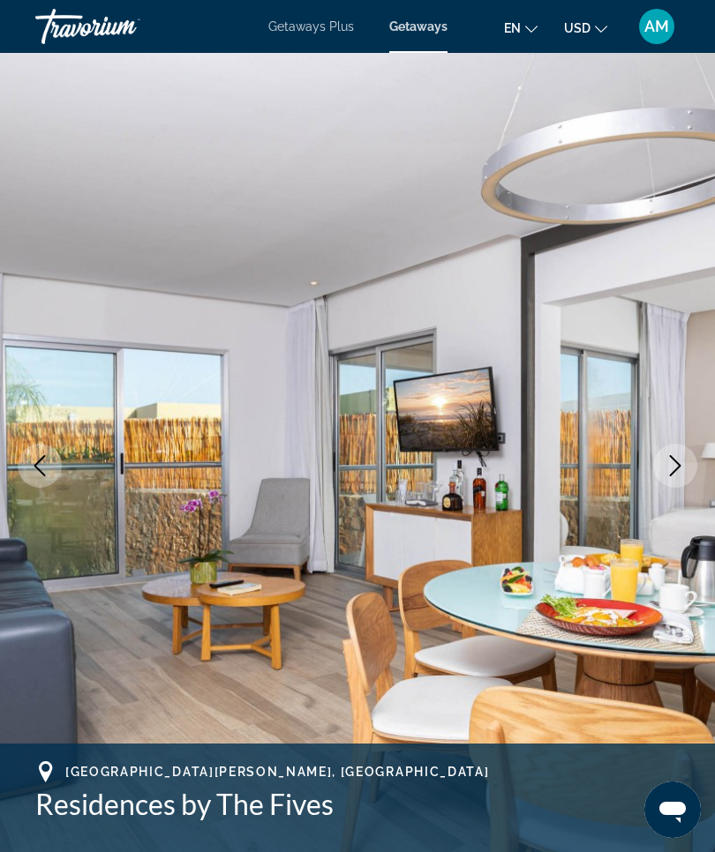
click at [34, 506] on img "Main content" at bounding box center [357, 466] width 715 height 838
click at [31, 468] on icon "Previous image" at bounding box center [39, 465] width 21 height 21
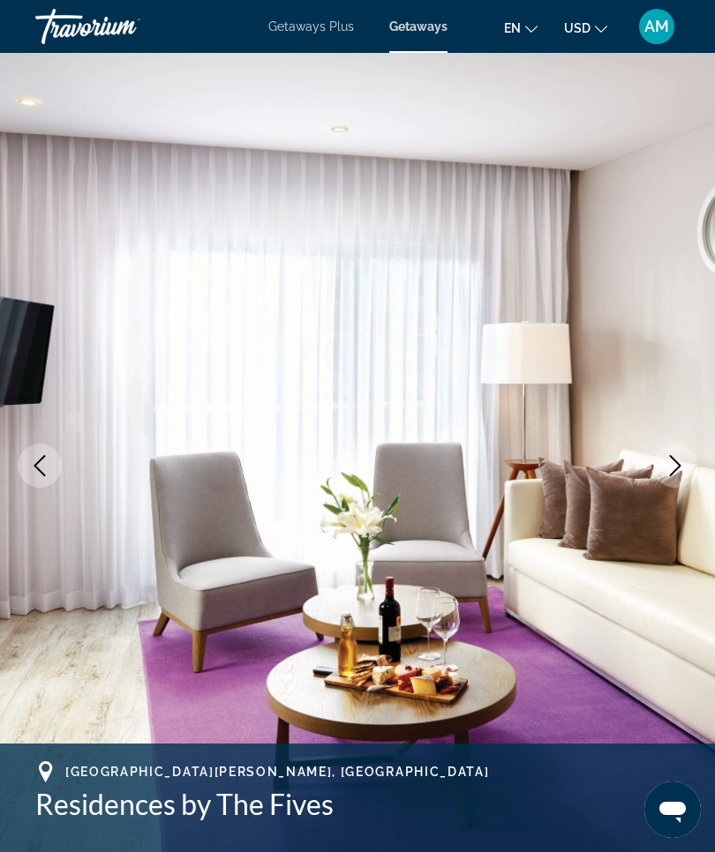
click at [47, 467] on icon "Previous image" at bounding box center [39, 465] width 21 height 21
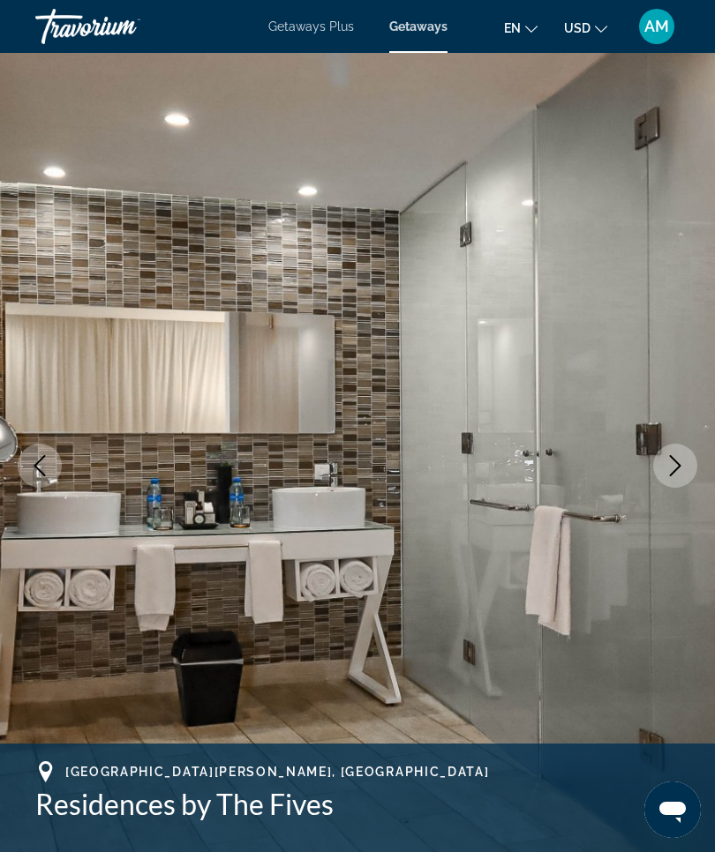
click at [35, 475] on icon "Previous image" at bounding box center [39, 465] width 21 height 21
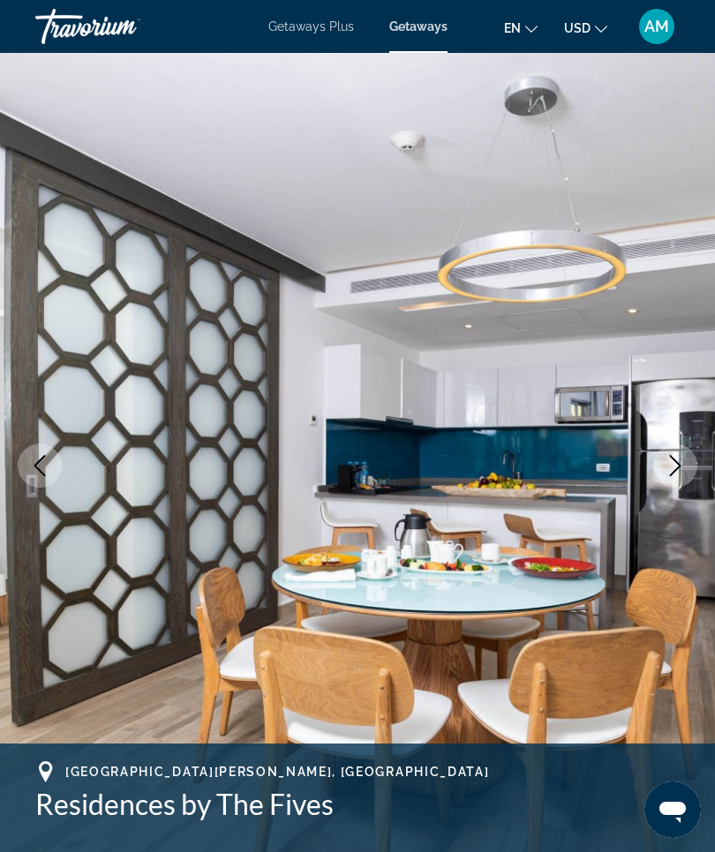
click at [38, 485] on button "Previous image" at bounding box center [40, 466] width 44 height 44
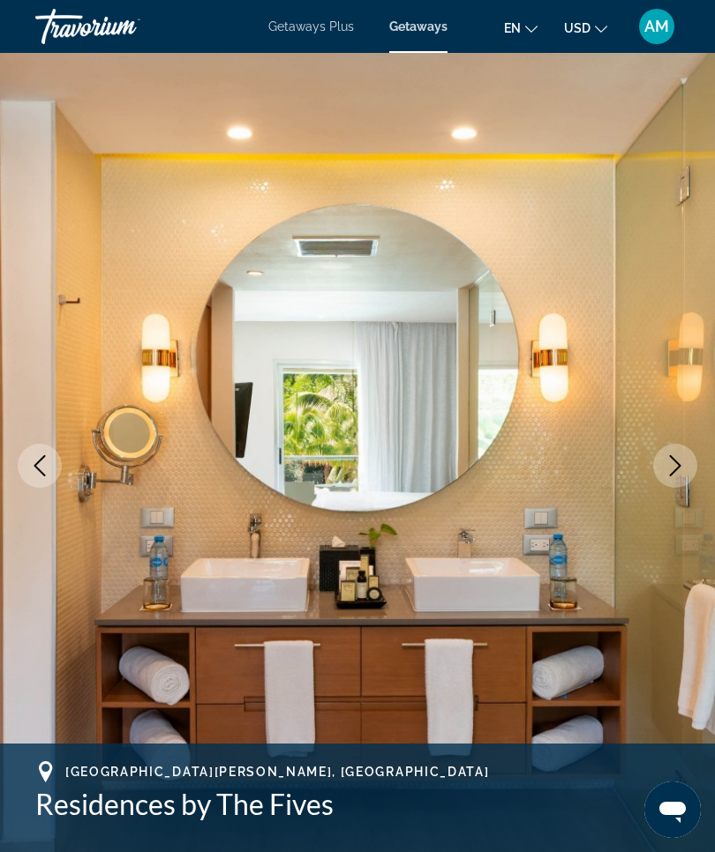
click at [30, 483] on button "Previous image" at bounding box center [40, 466] width 44 height 44
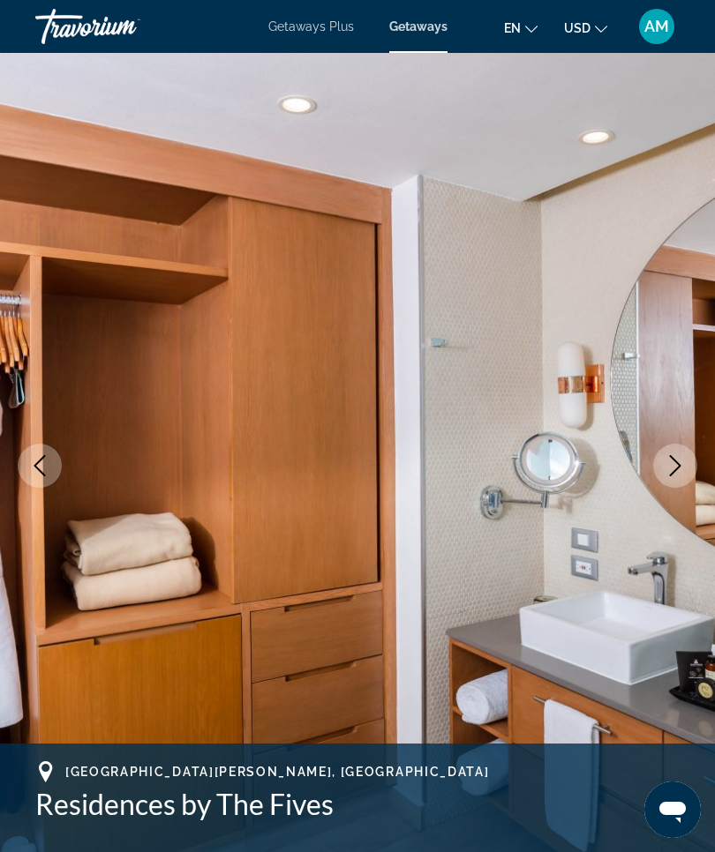
click at [31, 492] on img "Main content" at bounding box center [357, 466] width 715 height 838
click at [28, 484] on button "Previous image" at bounding box center [40, 466] width 44 height 44
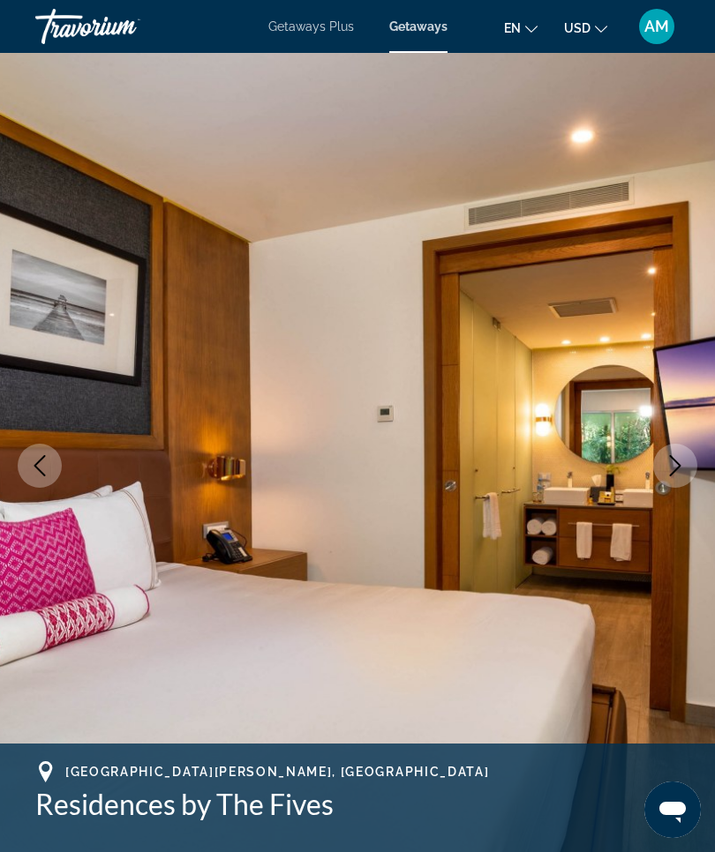
click at [29, 480] on button "Previous image" at bounding box center [40, 466] width 44 height 44
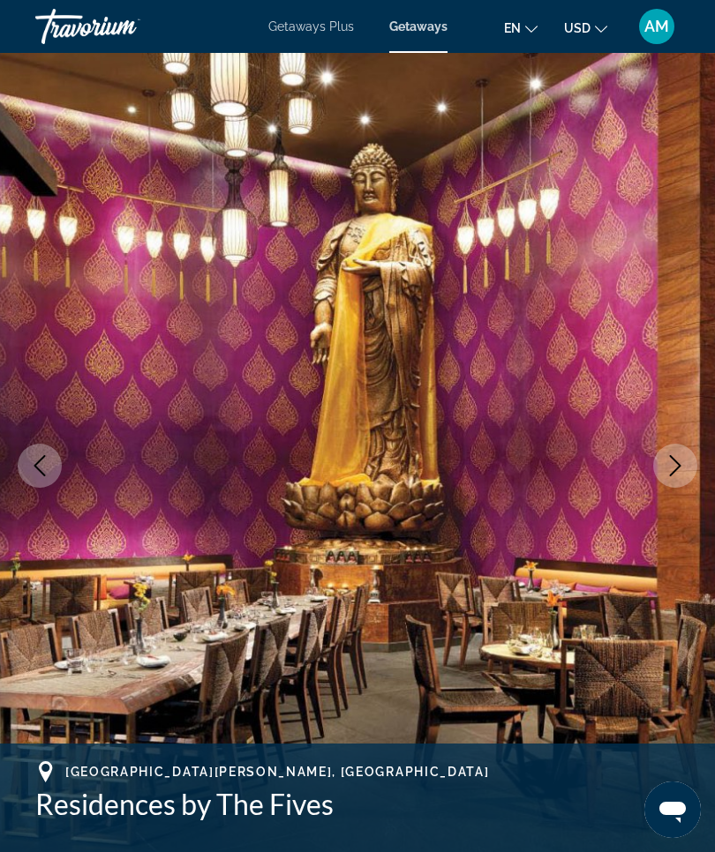
click at [41, 499] on img "Main content" at bounding box center [357, 466] width 715 height 838
click at [50, 509] on img "Main content" at bounding box center [357, 466] width 715 height 838
click at [54, 514] on img "Main content" at bounding box center [357, 466] width 715 height 838
click at [31, 492] on img "Main content" at bounding box center [357, 466] width 715 height 838
click at [39, 475] on icon "Previous image" at bounding box center [39, 465] width 21 height 21
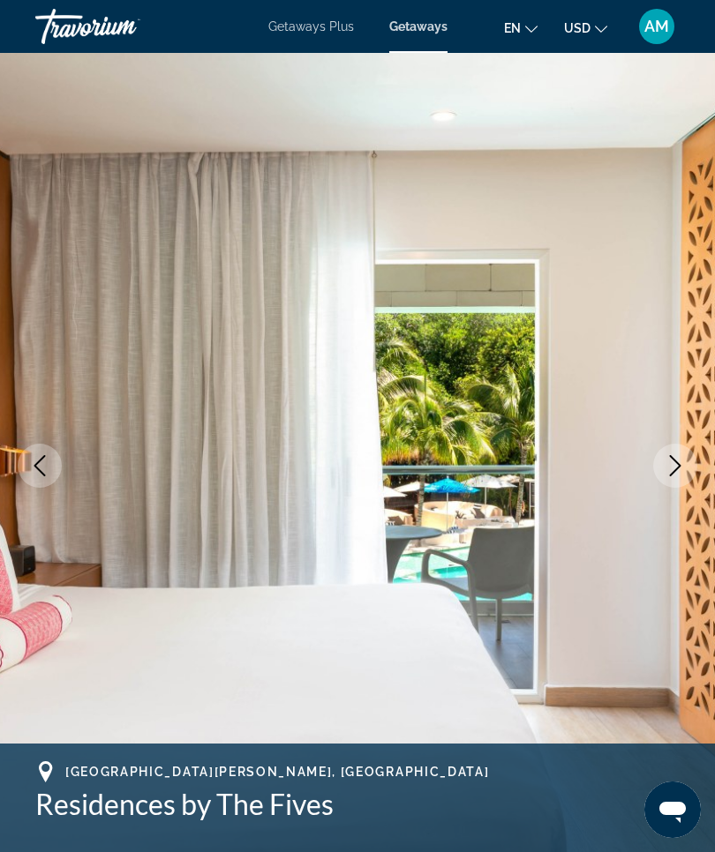
click at [48, 478] on button "Previous image" at bounding box center [40, 466] width 44 height 44
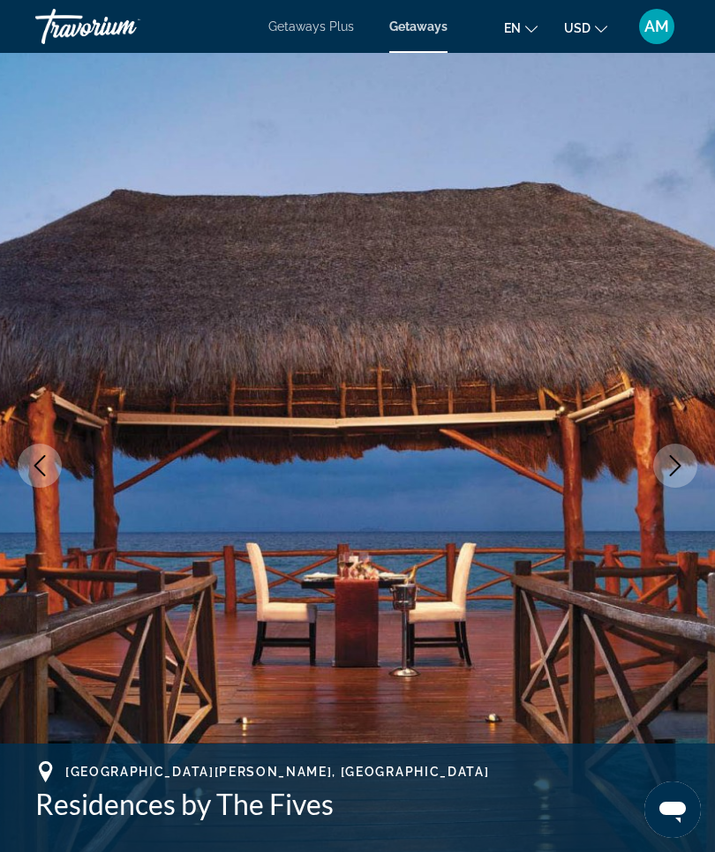
click at [14, 483] on img "Main content" at bounding box center [357, 466] width 715 height 838
click at [34, 493] on img "Main content" at bounding box center [357, 466] width 715 height 838
click at [25, 490] on img "Main content" at bounding box center [357, 466] width 715 height 838
click at [29, 479] on button "Previous image" at bounding box center [40, 466] width 44 height 44
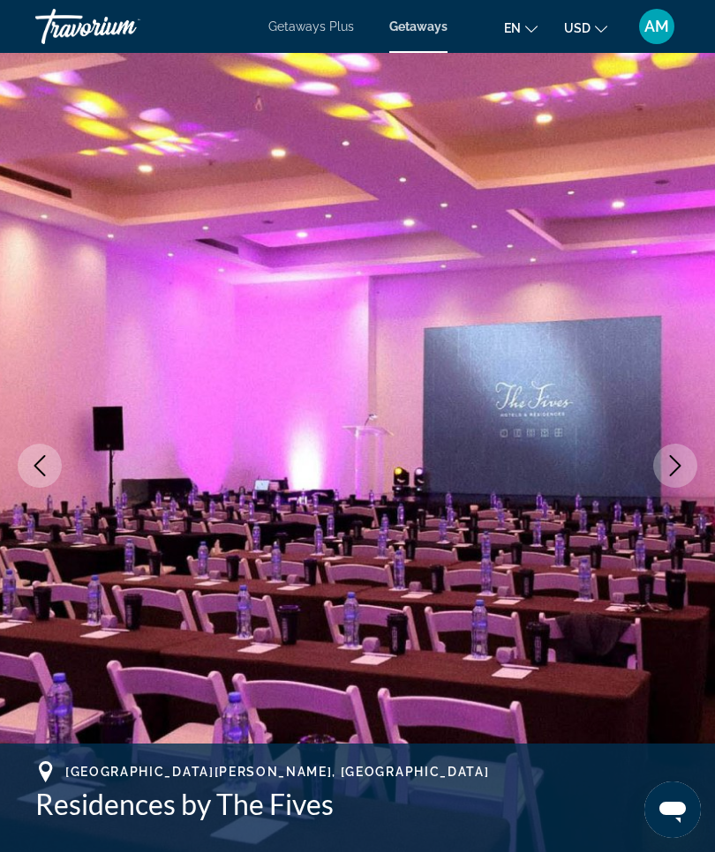
click at [37, 480] on button "Previous image" at bounding box center [40, 466] width 44 height 44
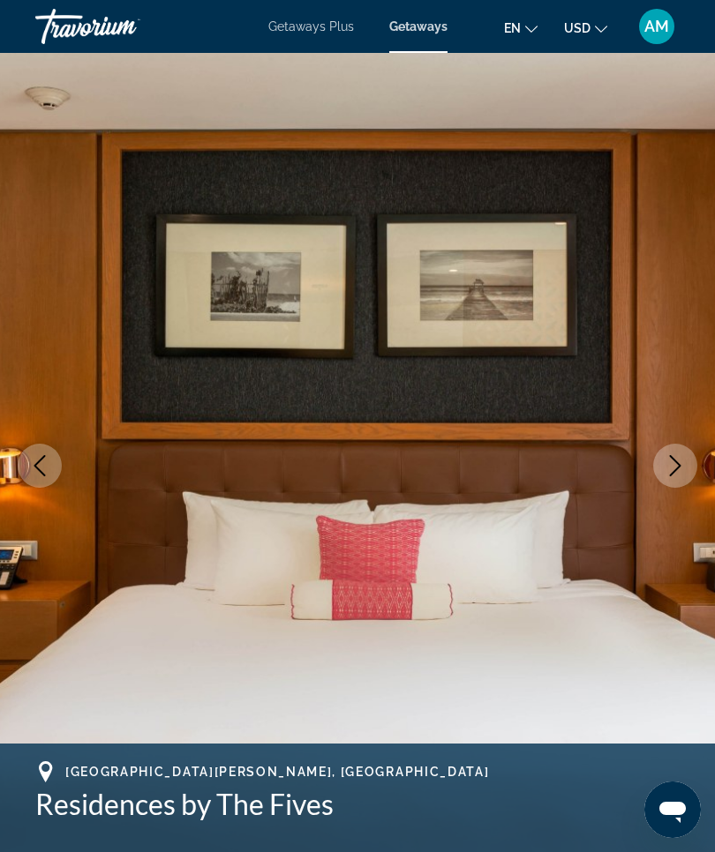
click at [39, 486] on button "Previous image" at bounding box center [40, 466] width 44 height 44
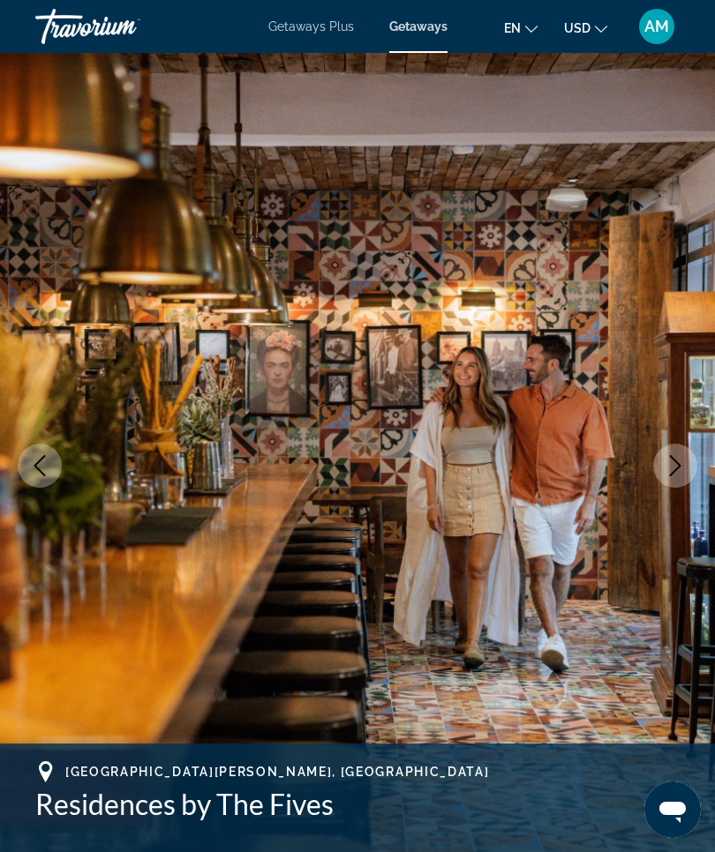
click at [40, 483] on button "Previous image" at bounding box center [40, 466] width 44 height 44
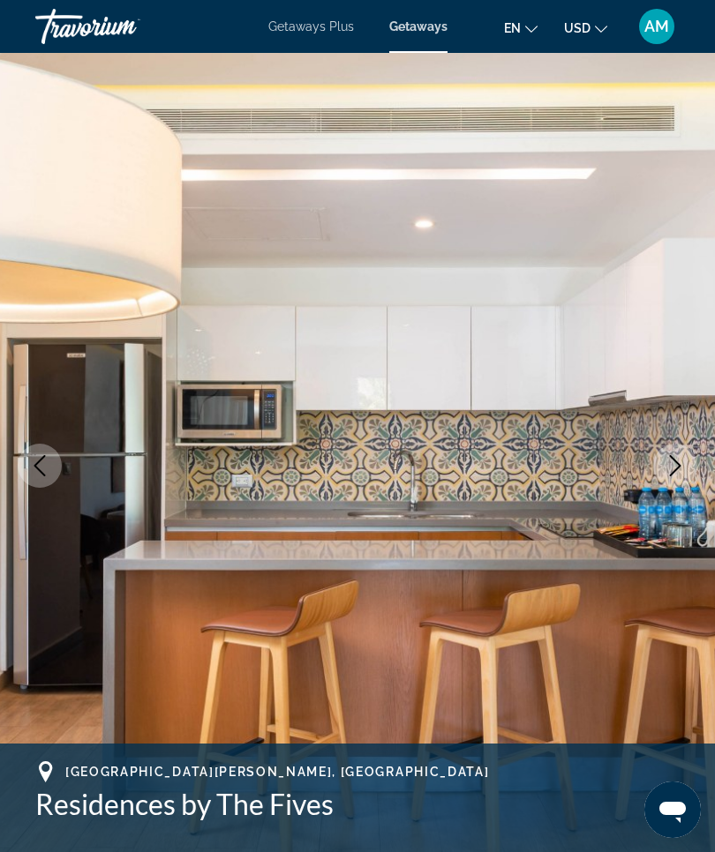
click at [38, 481] on button "Previous image" at bounding box center [40, 466] width 44 height 44
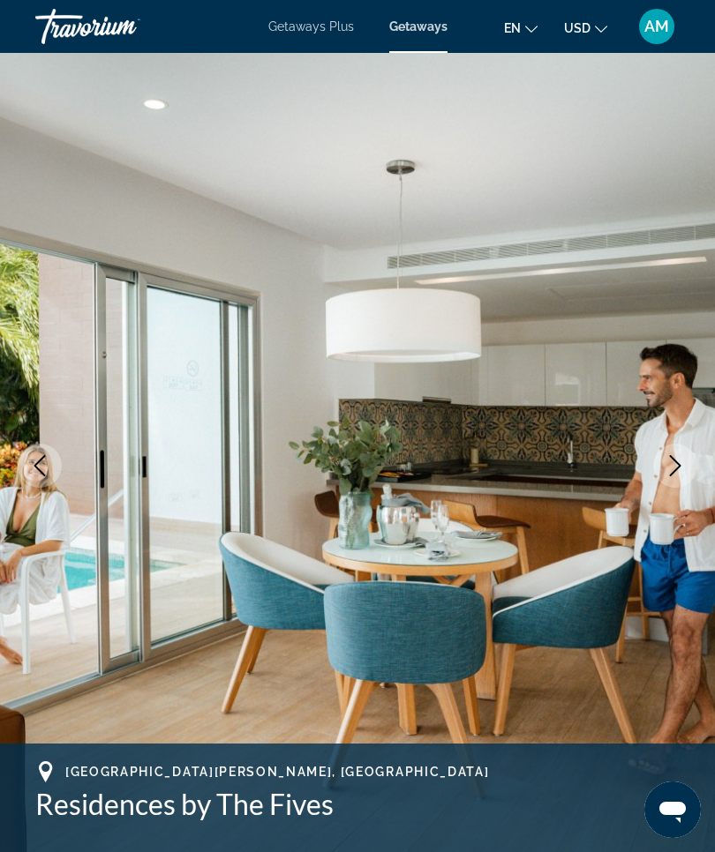
click at [43, 488] on img "Main content" at bounding box center [357, 466] width 715 height 838
click at [38, 488] on img "Main content" at bounding box center [357, 466] width 715 height 838
click at [32, 477] on button "Previous image" at bounding box center [40, 466] width 44 height 44
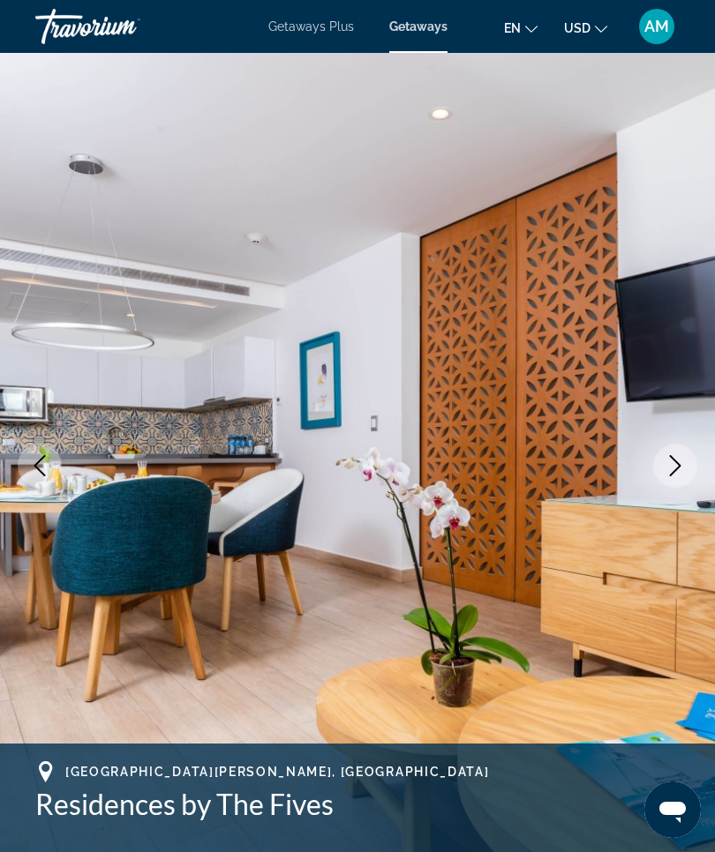
click at [43, 468] on icon "Previous image" at bounding box center [39, 465] width 21 height 21
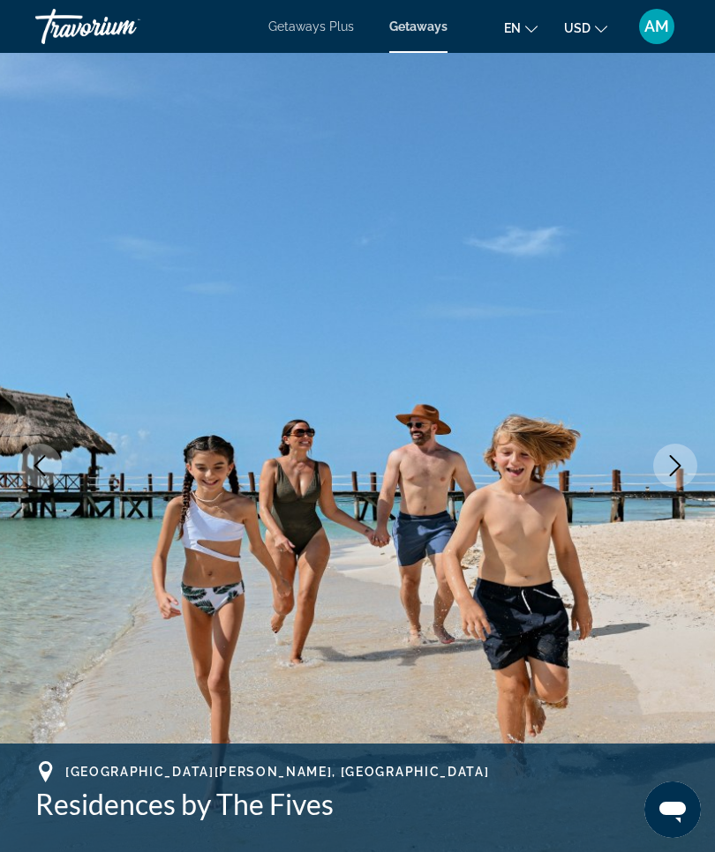
click at [35, 471] on icon "Previous image" at bounding box center [39, 465] width 21 height 21
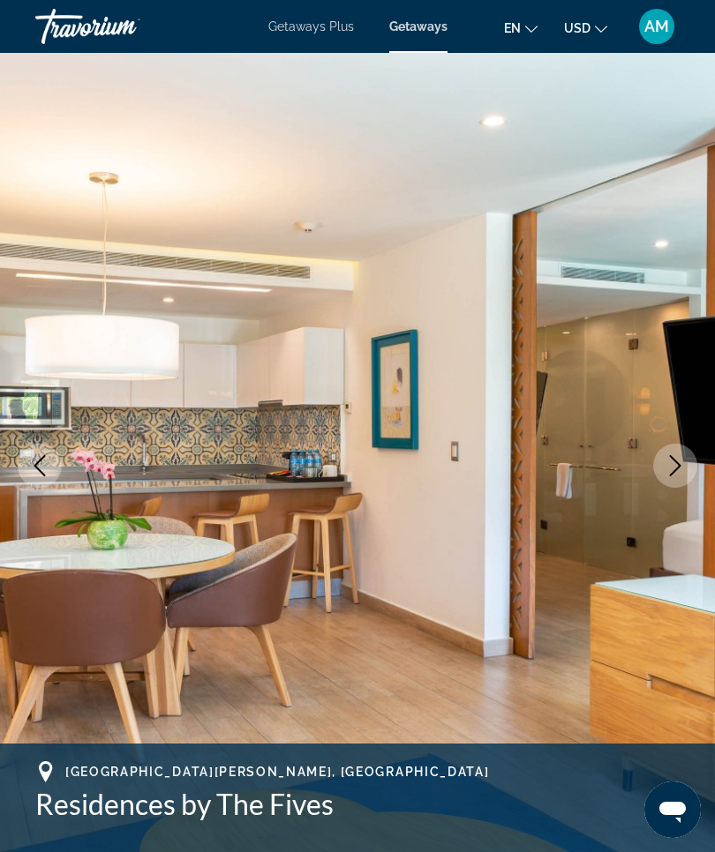
click at [35, 476] on button "Previous image" at bounding box center [40, 466] width 44 height 44
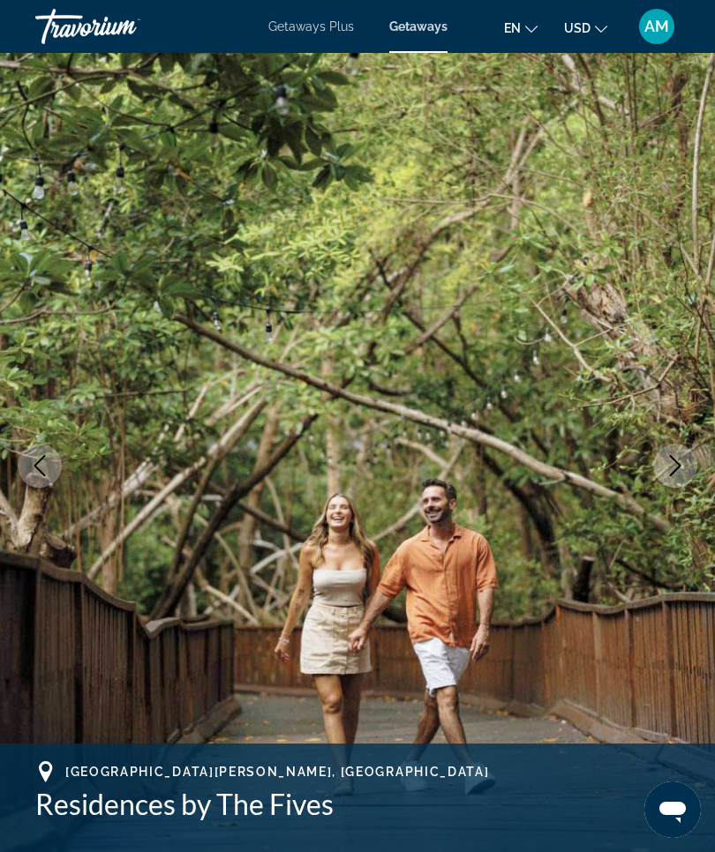
click at [56, 464] on button "Previous image" at bounding box center [40, 466] width 44 height 44
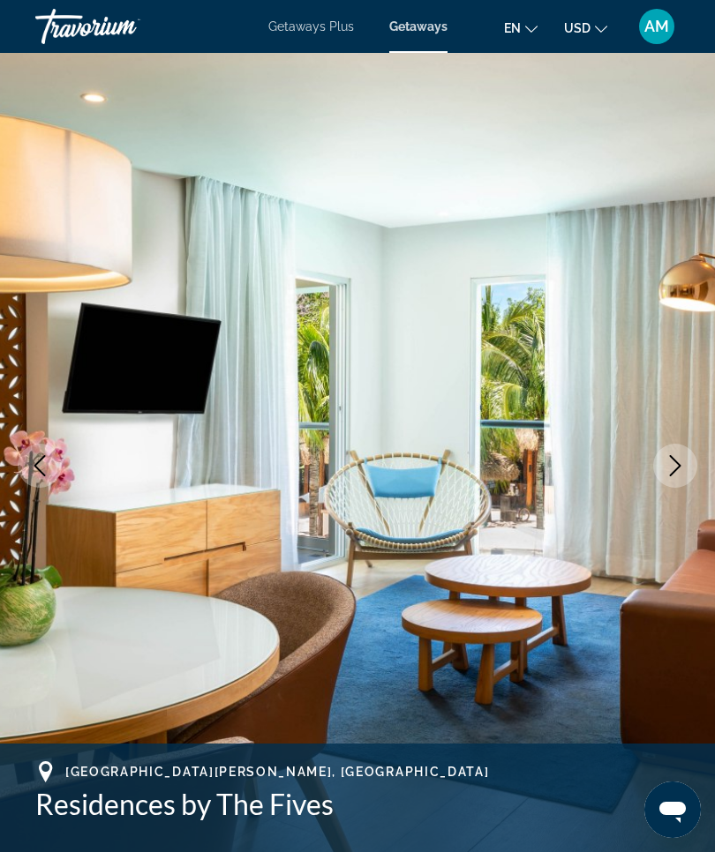
click at [47, 461] on icon "Previous image" at bounding box center [39, 465] width 21 height 21
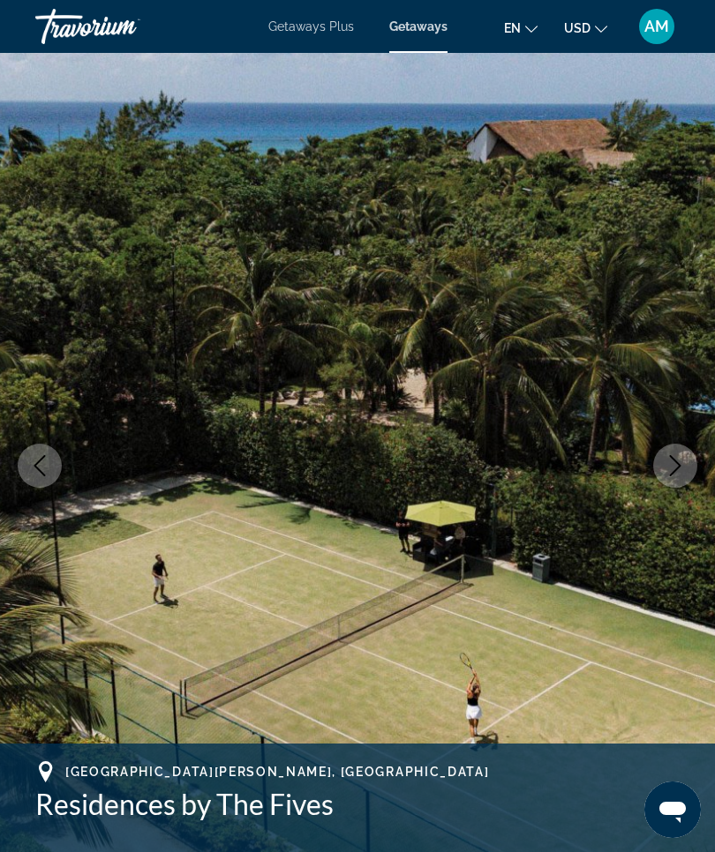
click at [50, 463] on button "Previous image" at bounding box center [40, 466] width 44 height 44
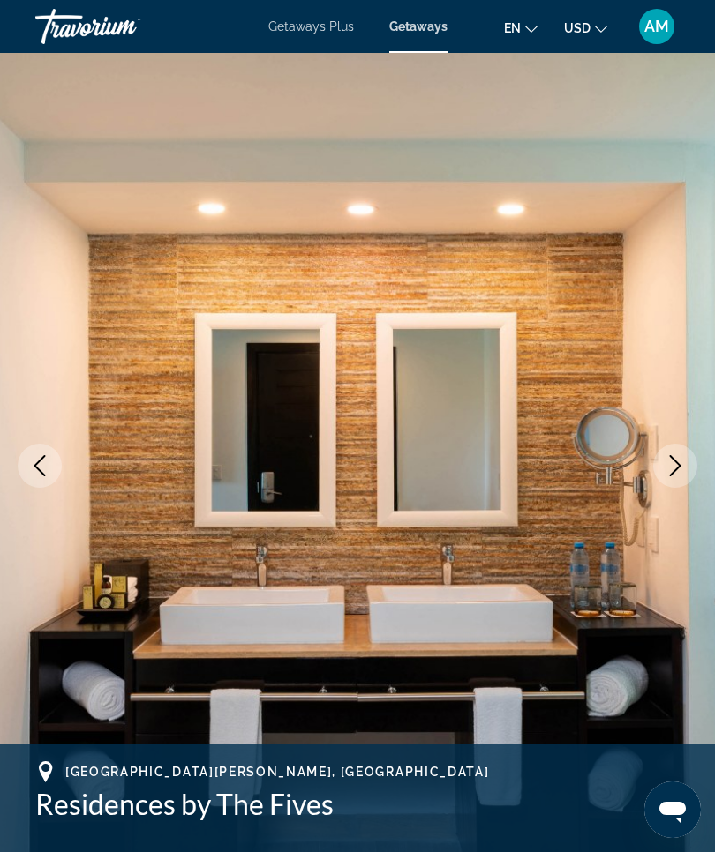
click at [46, 461] on icon "Previous image" at bounding box center [39, 465] width 21 height 21
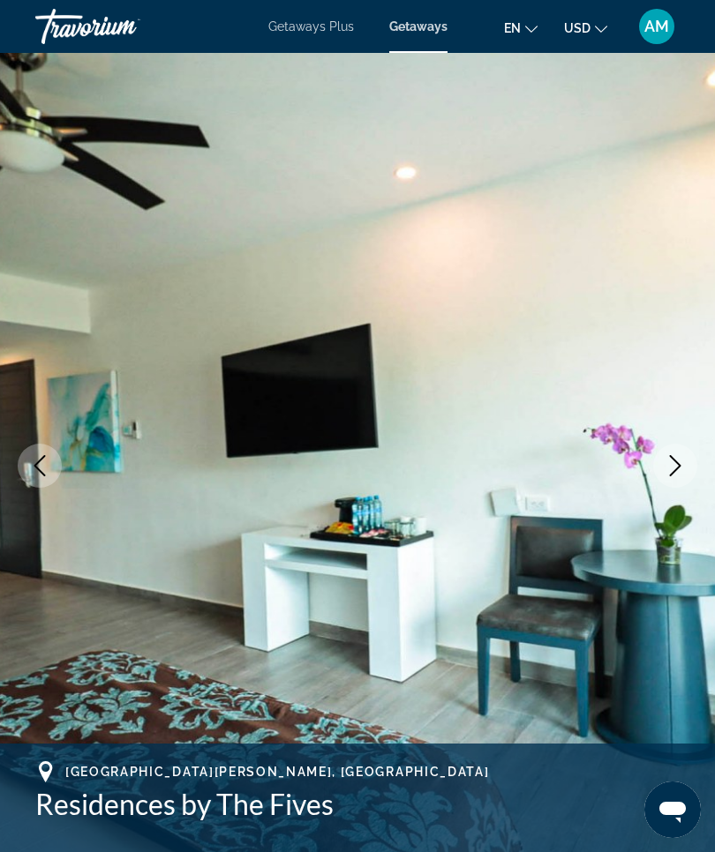
click at [41, 459] on icon "Previous image" at bounding box center [39, 465] width 21 height 21
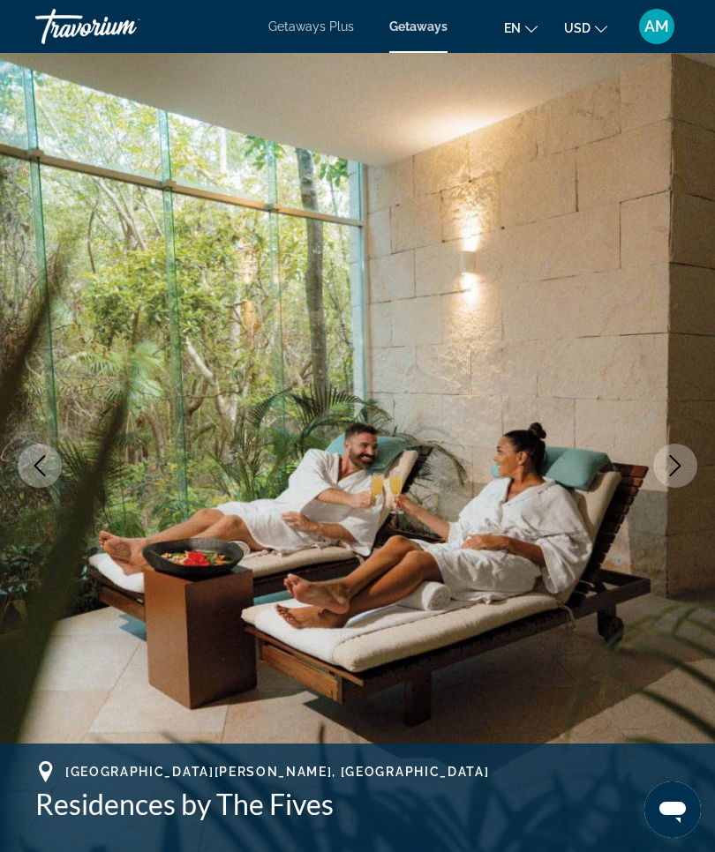
click at [49, 463] on icon "Previous image" at bounding box center [39, 465] width 21 height 21
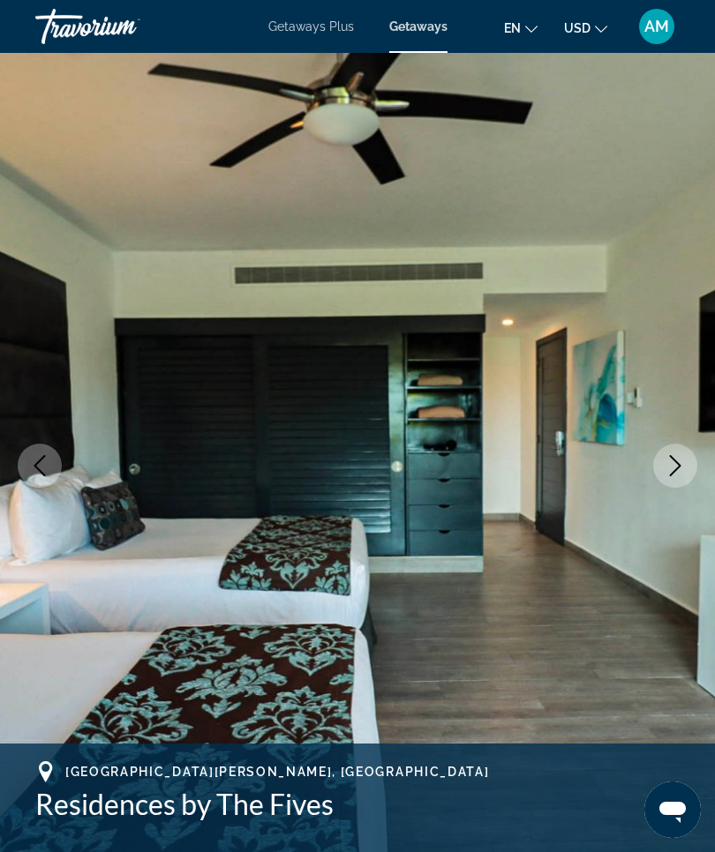
click at [49, 462] on icon "Previous image" at bounding box center [39, 465] width 21 height 21
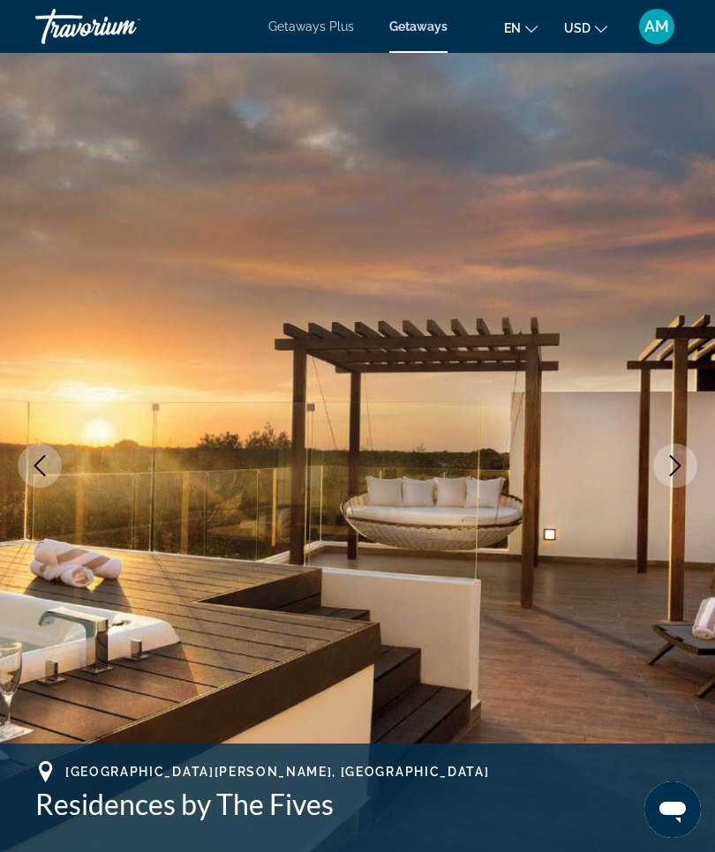
click at [49, 462] on icon "Previous image" at bounding box center [39, 465] width 21 height 21
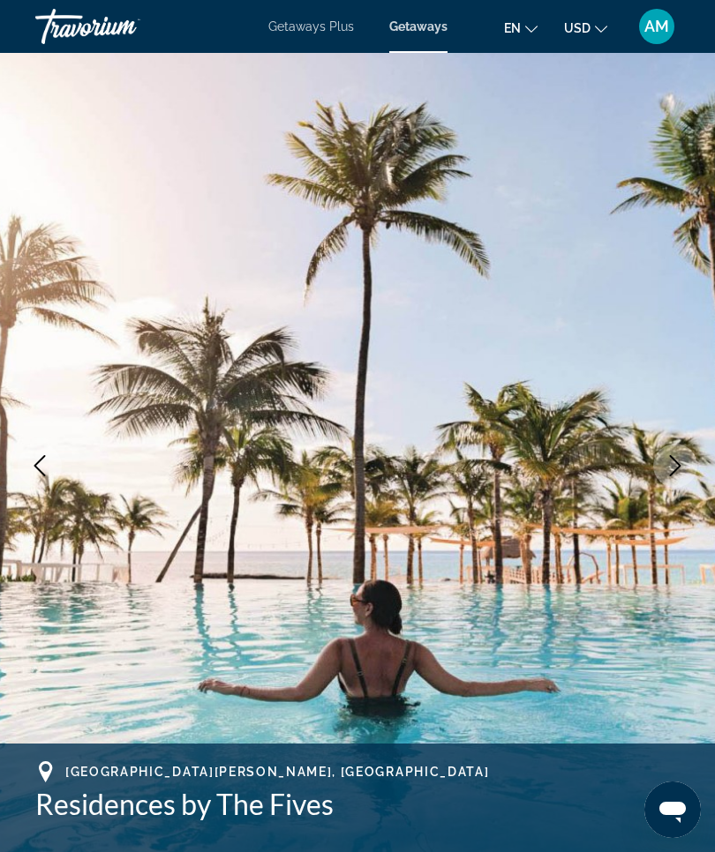
click at [55, 452] on button "Previous image" at bounding box center [40, 466] width 44 height 44
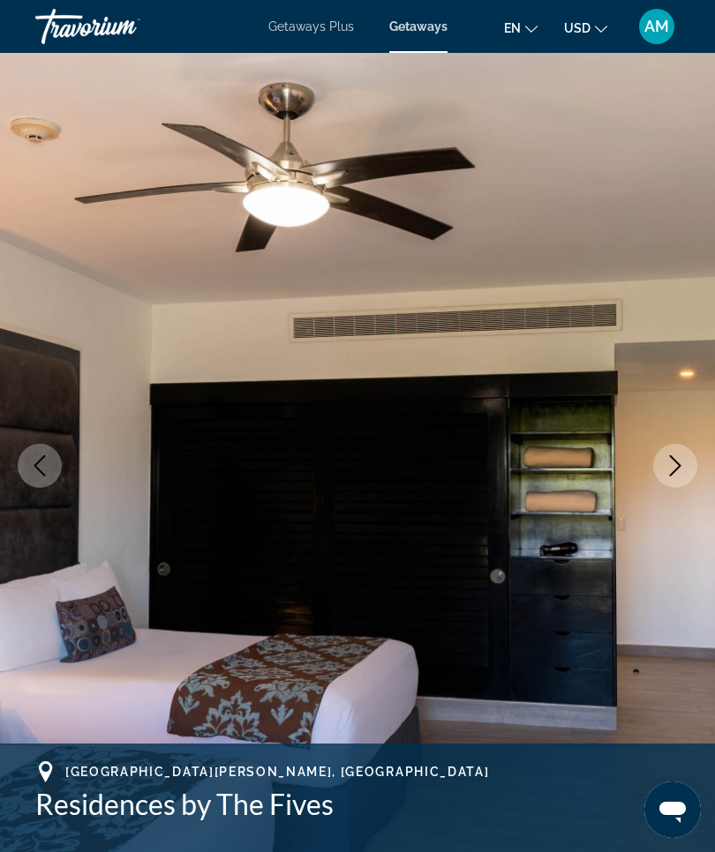
click at [50, 446] on img "Main content" at bounding box center [357, 466] width 715 height 838
click at [53, 447] on button "Previous image" at bounding box center [40, 466] width 44 height 44
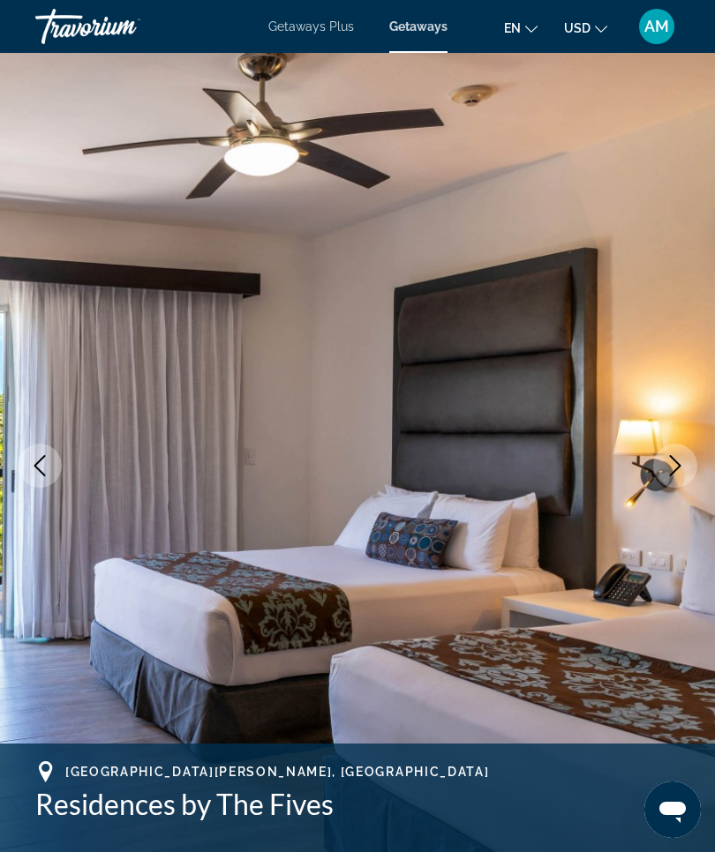
click at [62, 458] on img "Main content" at bounding box center [357, 466] width 715 height 838
click at [54, 454] on button "Previous image" at bounding box center [40, 466] width 44 height 44
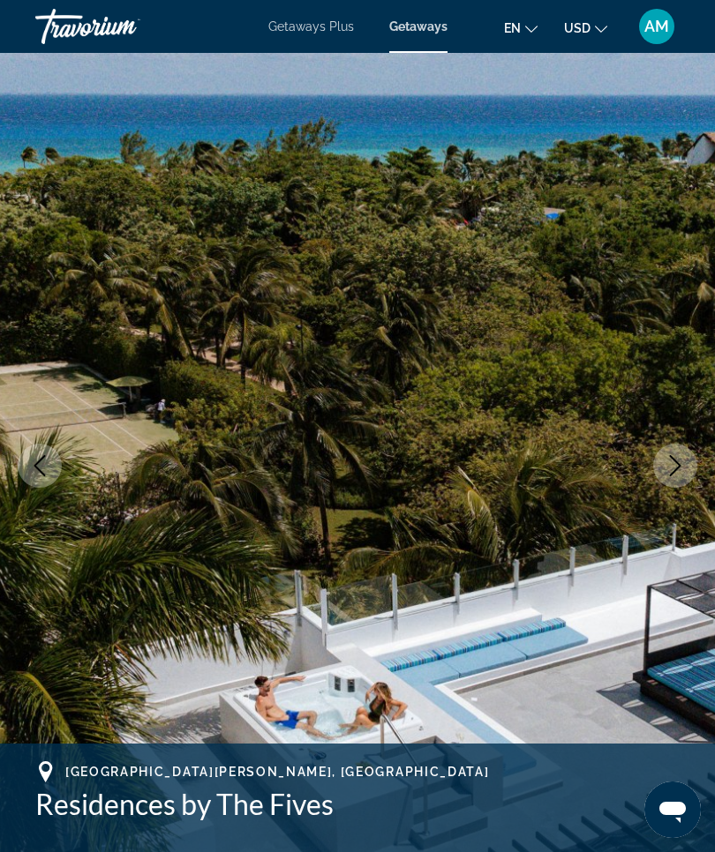
click at [50, 452] on button "Previous image" at bounding box center [40, 466] width 44 height 44
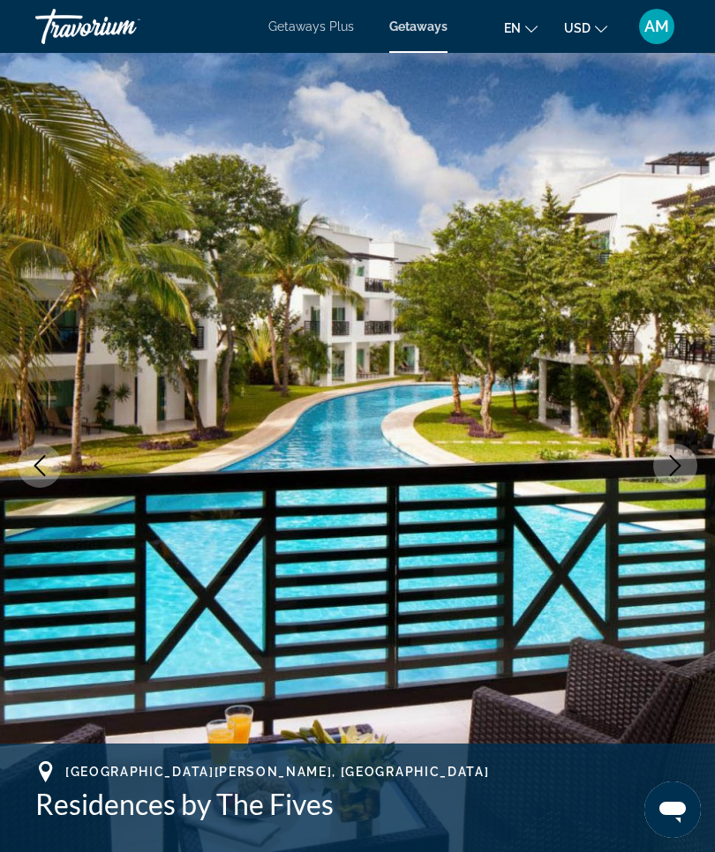
click at [42, 441] on img "Main content" at bounding box center [357, 466] width 715 height 838
click at [46, 446] on button "Previous image" at bounding box center [40, 466] width 44 height 44
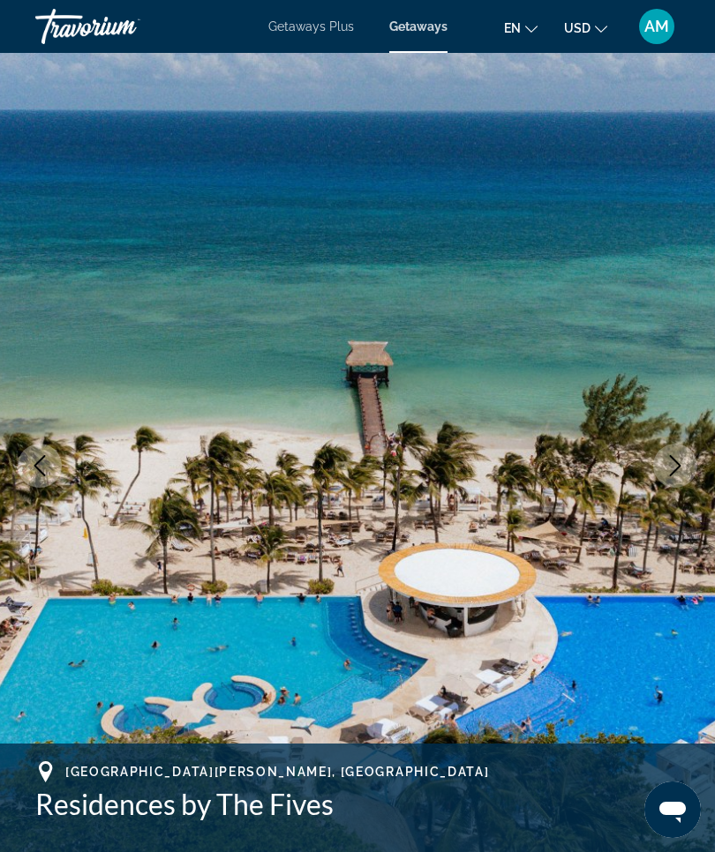
click at [99, 452] on img "Main content" at bounding box center [357, 466] width 715 height 838
click at [47, 431] on img "Main content" at bounding box center [357, 466] width 715 height 838
click at [36, 423] on img "Main content" at bounding box center [357, 466] width 715 height 838
click at [33, 424] on img "Main content" at bounding box center [357, 466] width 715 height 838
click at [41, 399] on img "Main content" at bounding box center [357, 466] width 715 height 838
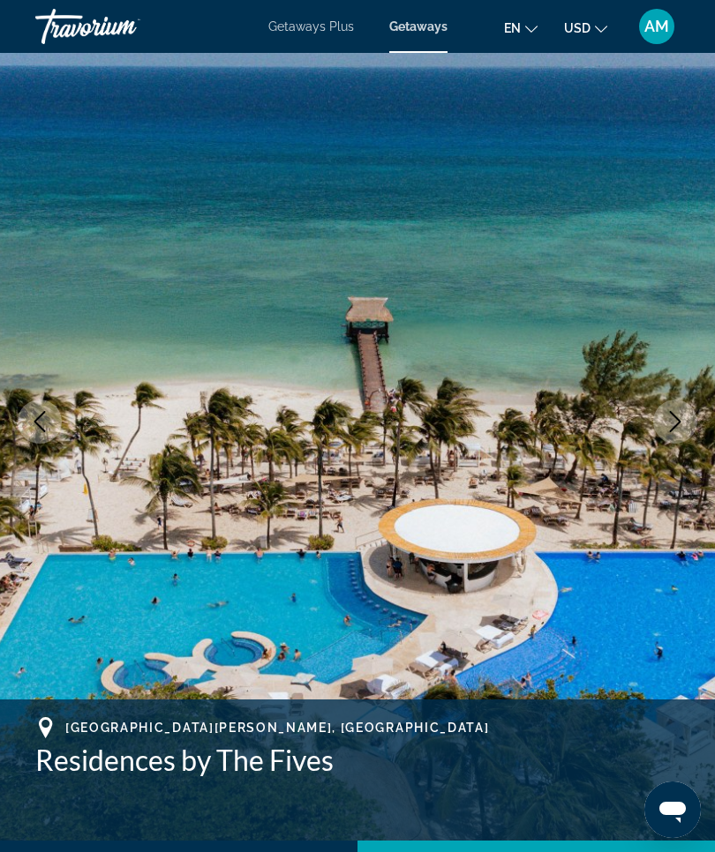
scroll to position [58, 0]
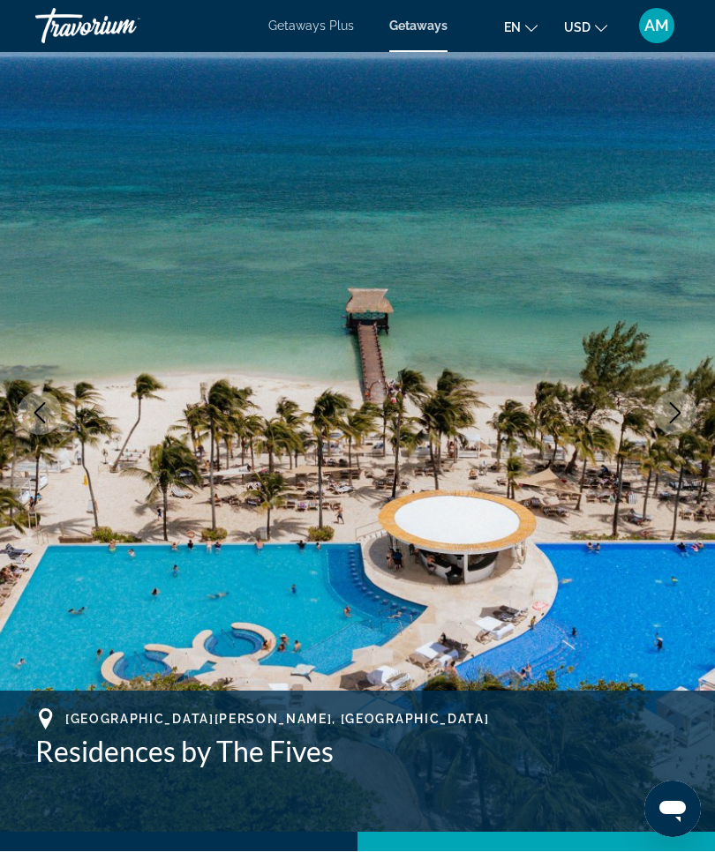
click at [43, 401] on button "Previous image" at bounding box center [40, 414] width 44 height 44
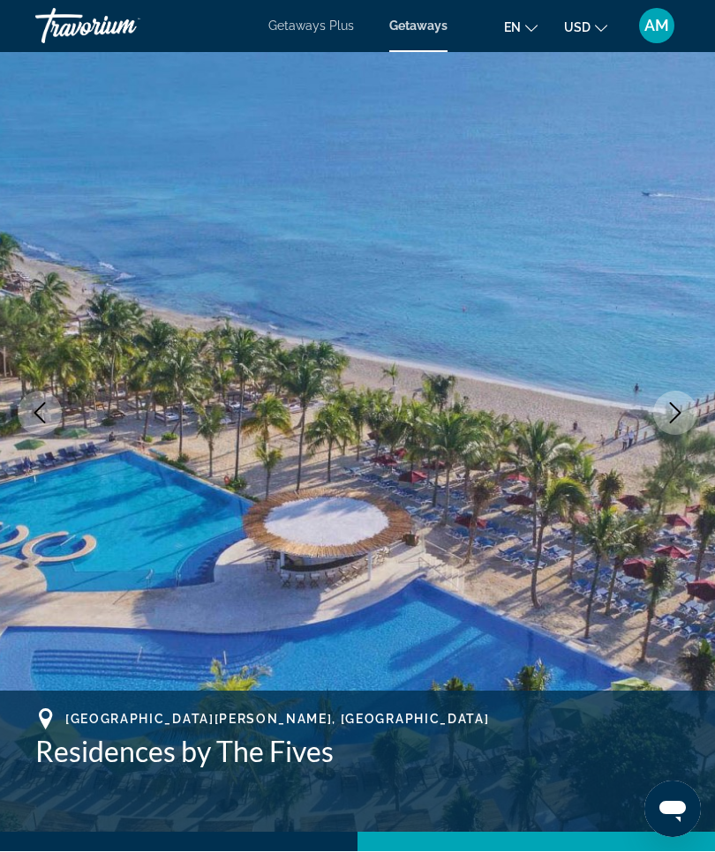
click at [71, 432] on img "Main content" at bounding box center [357, 414] width 715 height 838
click at [4, 406] on img "Main content" at bounding box center [357, 414] width 715 height 838
click at [48, 424] on button "Previous image" at bounding box center [40, 414] width 44 height 44
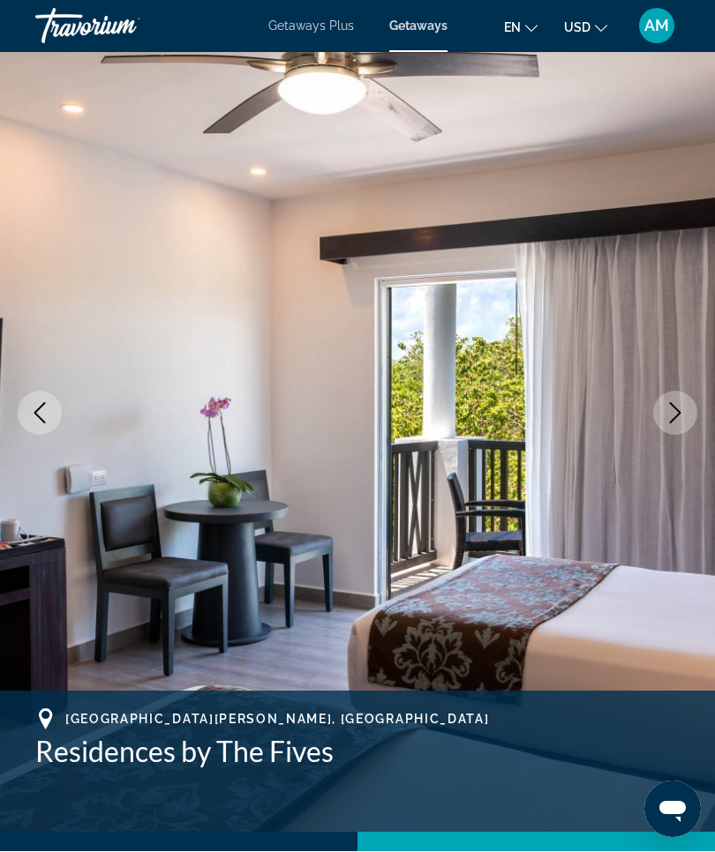
click at [46, 423] on button "Previous image" at bounding box center [40, 414] width 44 height 44
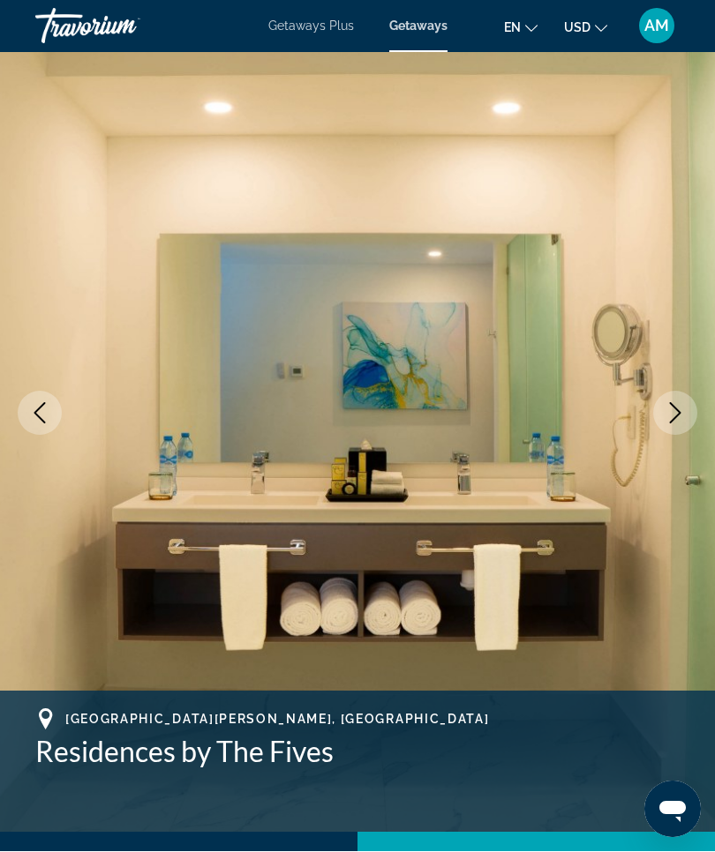
click at [52, 428] on button "Previous image" at bounding box center [40, 414] width 44 height 44
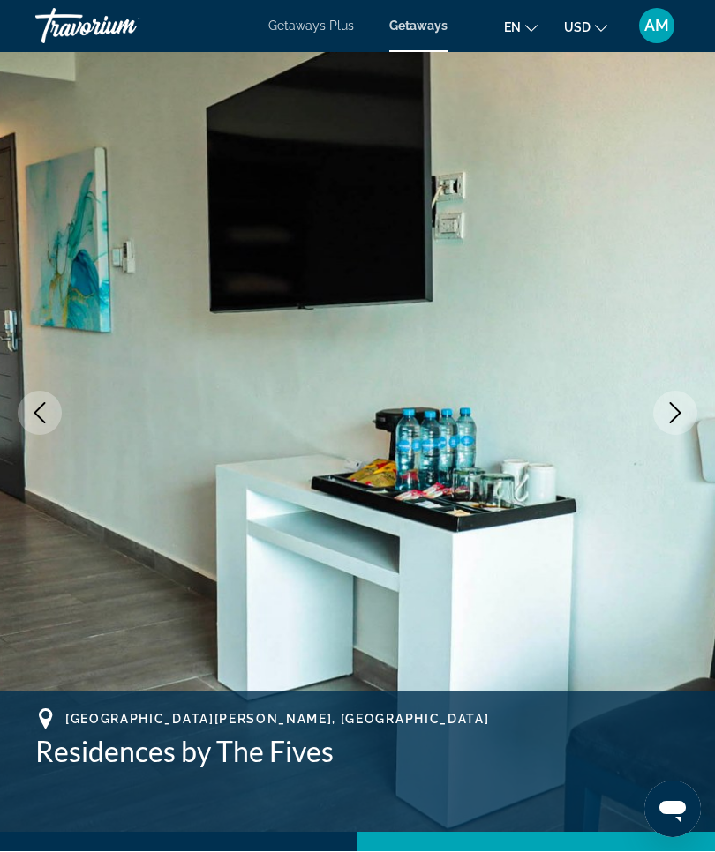
click at [55, 428] on button "Previous image" at bounding box center [40, 414] width 44 height 44
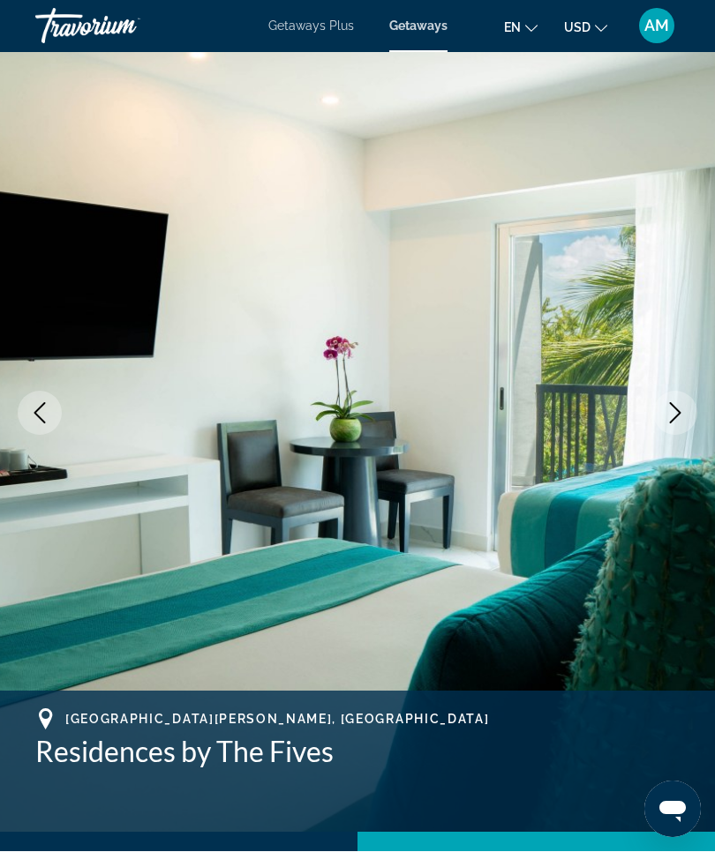
click at [50, 423] on button "Previous image" at bounding box center [40, 414] width 44 height 44
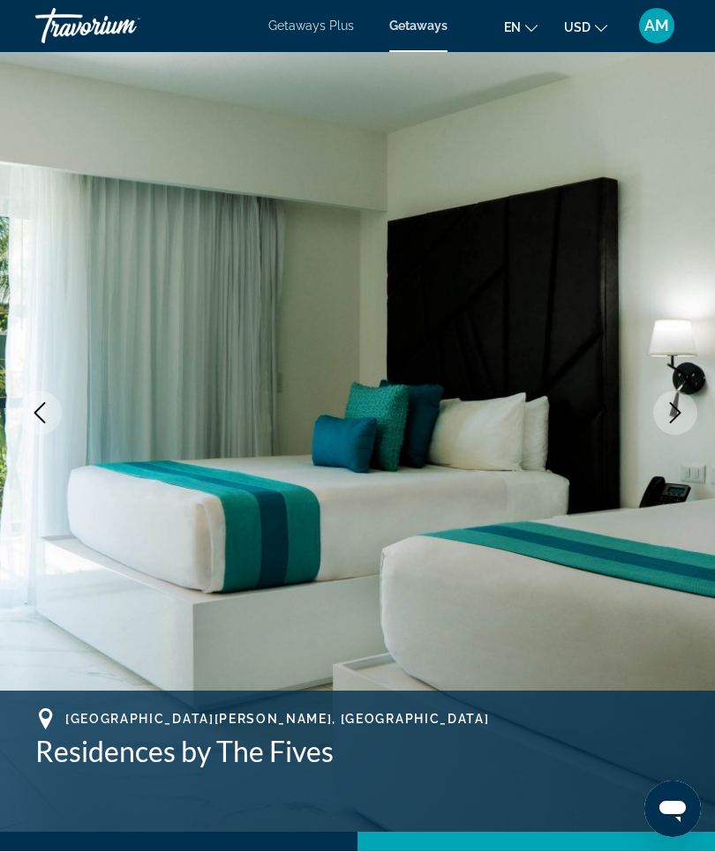
click at [47, 431] on button "Previous image" at bounding box center [40, 414] width 44 height 44
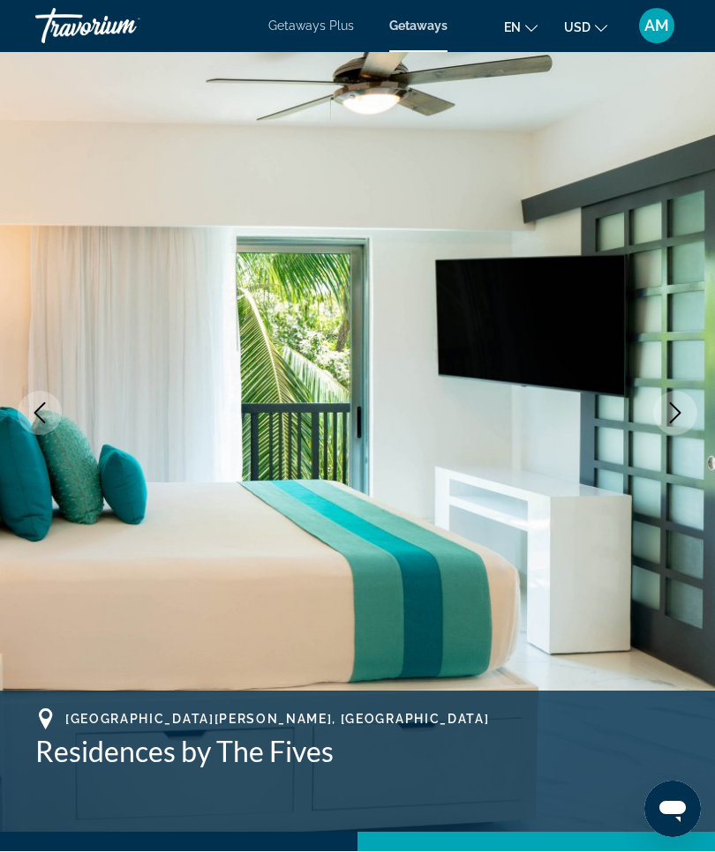
click at [52, 428] on button "Previous image" at bounding box center [40, 414] width 44 height 44
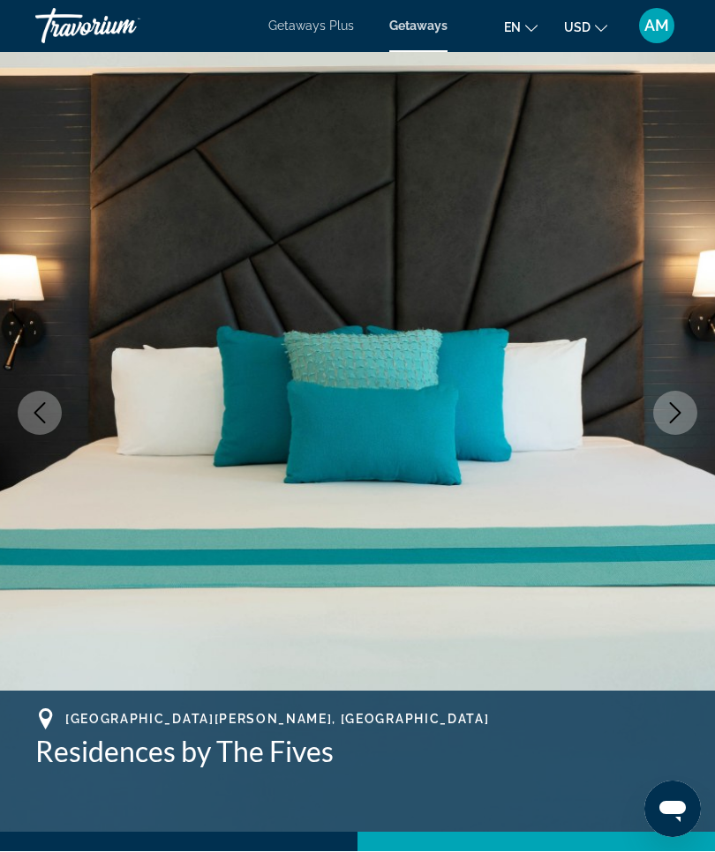
click at [55, 431] on img "Main content" at bounding box center [357, 414] width 715 height 838
click at [59, 431] on img "Main content" at bounding box center [357, 414] width 715 height 838
click at [72, 427] on img "Main content" at bounding box center [357, 414] width 715 height 838
click at [40, 424] on button "Previous image" at bounding box center [40, 414] width 44 height 44
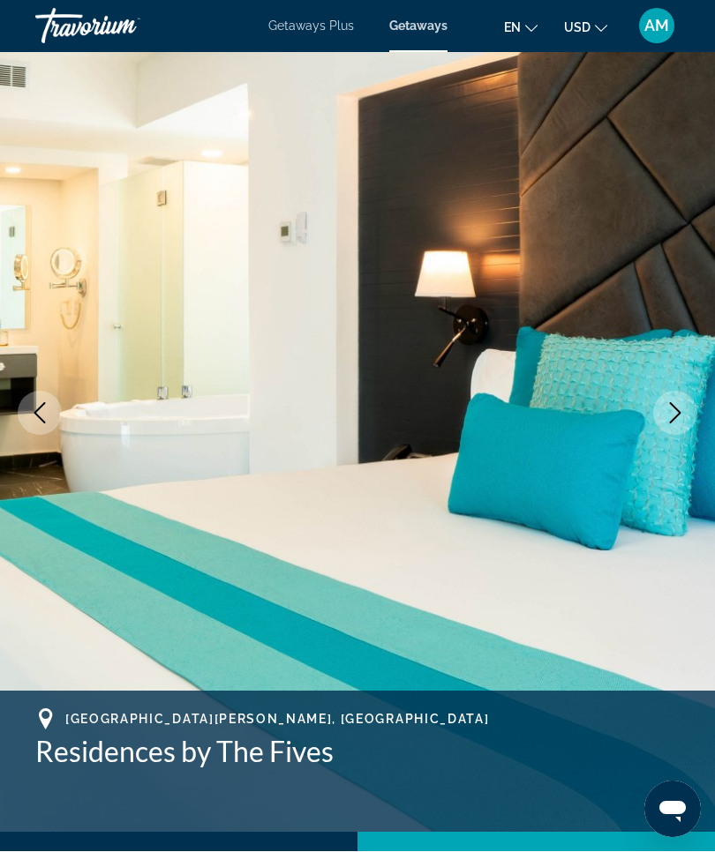
click at [42, 430] on button "Previous image" at bounding box center [40, 414] width 44 height 44
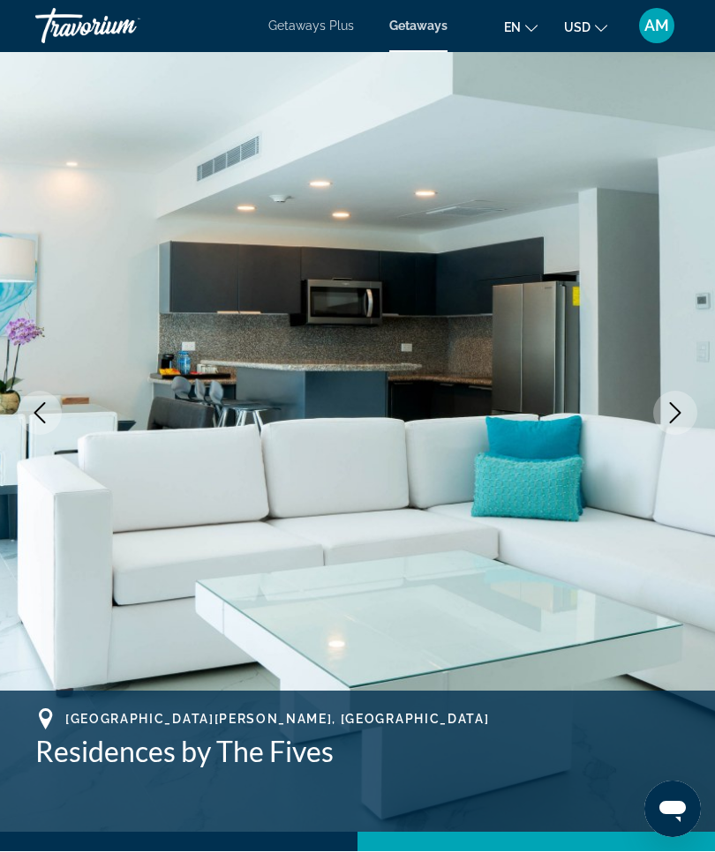
click at [40, 430] on button "Previous image" at bounding box center [40, 414] width 44 height 44
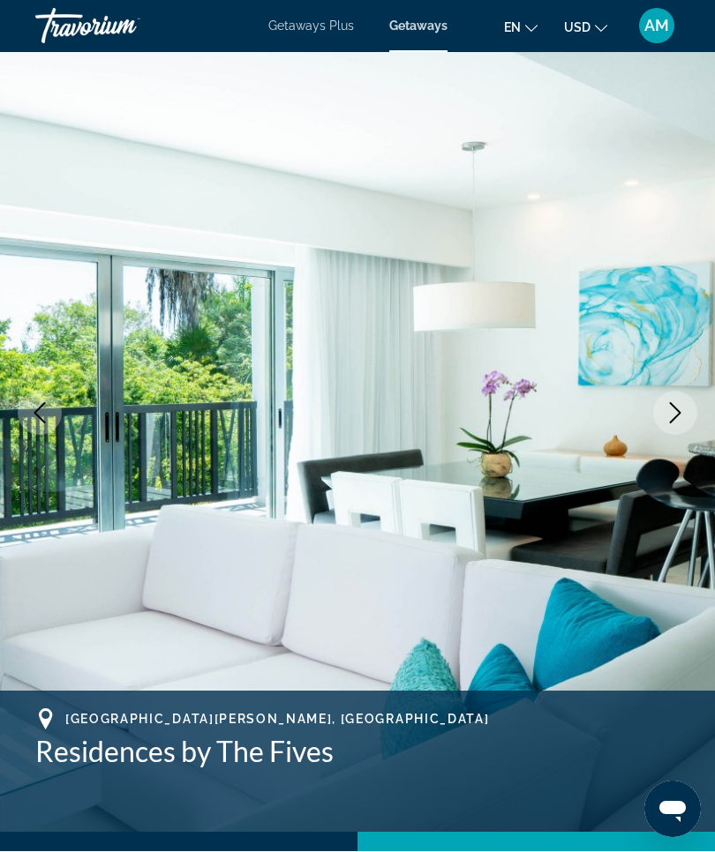
click at [33, 428] on button "Previous image" at bounding box center [40, 414] width 44 height 44
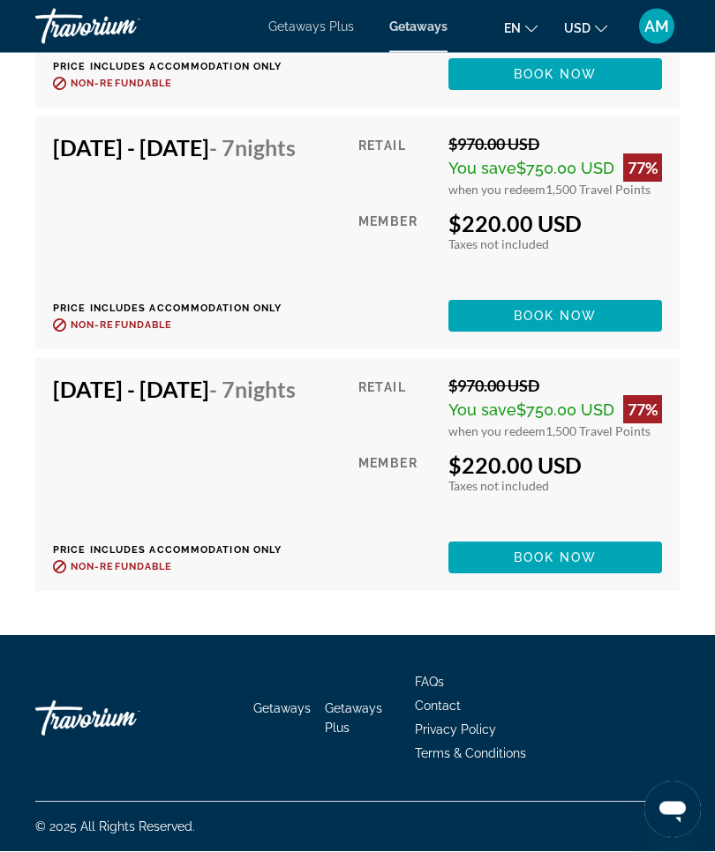
scroll to position [5534, 0]
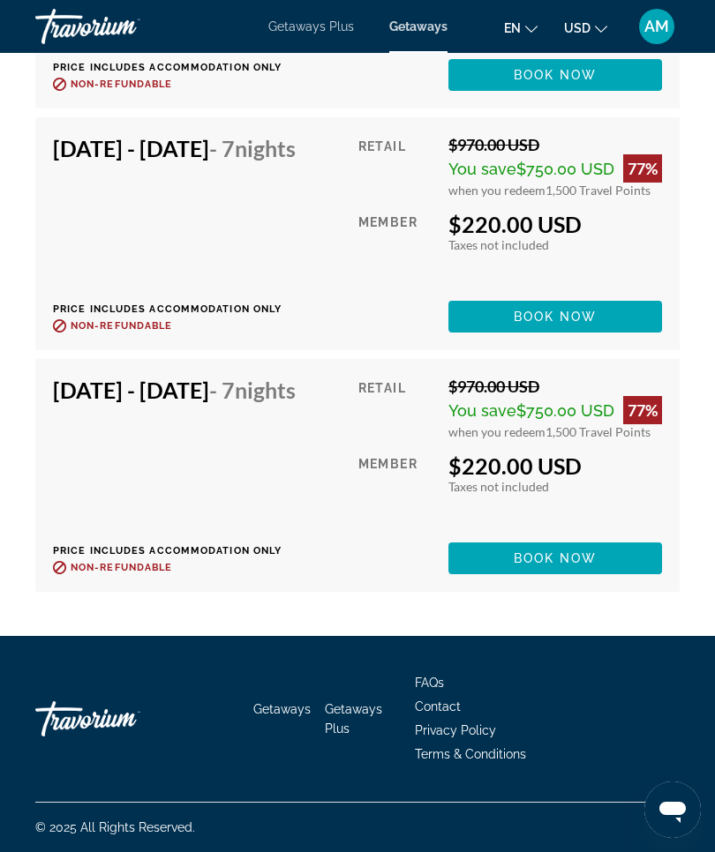
click at [455, 714] on span "Contact" at bounding box center [438, 707] width 46 height 14
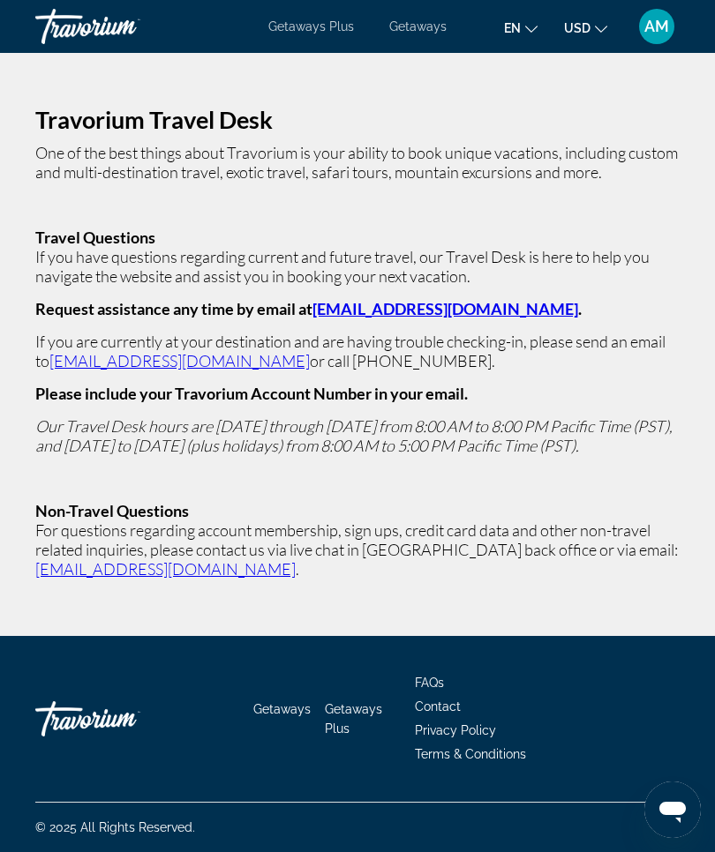
click at [561, 715] on li "Contact" at bounding box center [547, 704] width 265 height 19
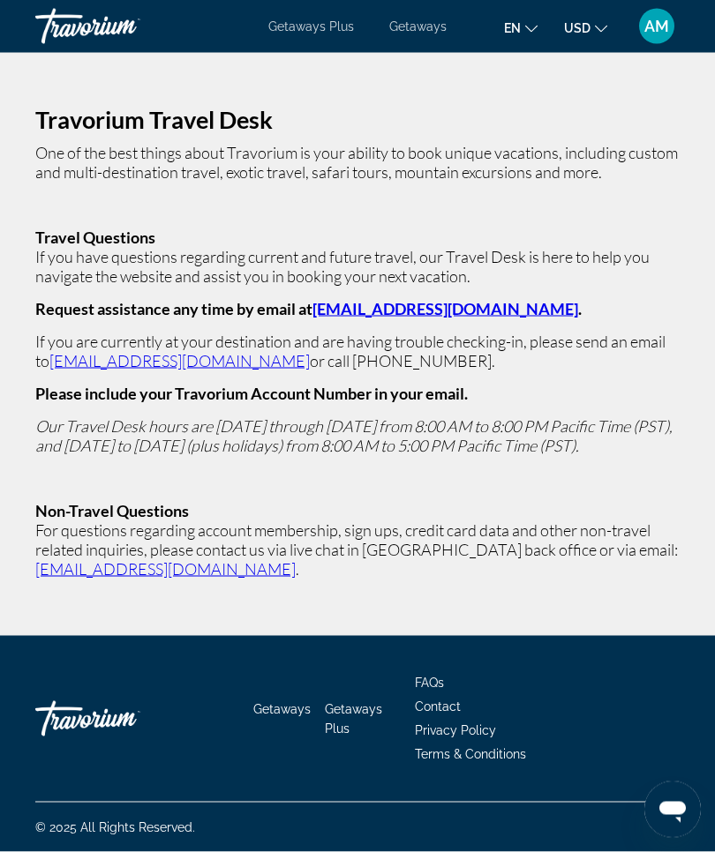
scroll to position [34, 0]
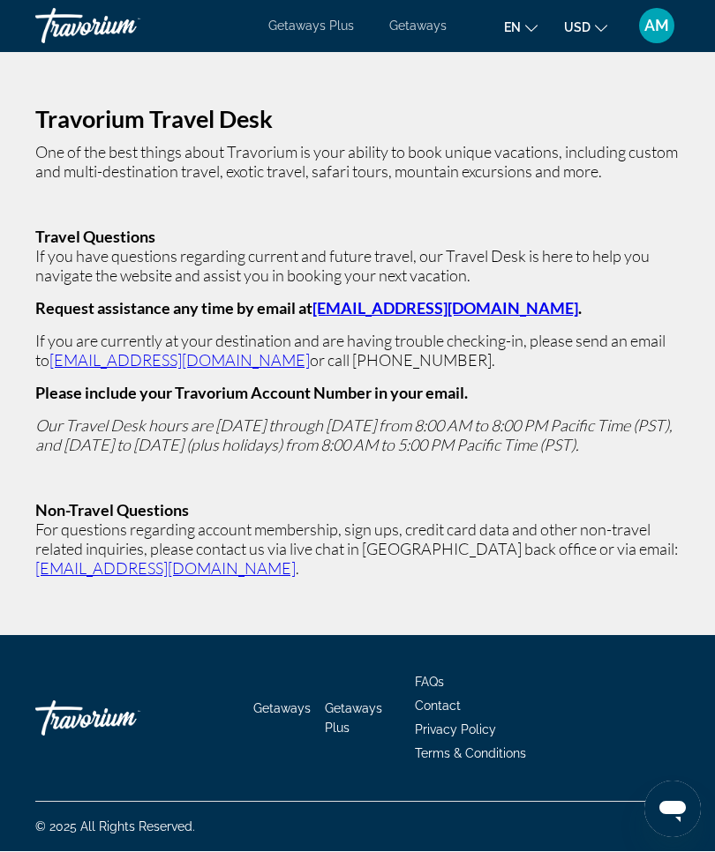
click at [293, 716] on span "Getaways" at bounding box center [281, 709] width 57 height 14
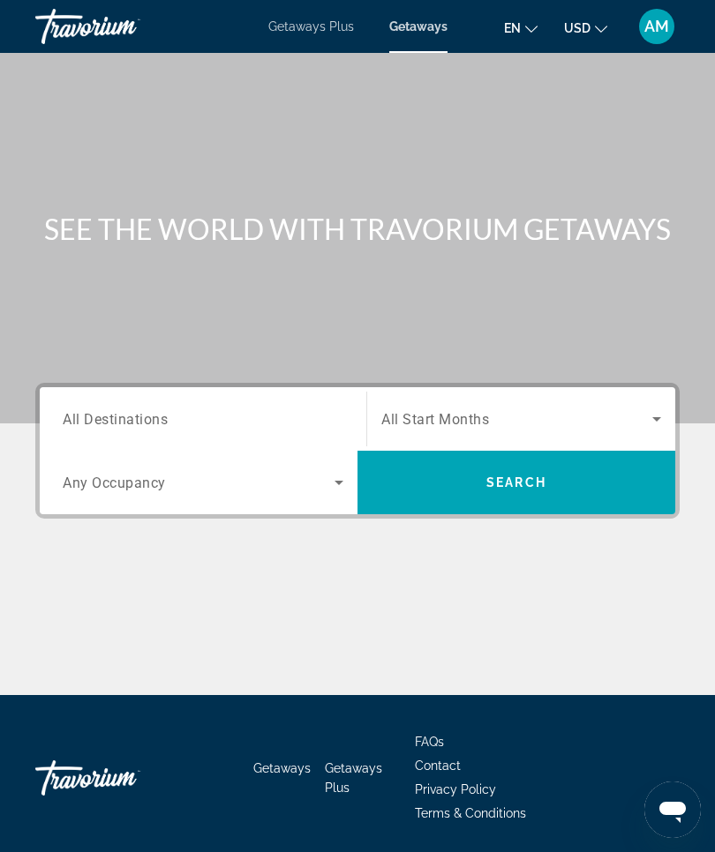
click at [179, 422] on input "Destination All Destinations" at bounding box center [203, 419] width 281 height 21
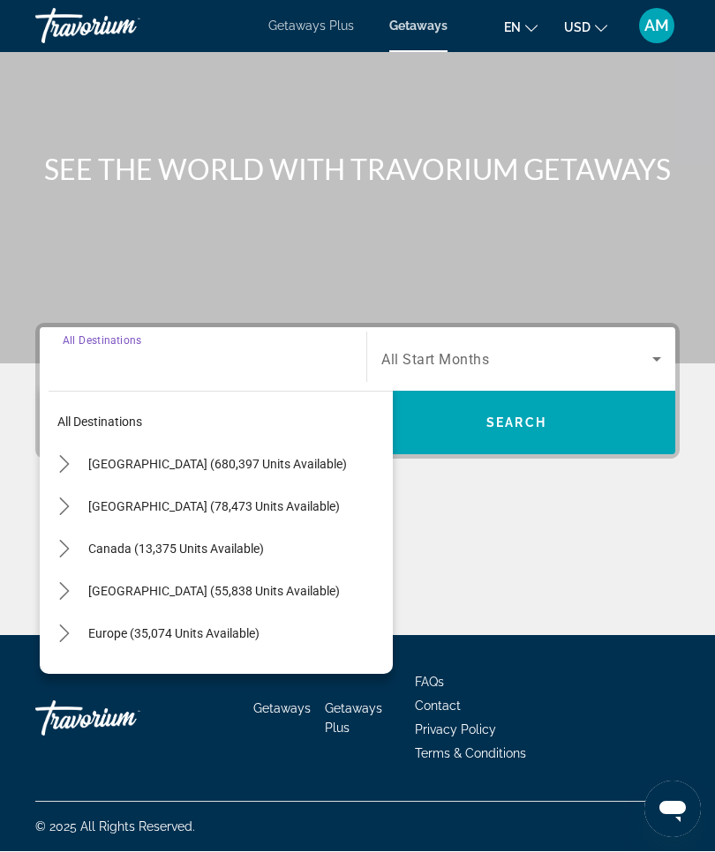
scroll to position [61, 0]
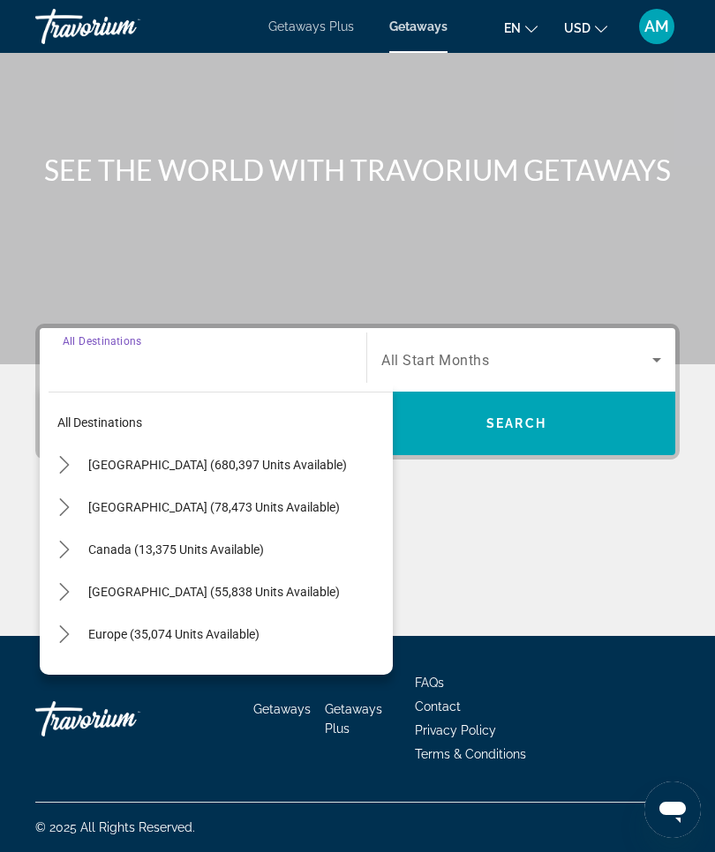
click at [221, 506] on span "[GEOGRAPHIC_DATA] (78,473 units available)" at bounding box center [213, 507] width 251 height 14
type input "**********"
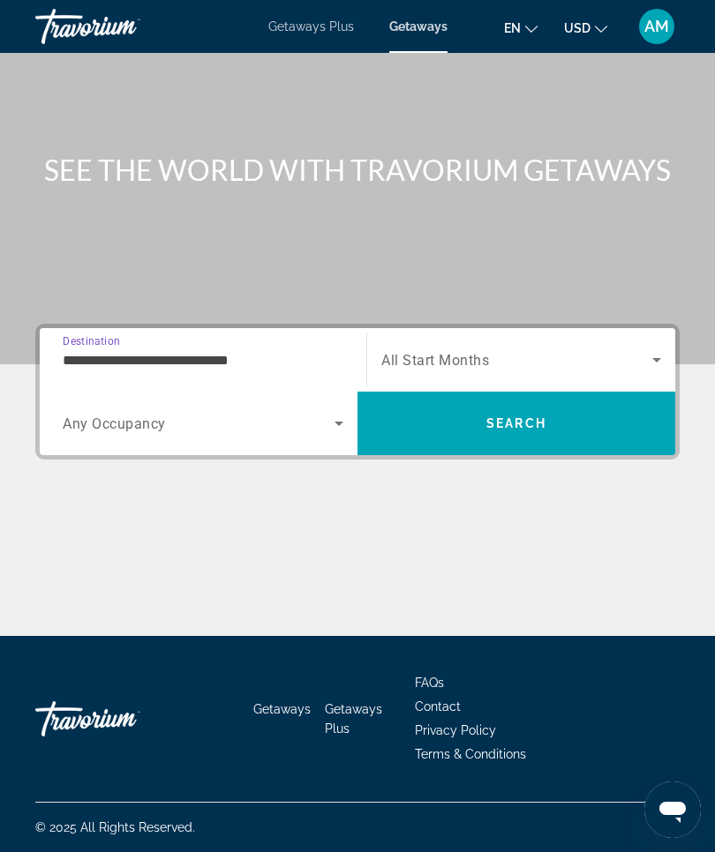
click at [653, 359] on icon "Search widget" at bounding box center [656, 359] width 21 height 21
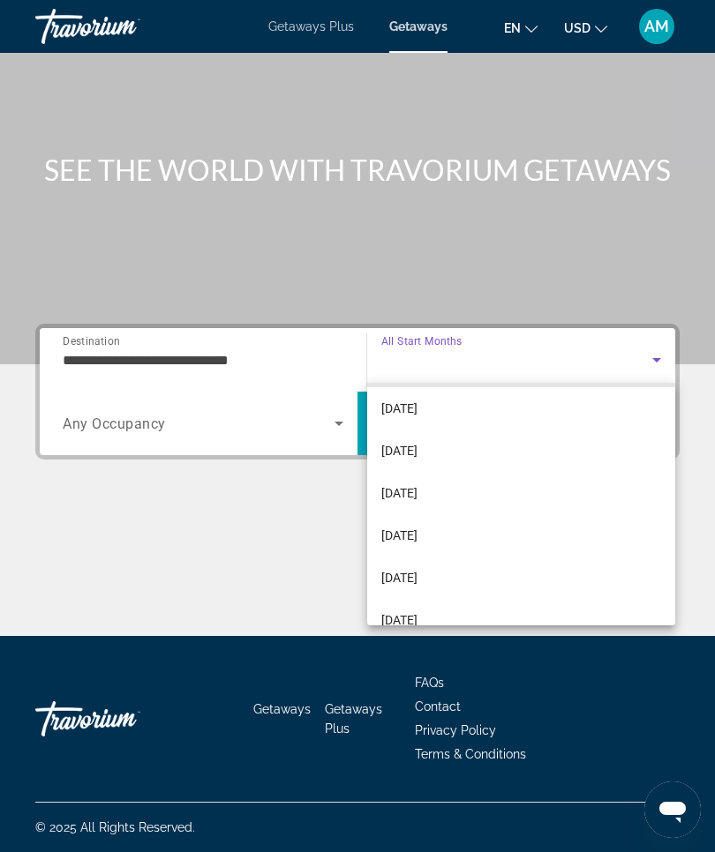
scroll to position [134, 0]
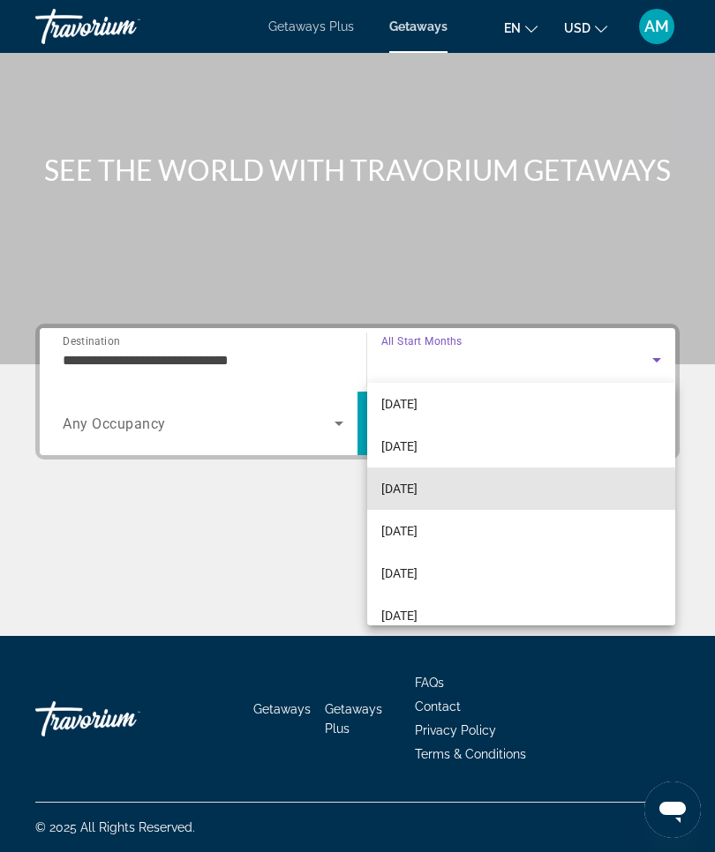
click at [417, 492] on span "[DATE]" at bounding box center [399, 488] width 36 height 21
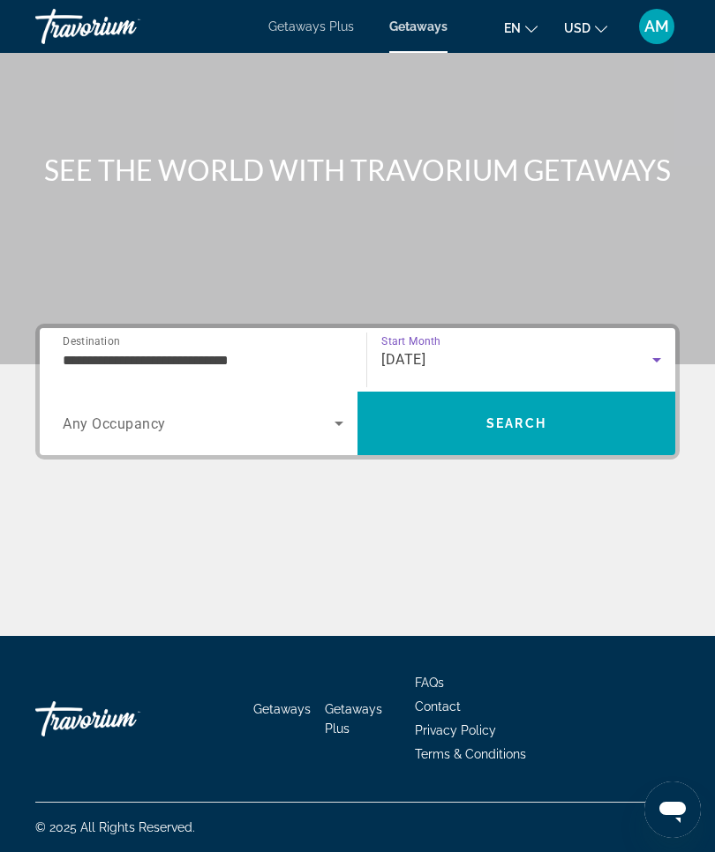
click at [554, 421] on span "Search" at bounding box center [516, 423] width 318 height 42
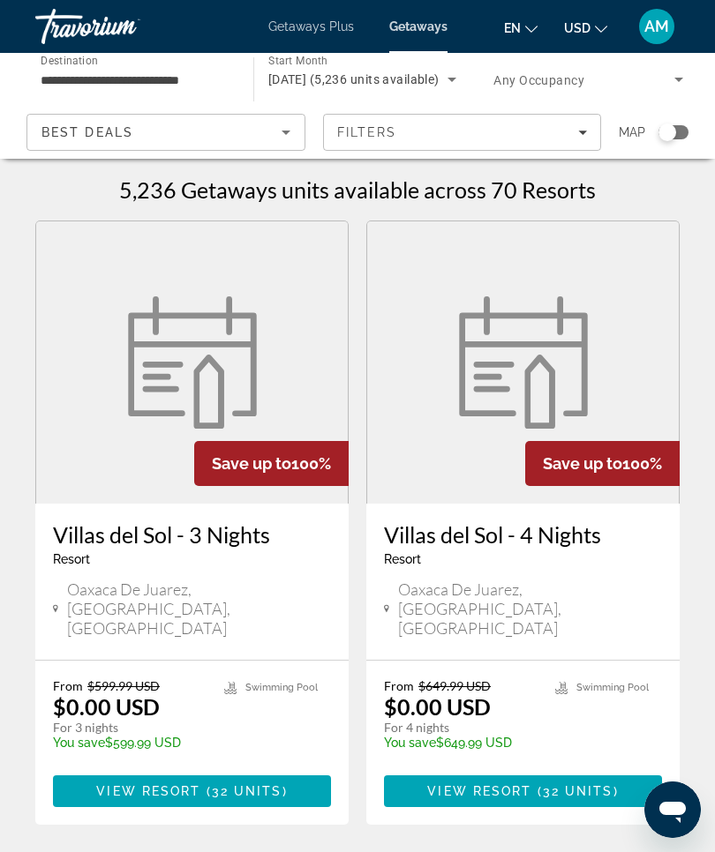
click at [584, 194] on h1 "5,236 Getaways units available across 70 Resorts" at bounding box center [357, 189] width 476 height 26
click at [589, 188] on h1 "5,236 Getaways units available across 70 Resorts" at bounding box center [357, 189] width 476 height 26
click at [579, 199] on h1 "5,236 Getaways units available across 70 Resorts" at bounding box center [357, 189] width 476 height 26
click at [559, 189] on h1 "5,236 Getaways units available across 70 Resorts" at bounding box center [357, 189] width 476 height 26
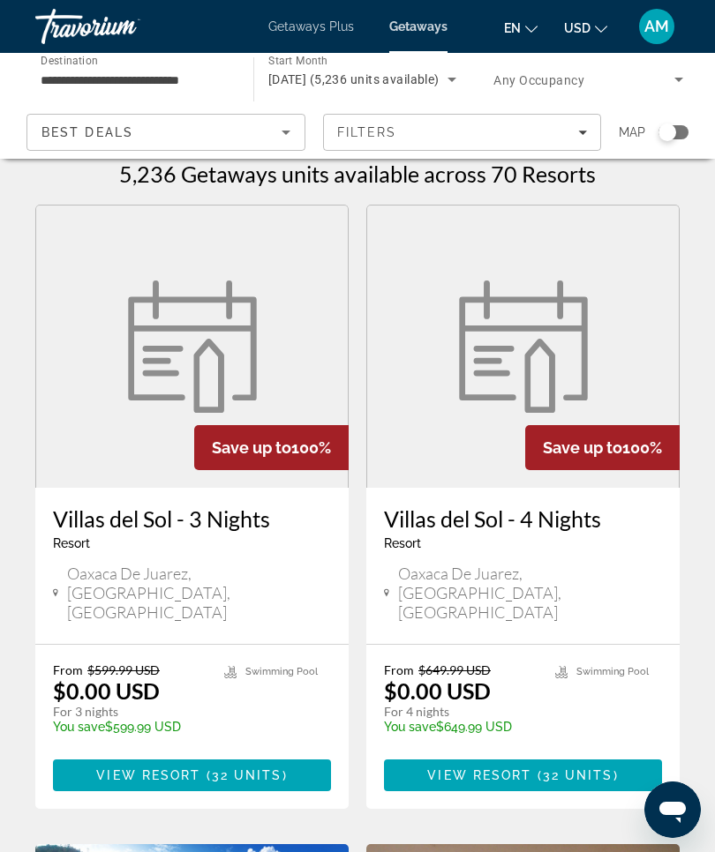
scroll to position [35, 0]
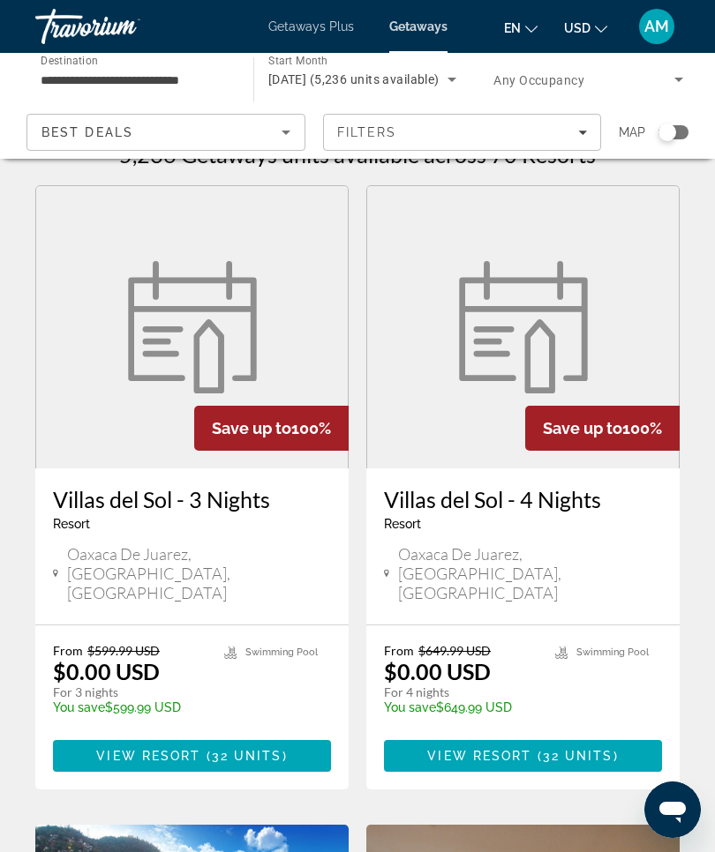
click at [584, 124] on span "Filters" at bounding box center [462, 132] width 277 height 42
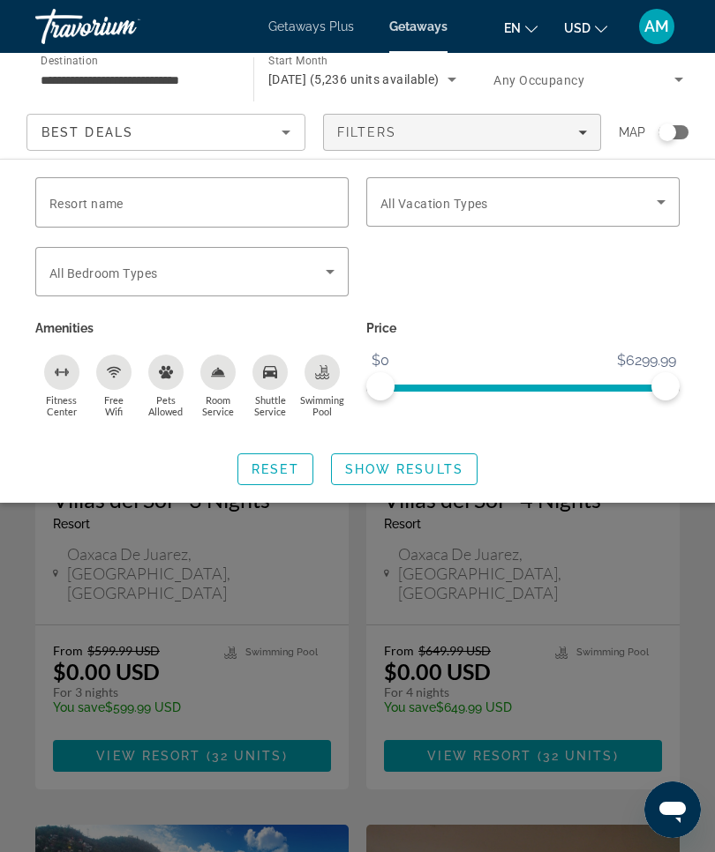
click at [668, 198] on icon "Search widget" at bounding box center [660, 201] width 21 height 21
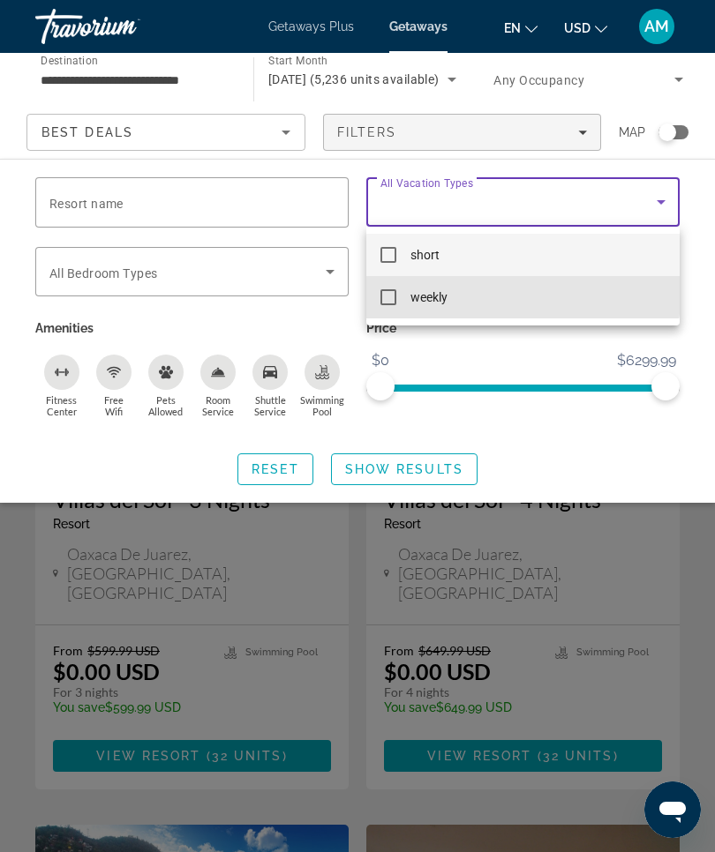
click at [453, 295] on mat-option "weekly" at bounding box center [522, 297] width 313 height 42
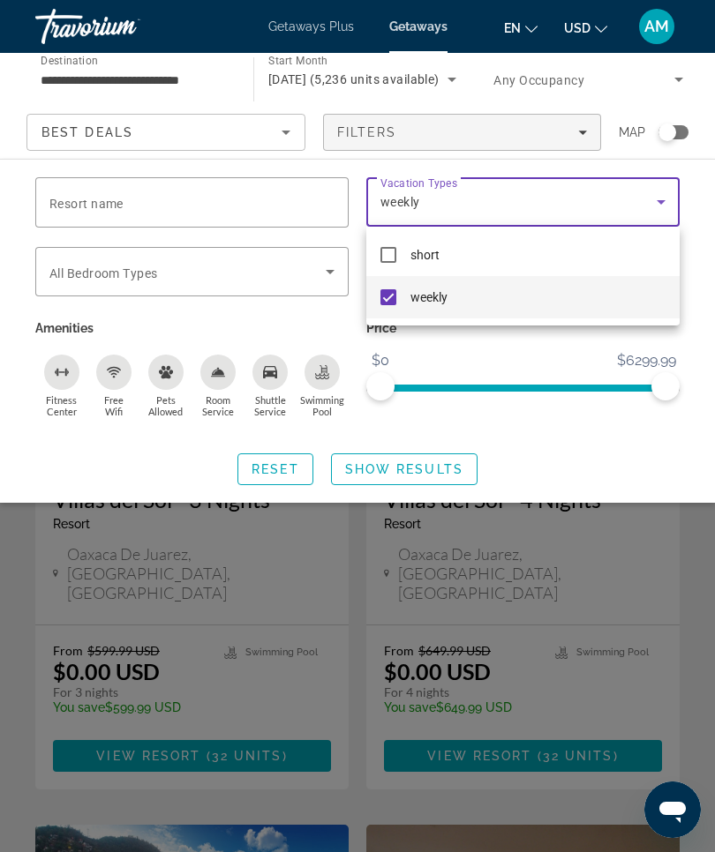
click at [442, 466] on div at bounding box center [357, 426] width 715 height 852
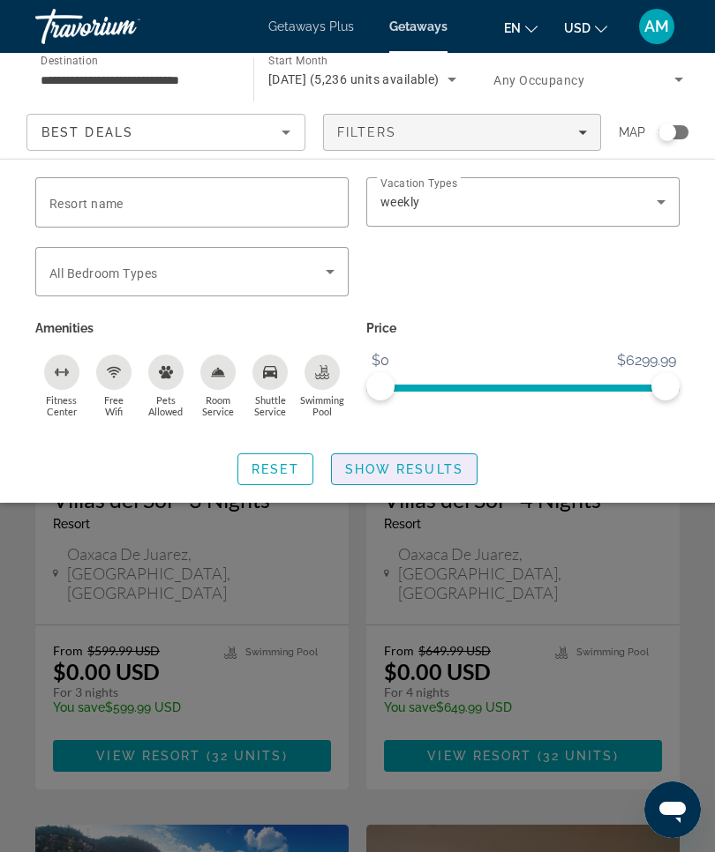
click at [438, 466] on span "Show Results" at bounding box center [404, 469] width 118 height 14
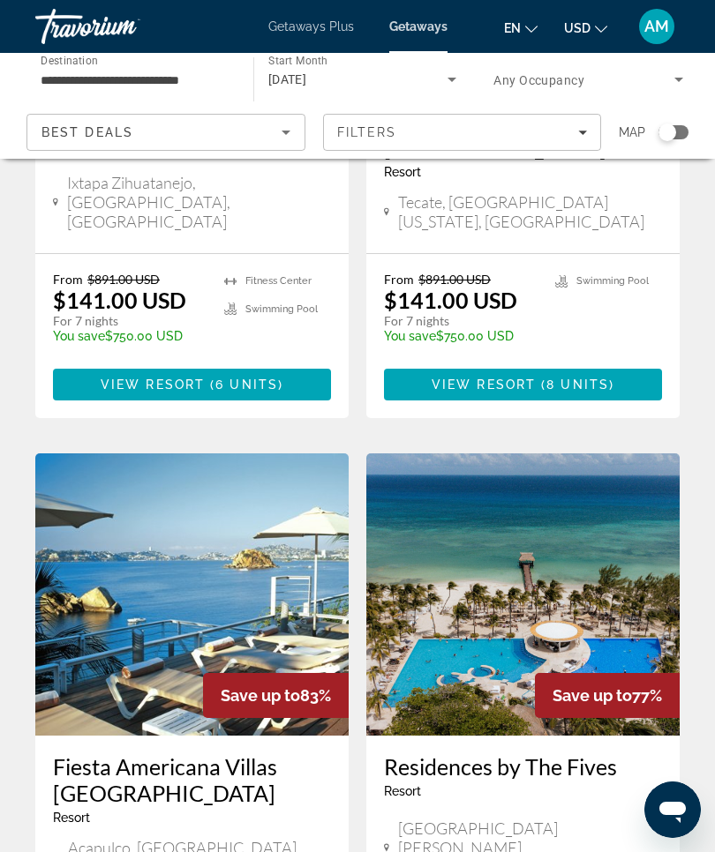
scroll to position [3110, 0]
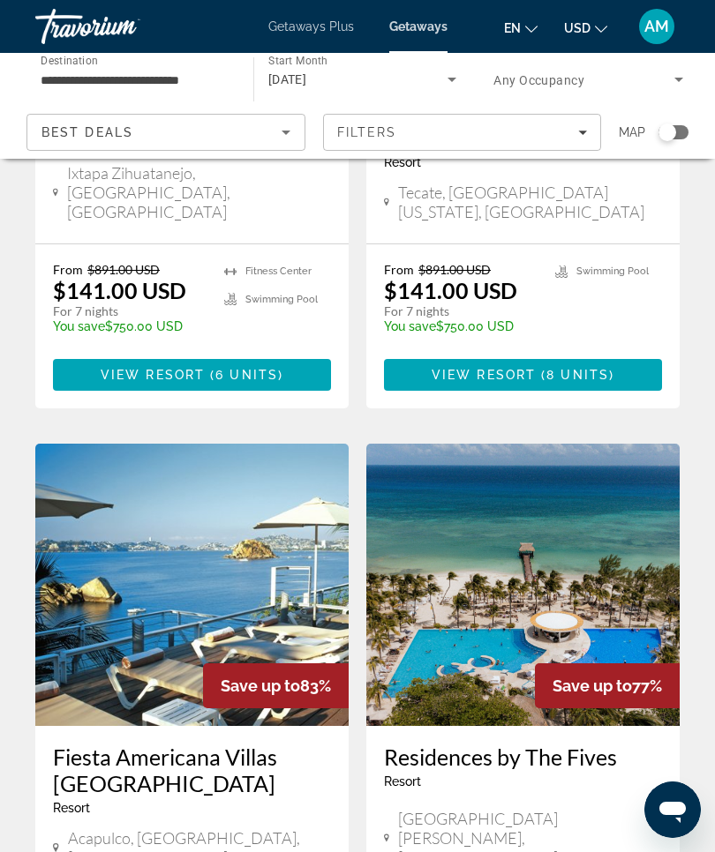
click at [559, 444] on img "Main content" at bounding box center [522, 585] width 313 height 282
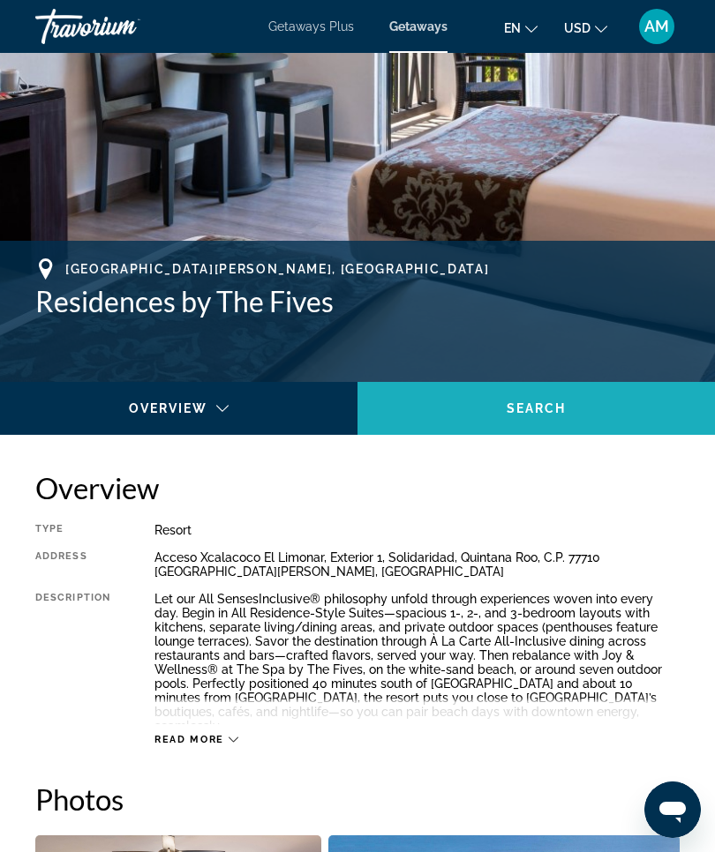
scroll to position [547, 0]
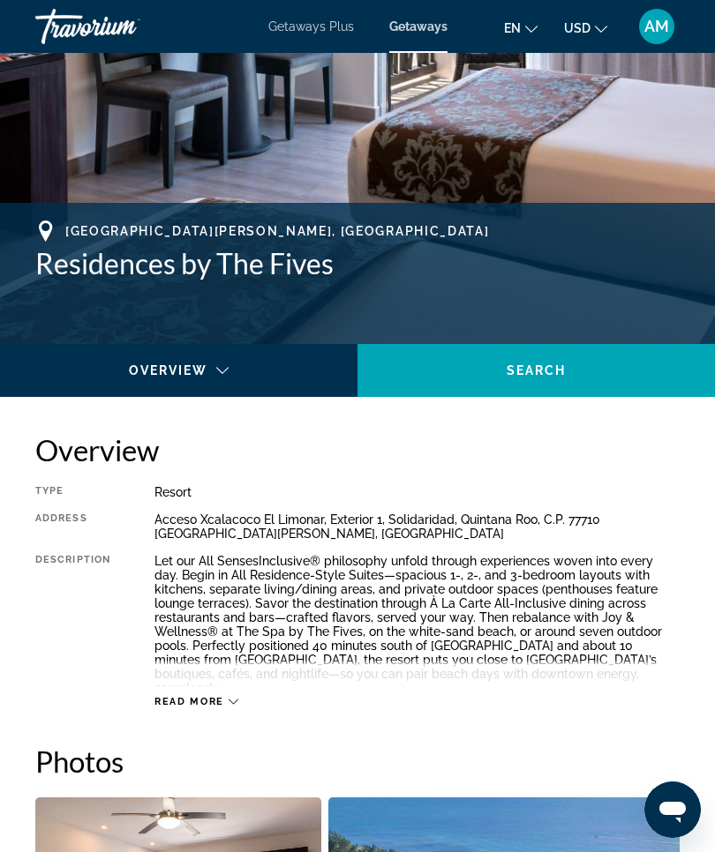
click at [236, 701] on icon "Main content" at bounding box center [234, 702] width 10 height 10
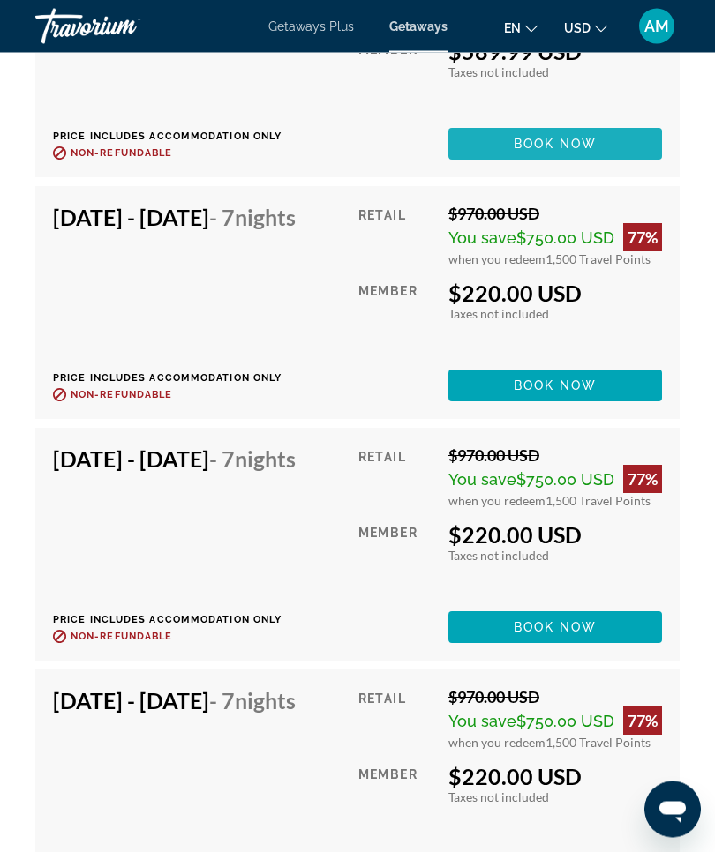
scroll to position [3827, 0]
click at [586, 393] on span "Book now" at bounding box center [555, 385] width 84 height 14
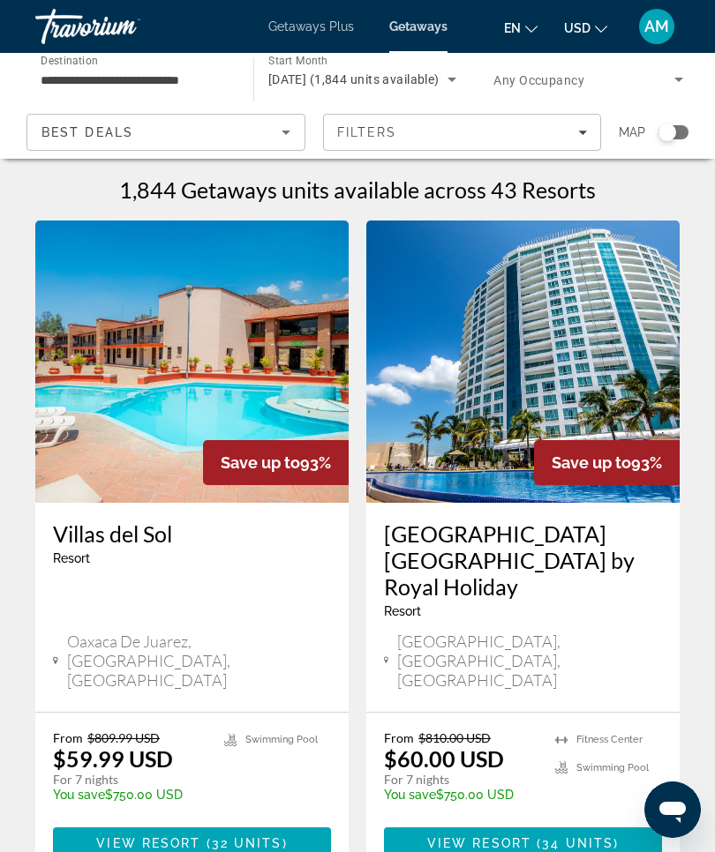
click at [593, 133] on span "Filters" at bounding box center [462, 132] width 277 height 42
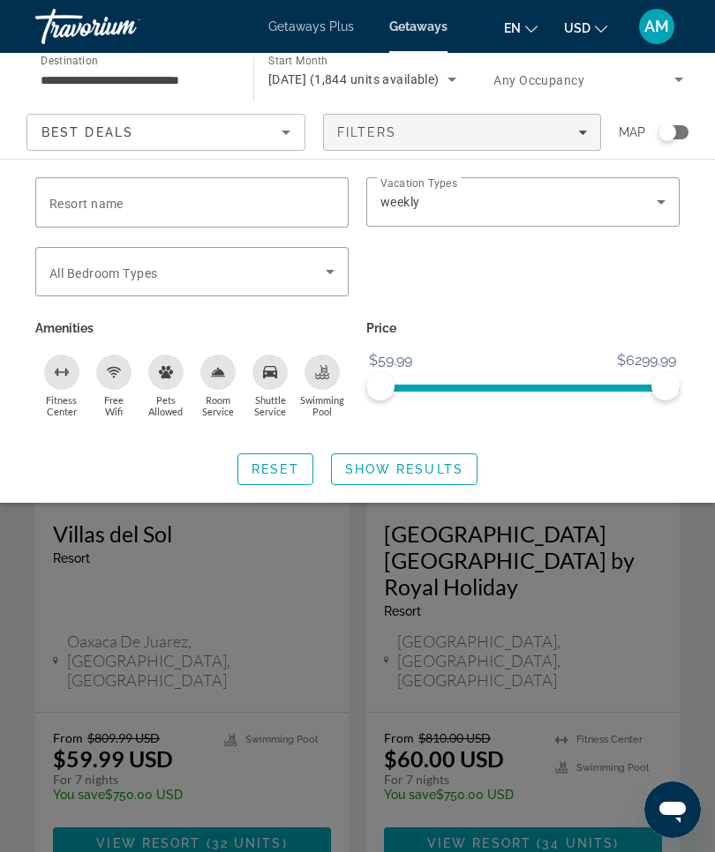
click at [436, 468] on span "Show Results" at bounding box center [404, 469] width 118 height 14
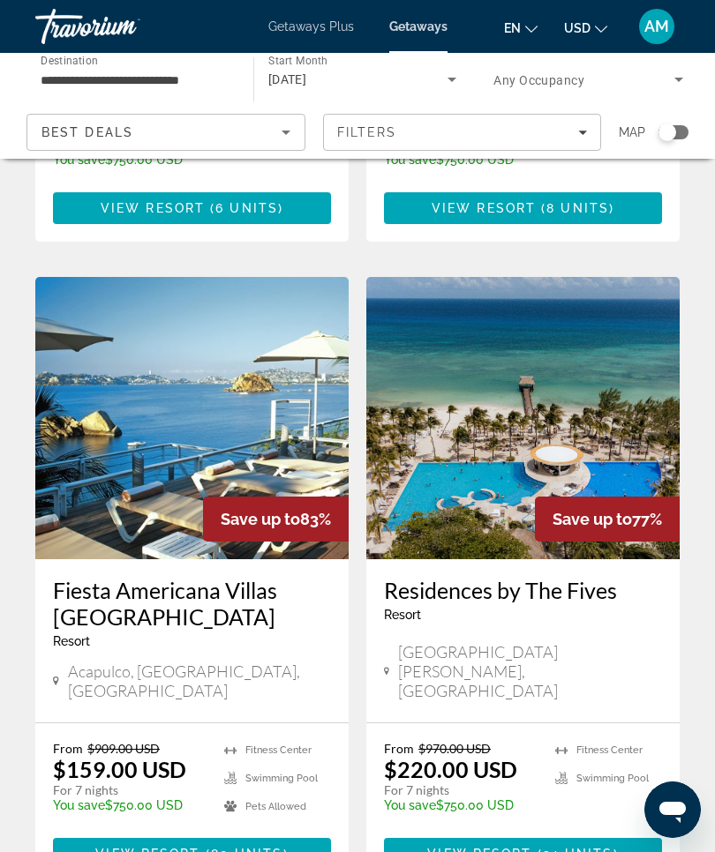
scroll to position [3294, 0]
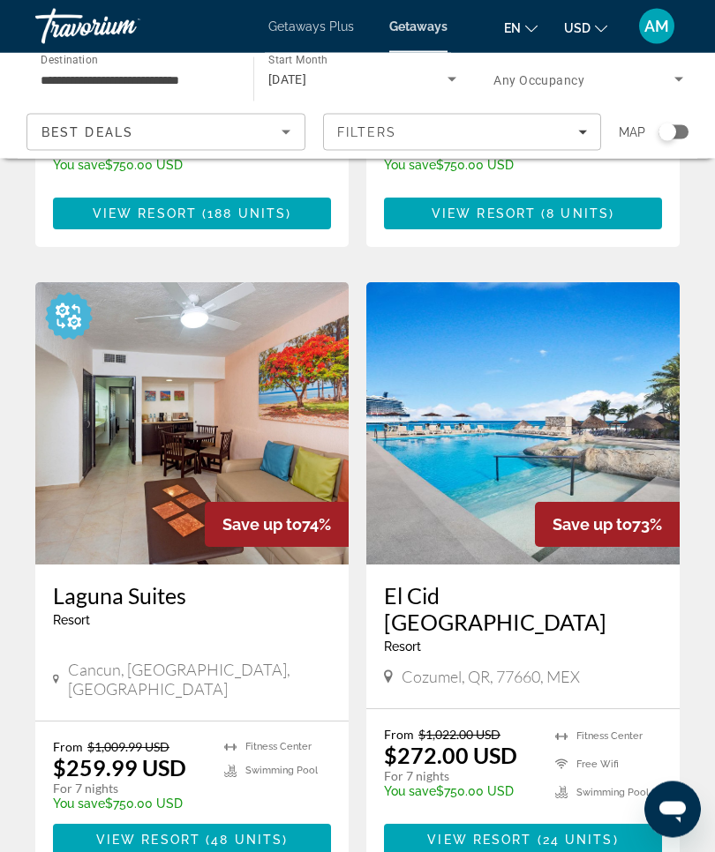
scroll to position [1295, 0]
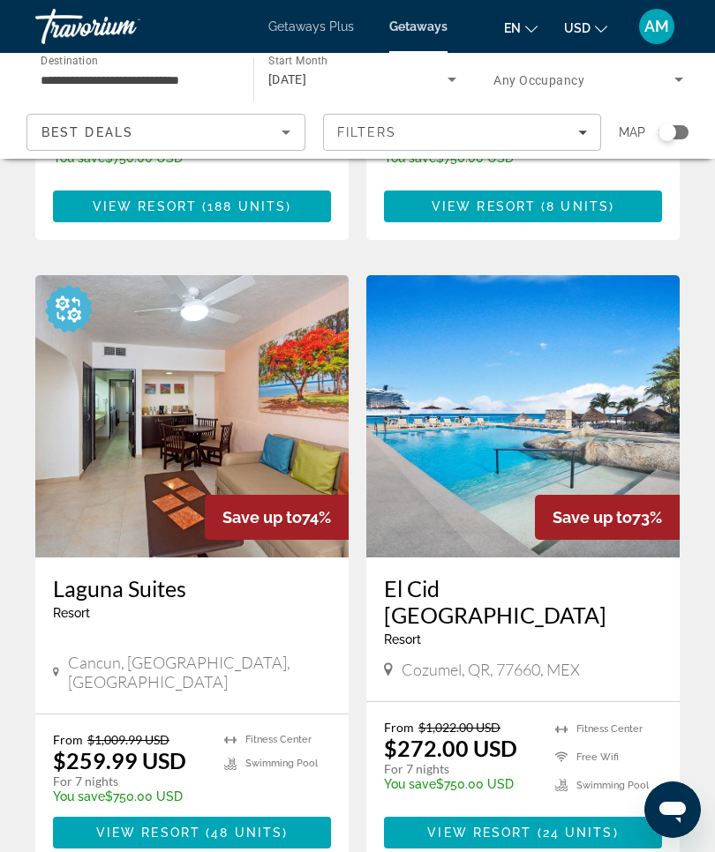
click at [207, 385] on img "Main content" at bounding box center [191, 416] width 313 height 282
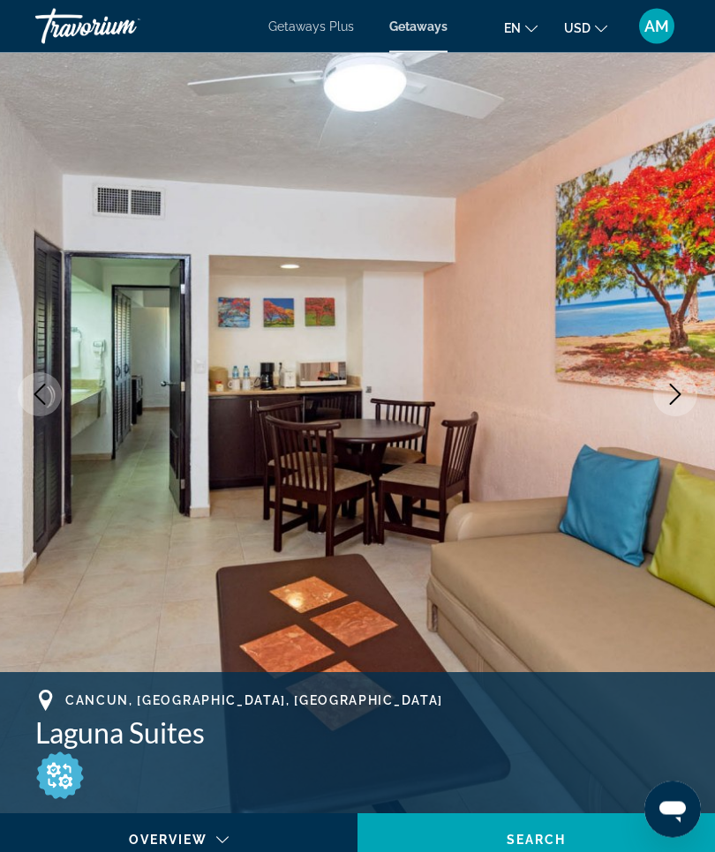
scroll to position [70, 0]
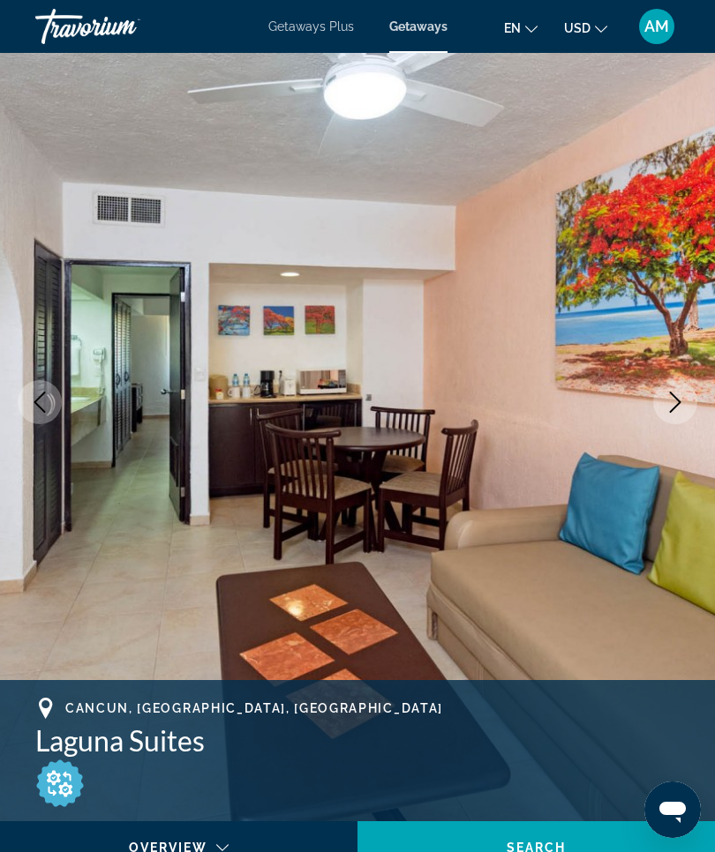
click at [678, 402] on icon "Next image" at bounding box center [674, 402] width 21 height 21
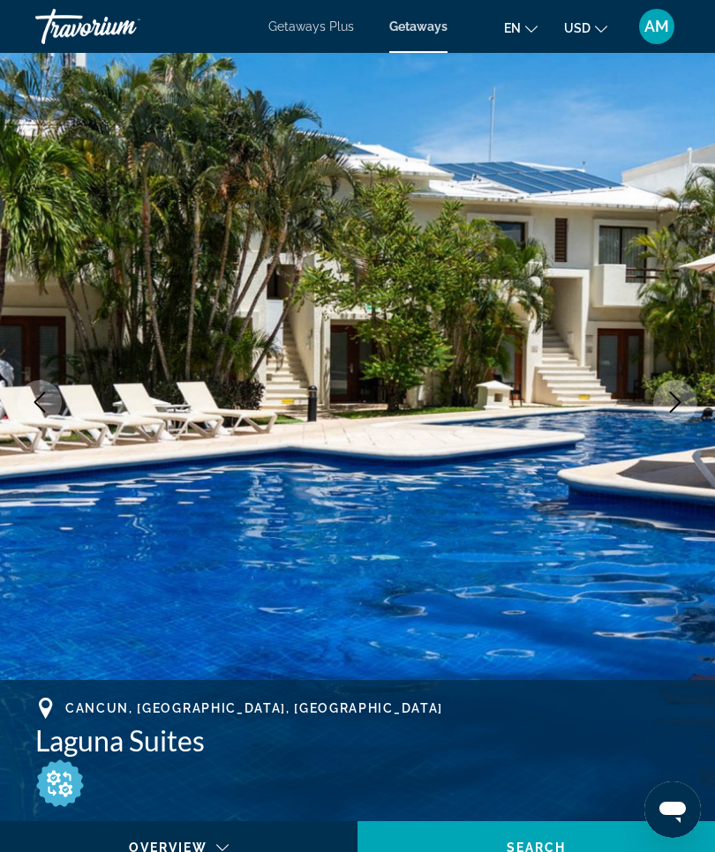
click at [673, 407] on icon "Next image" at bounding box center [674, 402] width 21 height 21
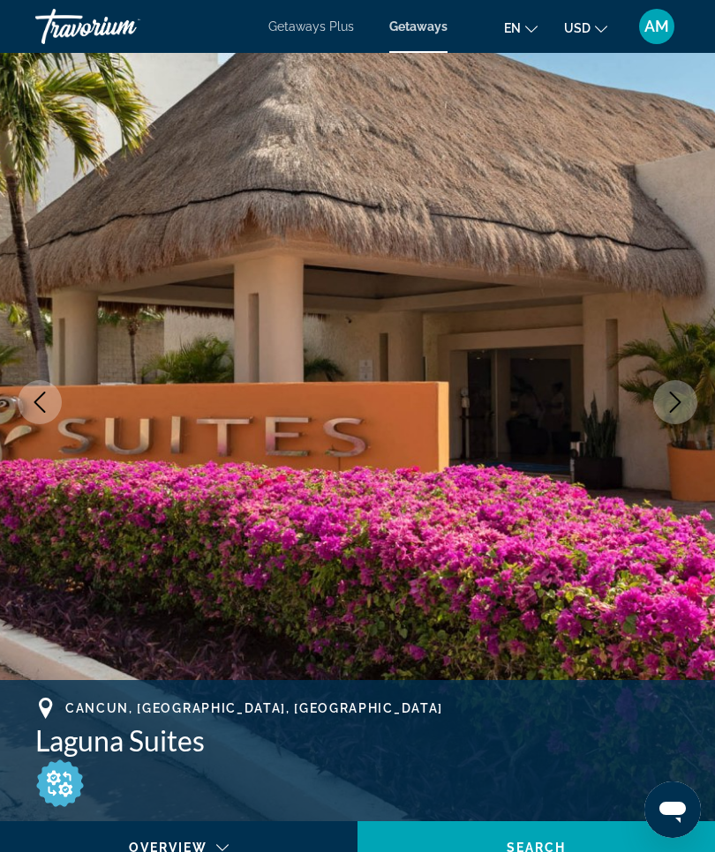
click at [676, 409] on icon "Next image" at bounding box center [674, 402] width 21 height 21
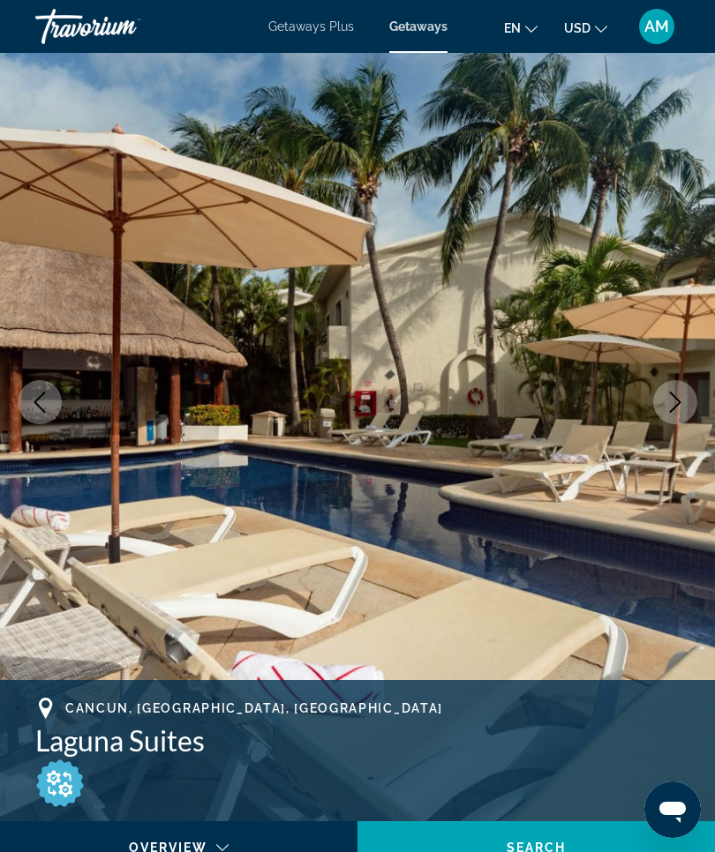
click at [675, 401] on icon "Next image" at bounding box center [674, 402] width 21 height 21
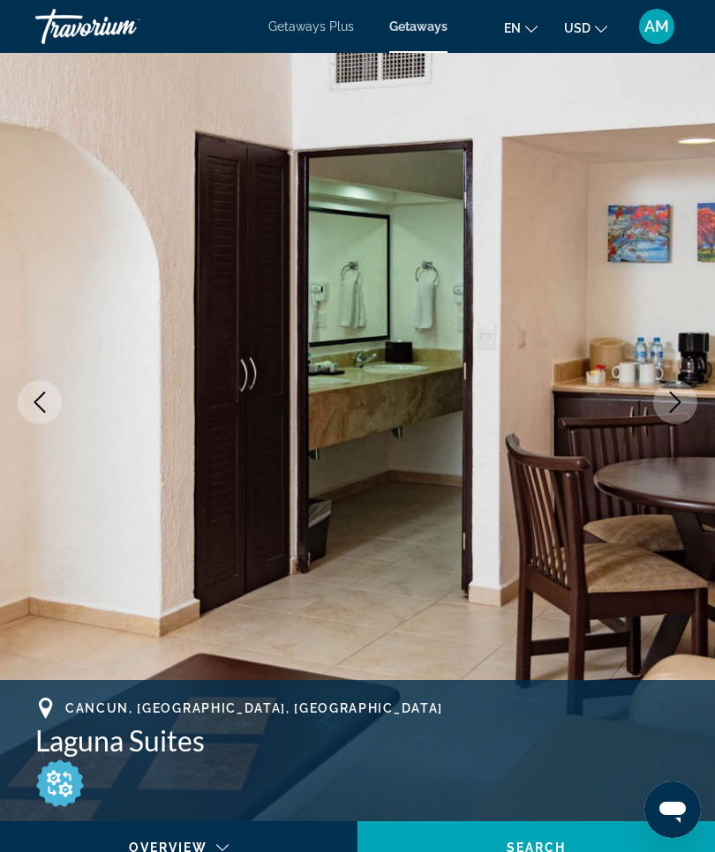
click at [679, 404] on icon "Next image" at bounding box center [674, 402] width 21 height 21
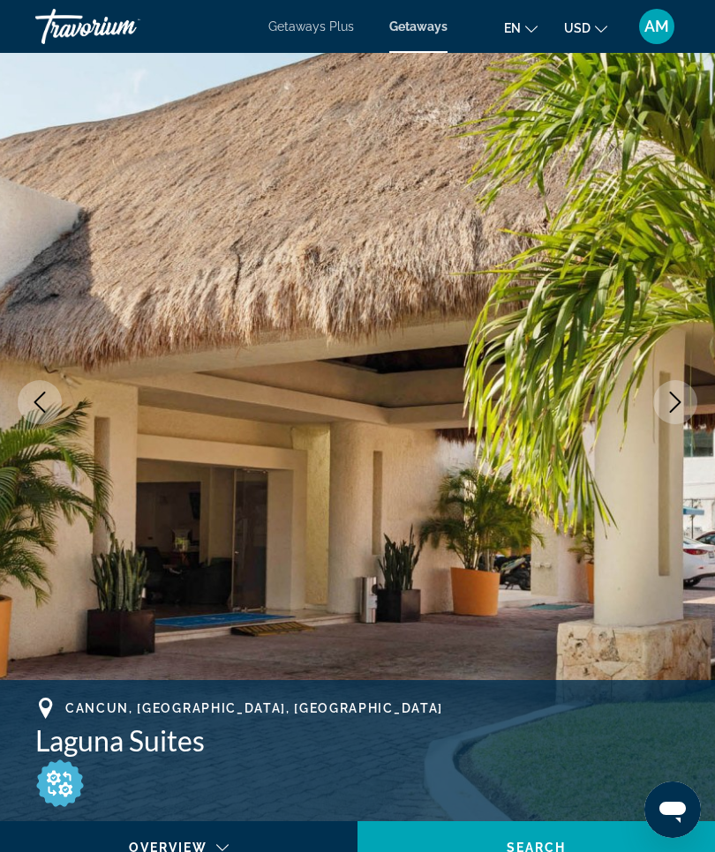
click at [677, 403] on icon "Next image" at bounding box center [674, 402] width 21 height 21
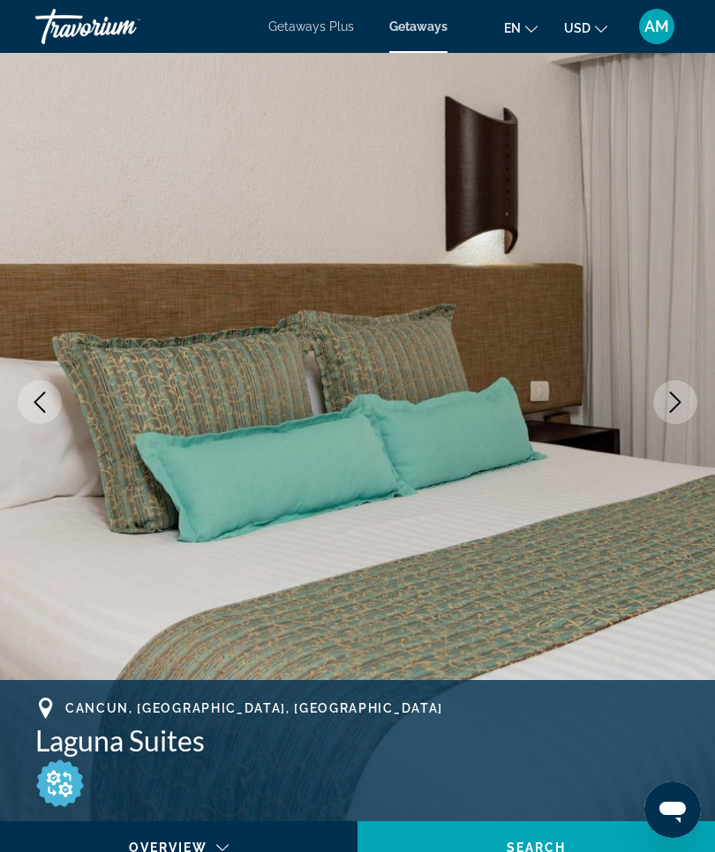
click at [680, 408] on icon "Next image" at bounding box center [674, 402] width 21 height 21
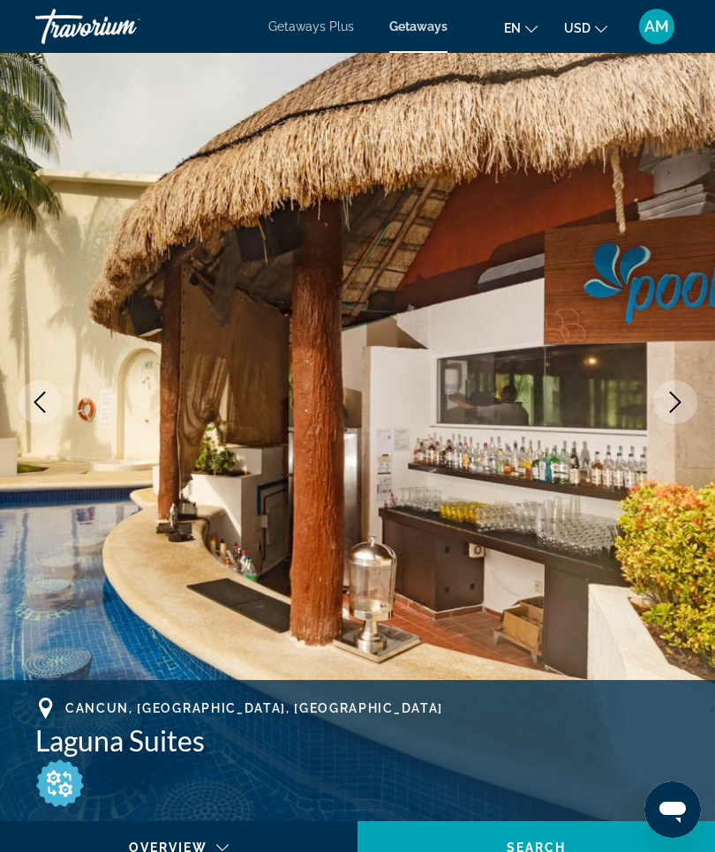
click at [673, 403] on icon "Next image" at bounding box center [674, 402] width 21 height 21
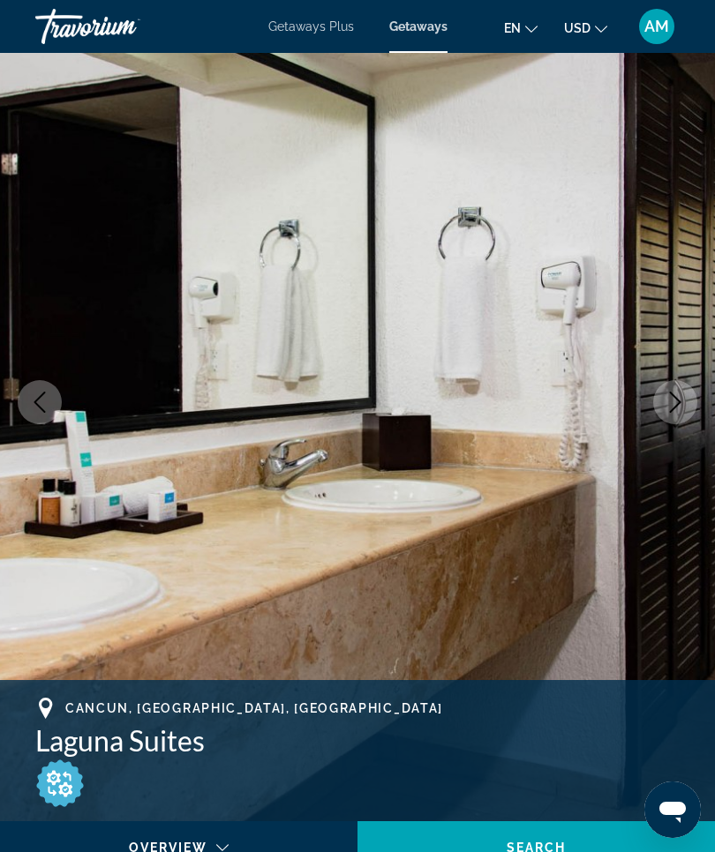
click at [665, 399] on icon "Next image" at bounding box center [674, 402] width 21 height 21
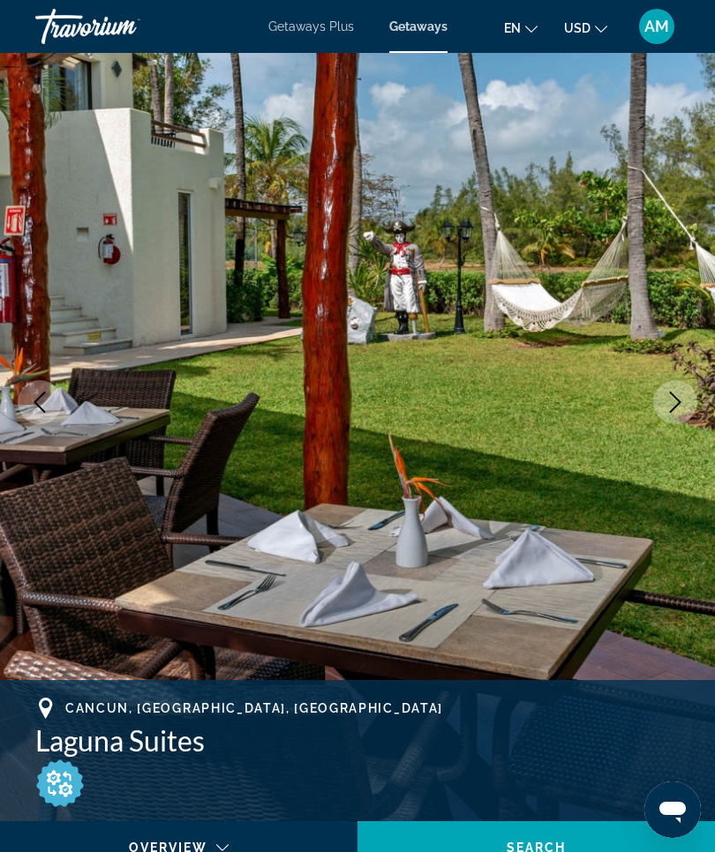
click at [675, 403] on icon "Next image" at bounding box center [674, 402] width 21 height 21
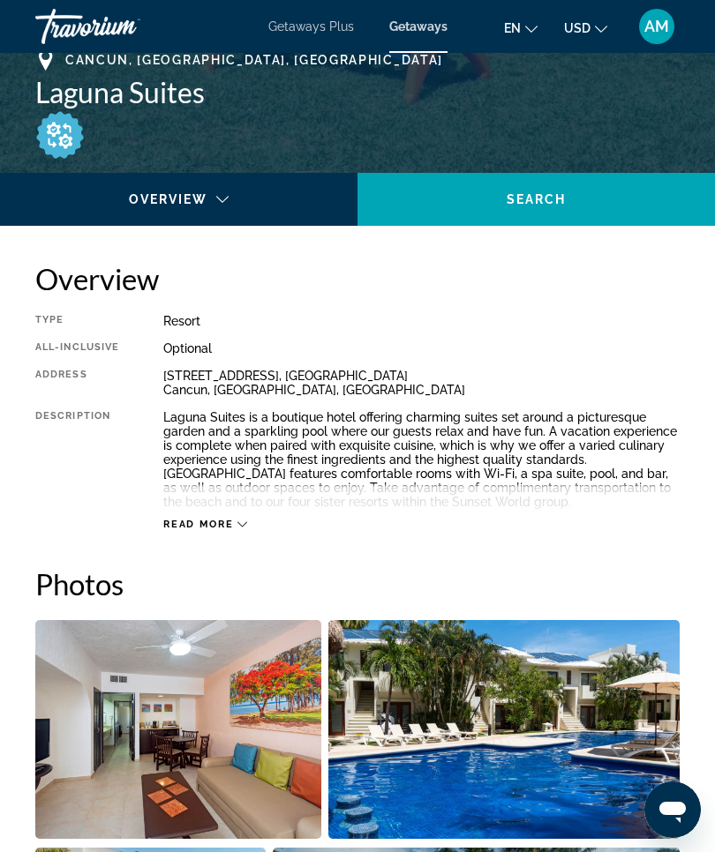
scroll to position [716, 0]
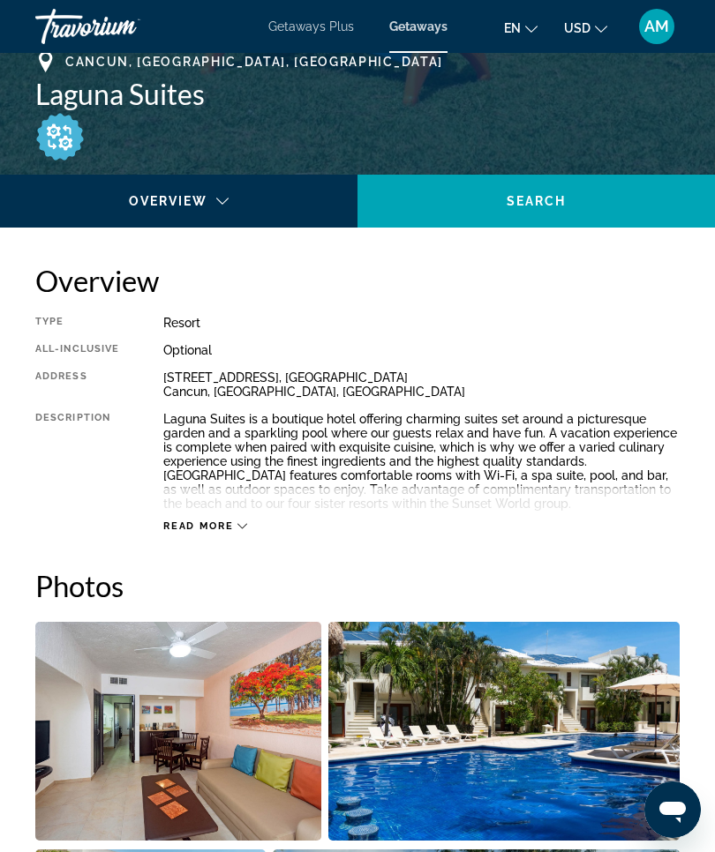
click at [242, 530] on icon "Main content" at bounding box center [242, 526] width 10 height 10
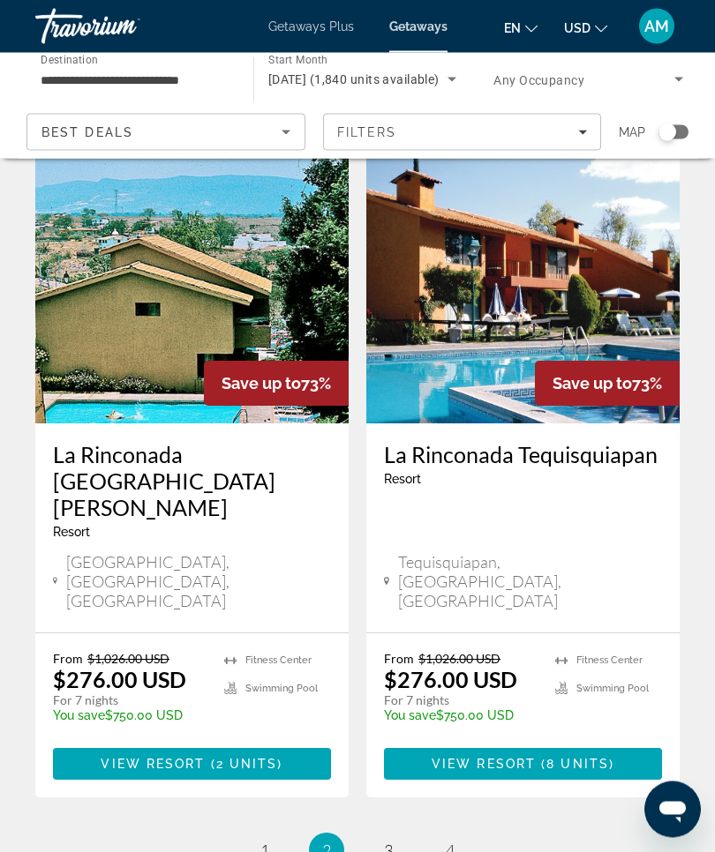
scroll to position [3326, 0]
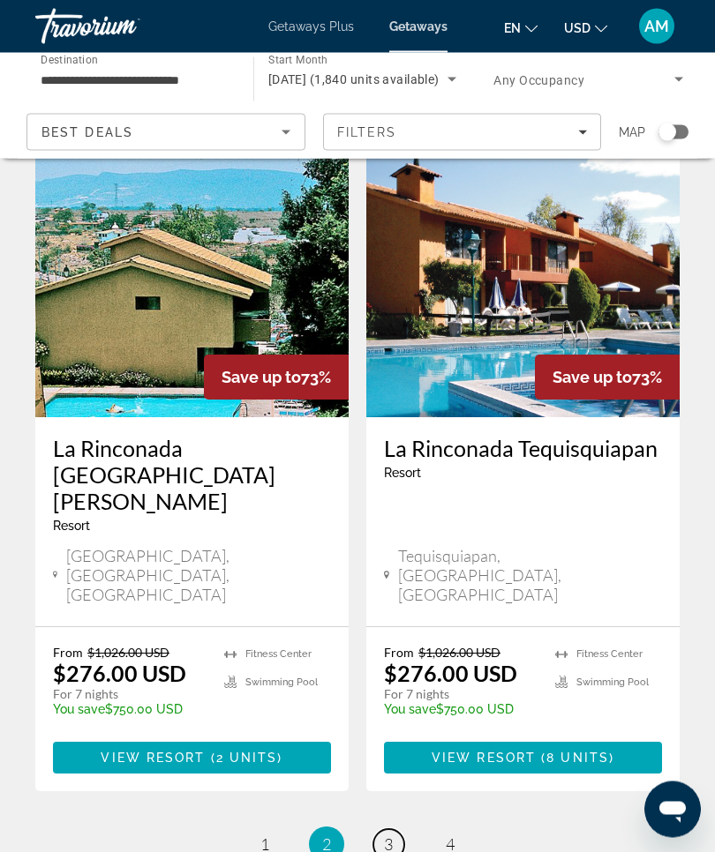
click at [395, 830] on link "page 3" at bounding box center [388, 845] width 31 height 31
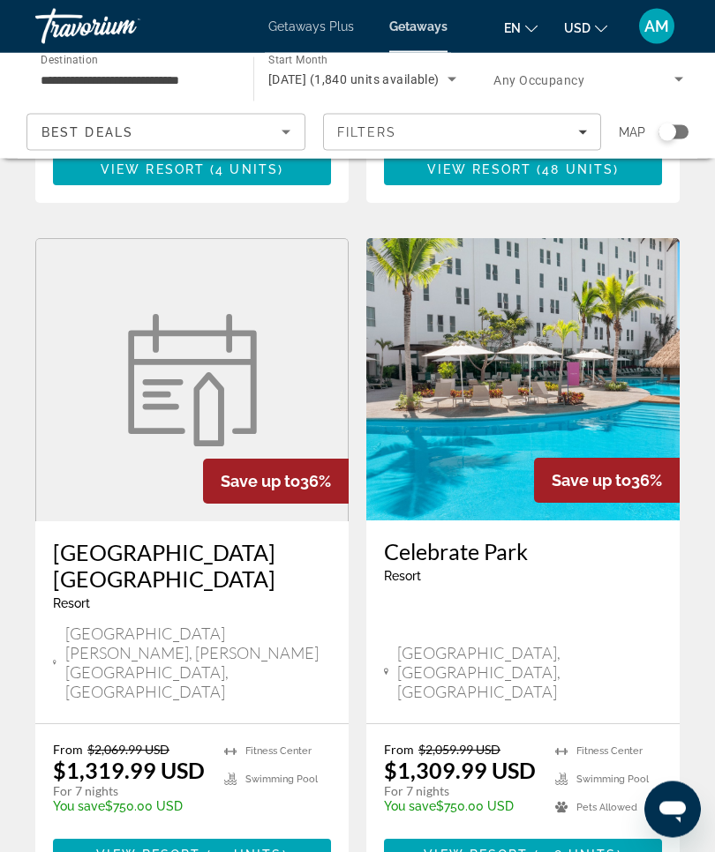
scroll to position [3334, 0]
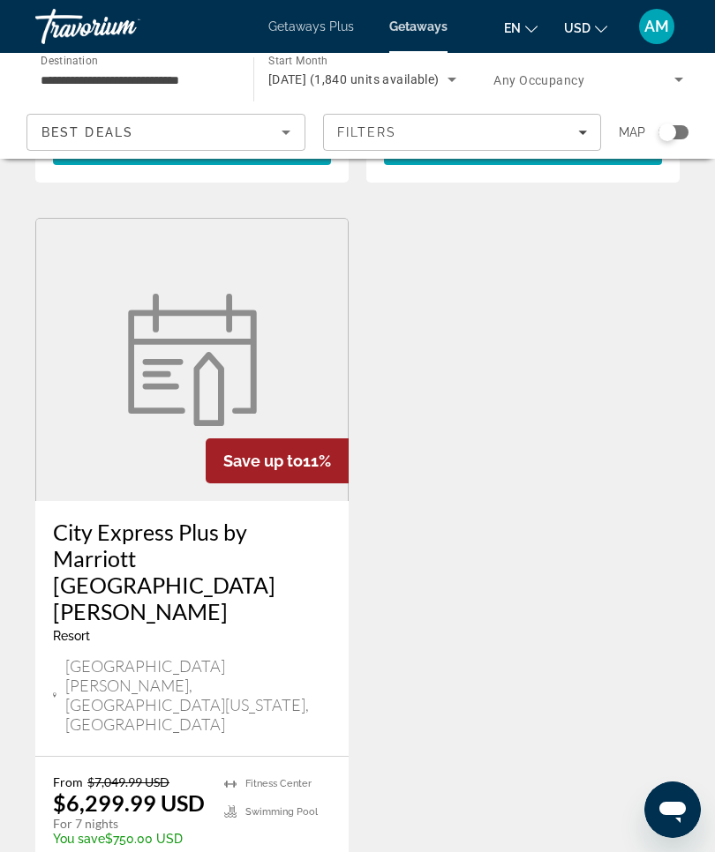
scroll to position [2018, 0]
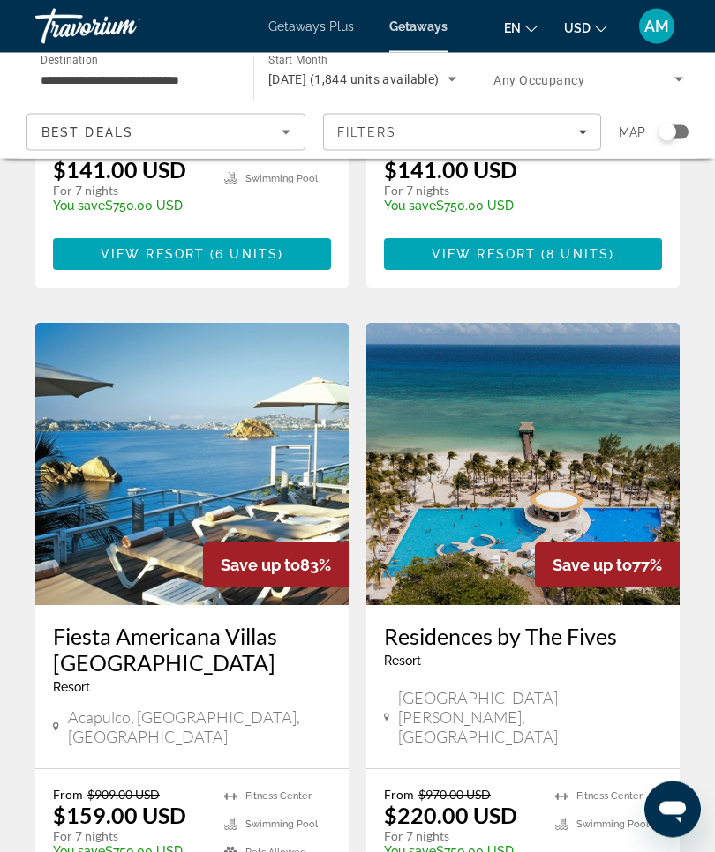
scroll to position [3249, 0]
